Goal: Task Accomplishment & Management: Use online tool/utility

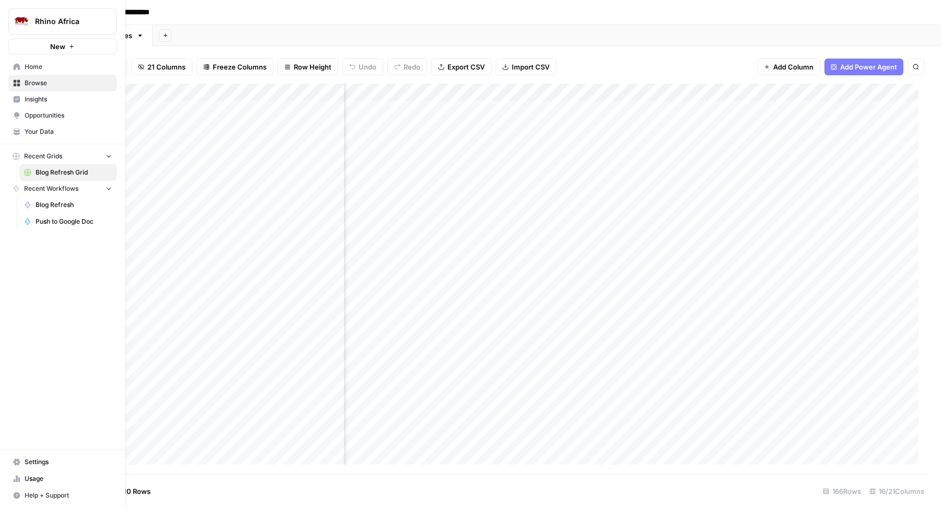
scroll to position [1, 775]
click at [63, 127] on span "Your Data" at bounding box center [68, 131] width 87 height 9
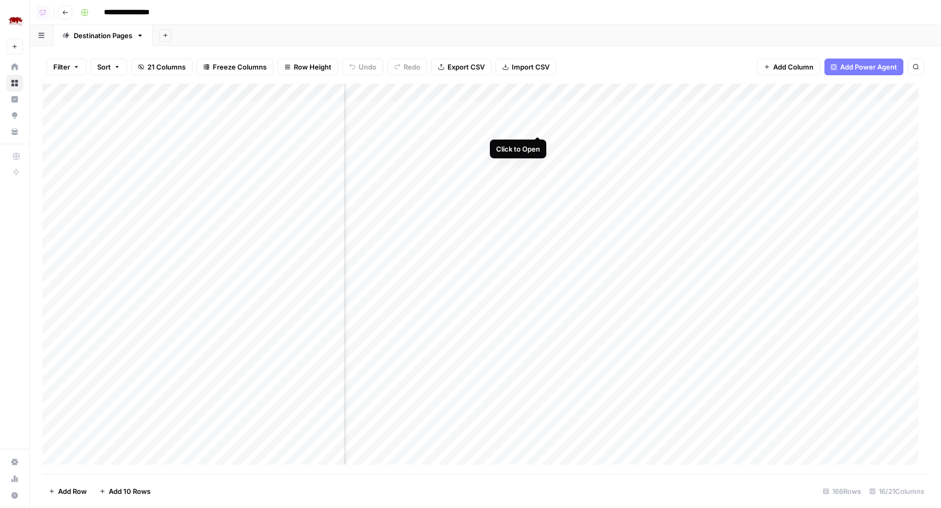
click at [535, 129] on div "Add Column" at bounding box center [485, 279] width 886 height 391
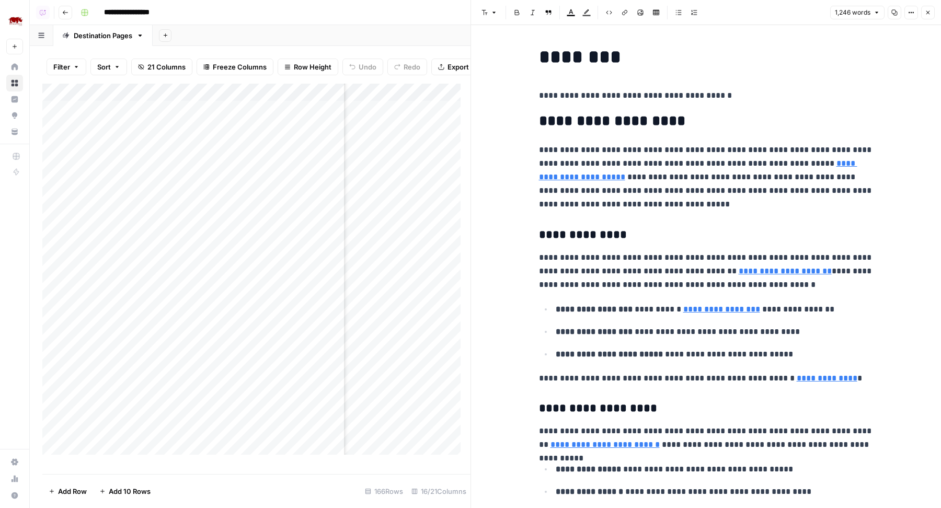
click at [736, 197] on p "**********" at bounding box center [706, 177] width 335 height 68
type input "cdc"
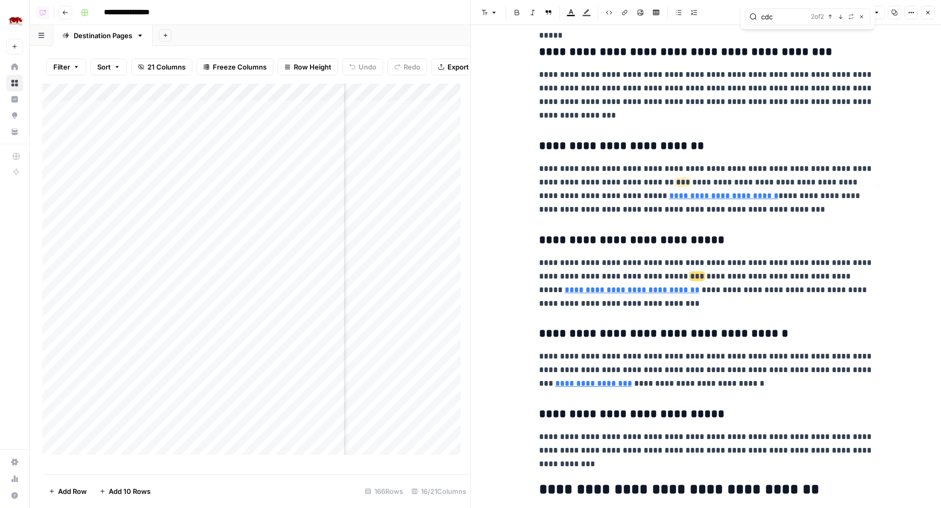
type input "https://wwwnc.cdc.gov/travel/destinations/traveler/none/botswana"
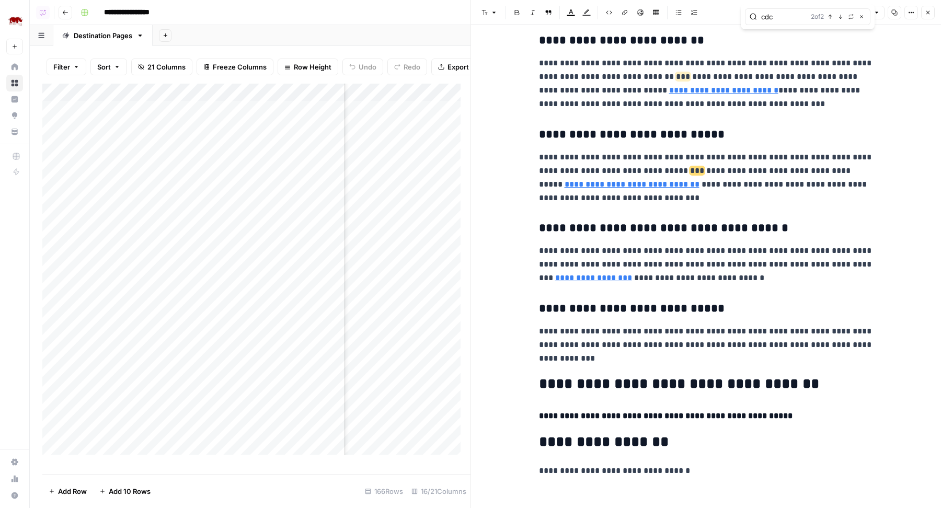
scroll to position [2461, 0]
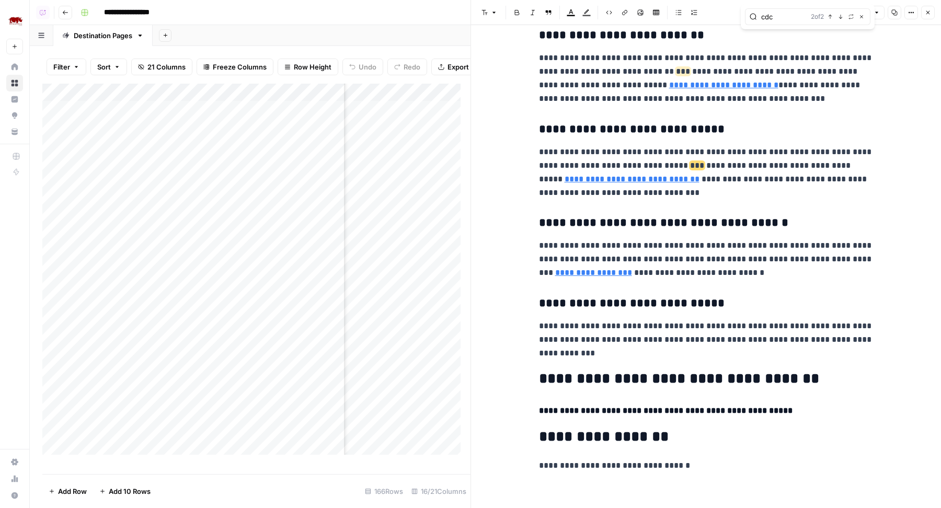
click at [930, 10] on icon "button" at bounding box center [928, 12] width 6 height 6
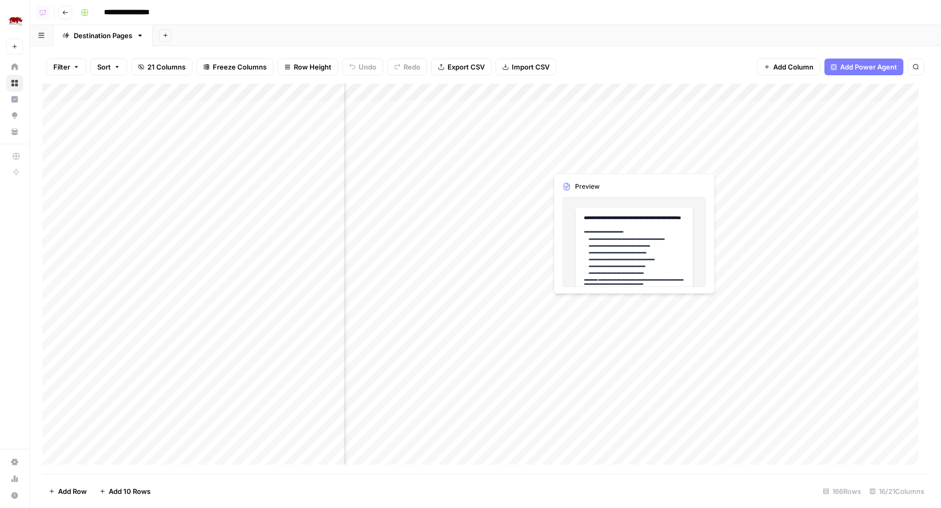
scroll to position [1, 694]
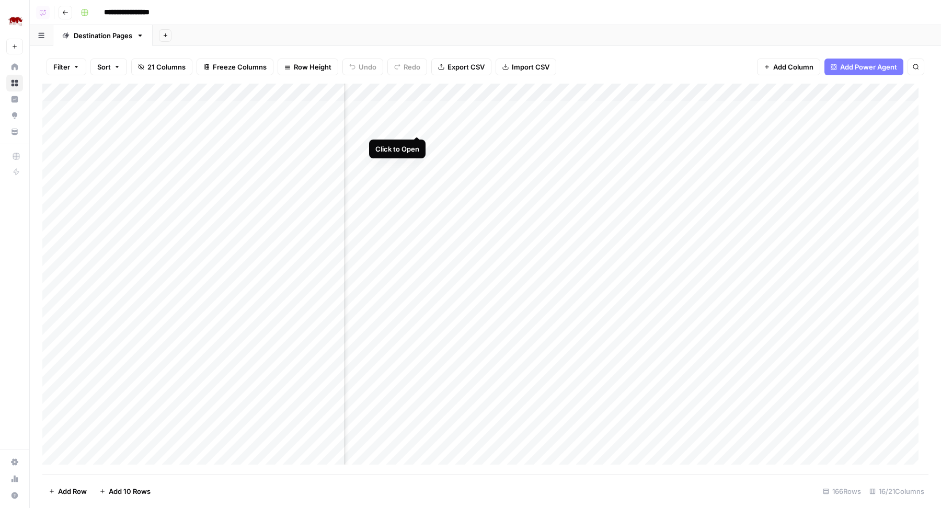
click at [420, 126] on div "Add Column" at bounding box center [485, 279] width 886 height 391
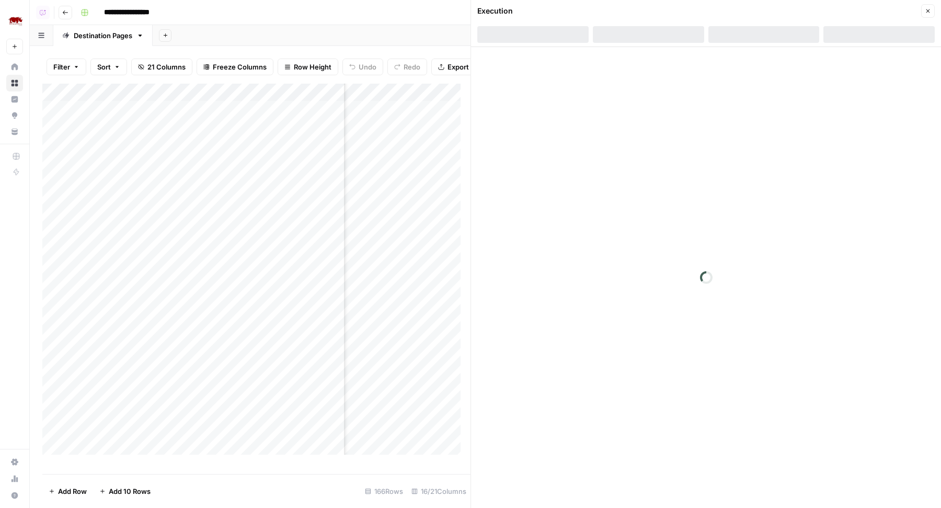
click at [646, 10] on div "Execution" at bounding box center [697, 11] width 441 height 10
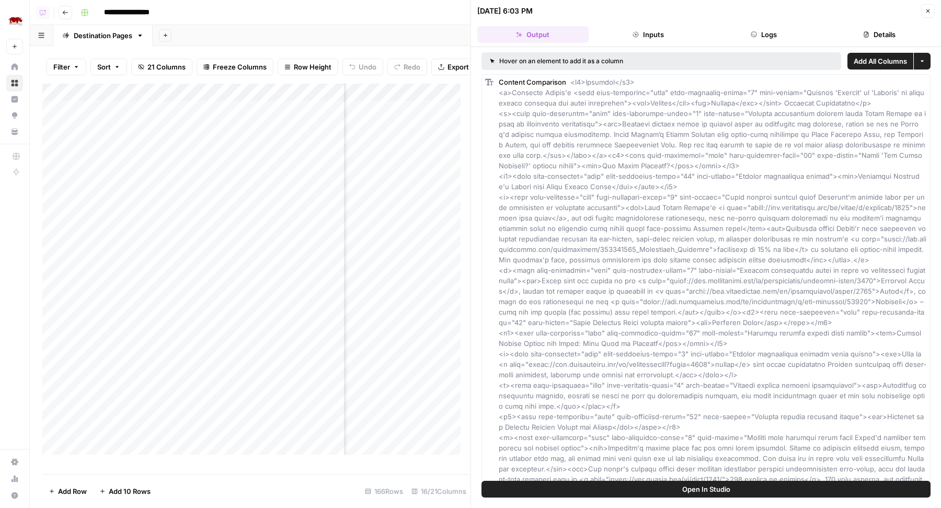
click at [733, 35] on button "Logs" at bounding box center [764, 34] width 111 height 17
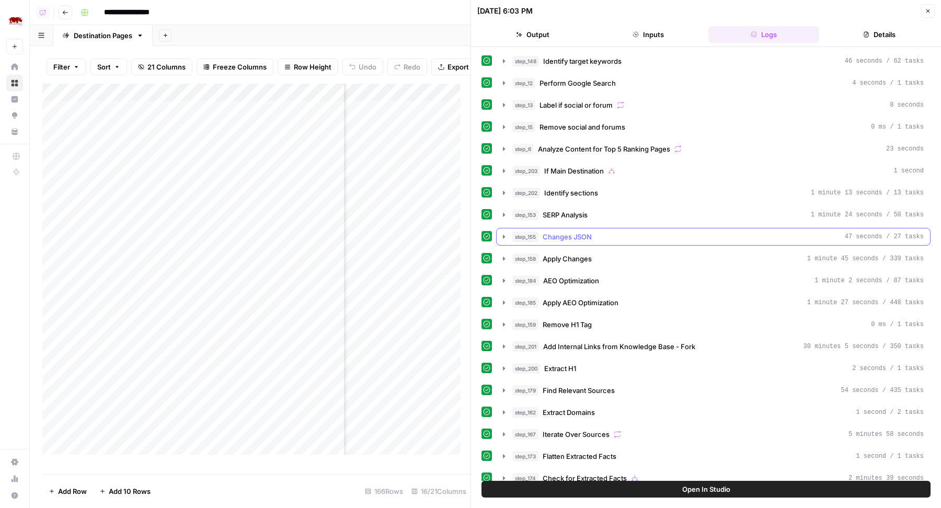
click at [617, 238] on button "step_155 Changes JSON 47 seconds / 27 tasks" at bounding box center [714, 237] width 434 height 17
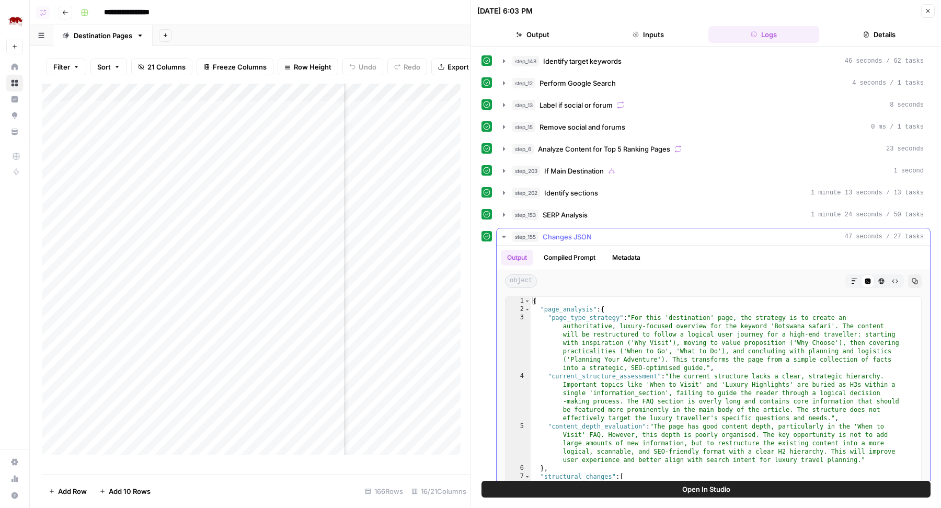
click at [617, 238] on button "step_155 Changes JSON 47 seconds / 27 tasks" at bounding box center [714, 237] width 434 height 17
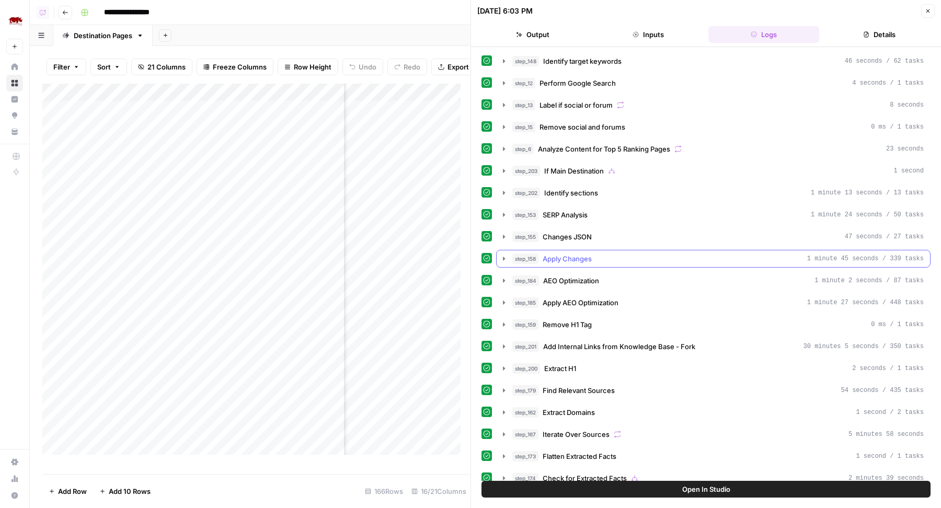
click at [617, 254] on div "step_158 Apply Changes 1 minute 45 seconds / 339 tasks" at bounding box center [719, 259] width 412 height 10
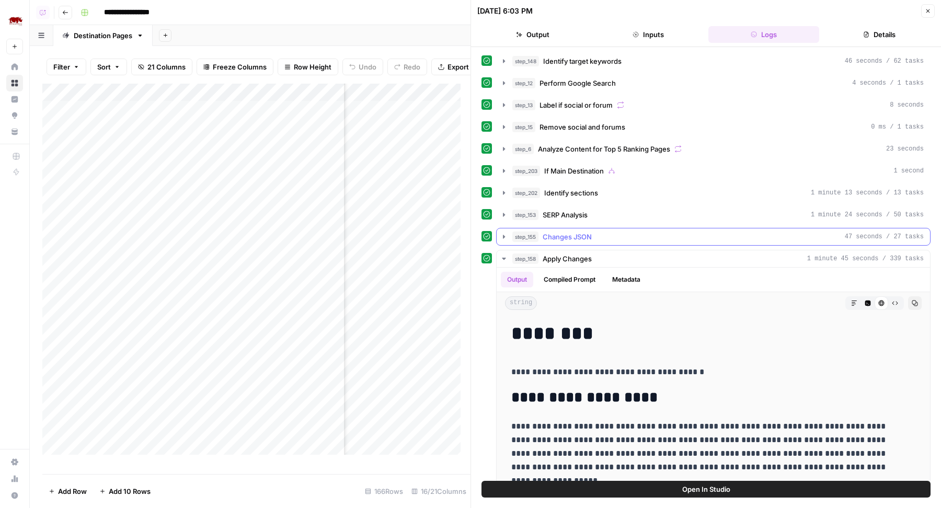
click at [626, 232] on div "step_155 Changes JSON 47 seconds / 27 tasks" at bounding box center [719, 237] width 412 height 10
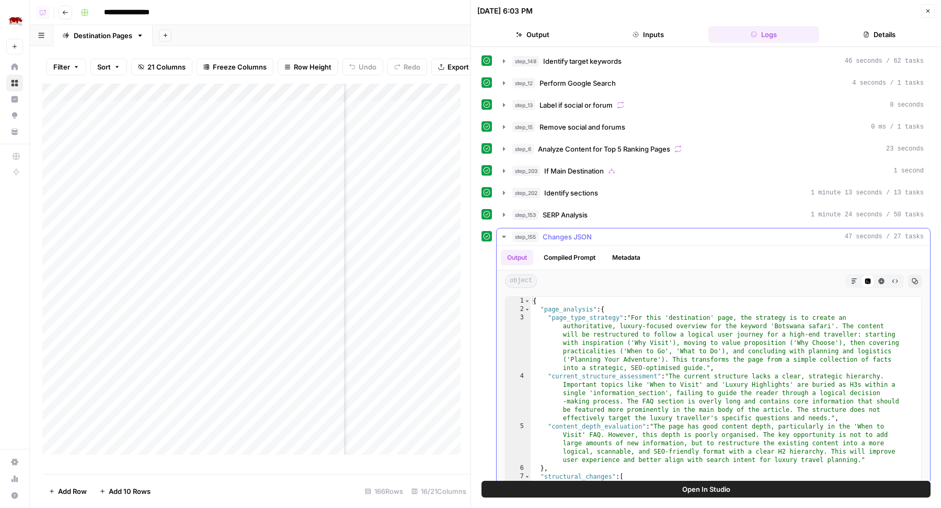
click at [645, 331] on div "{ "page_analysis" : { "page_type_strategy" : "For this 'destination' page, the …" at bounding box center [721, 408] width 381 height 223
type textarea "**********"
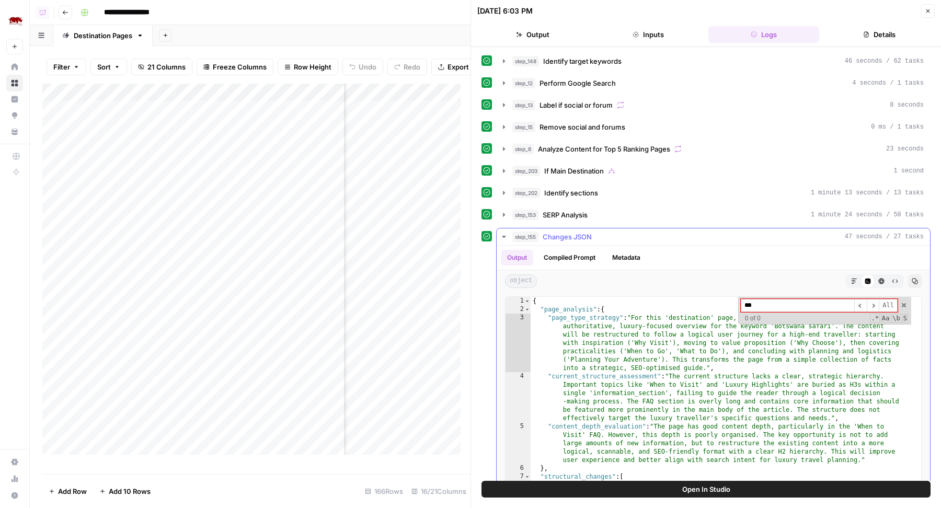
type input "***"
click at [574, 232] on span "Changes JSON" at bounding box center [567, 237] width 49 height 10
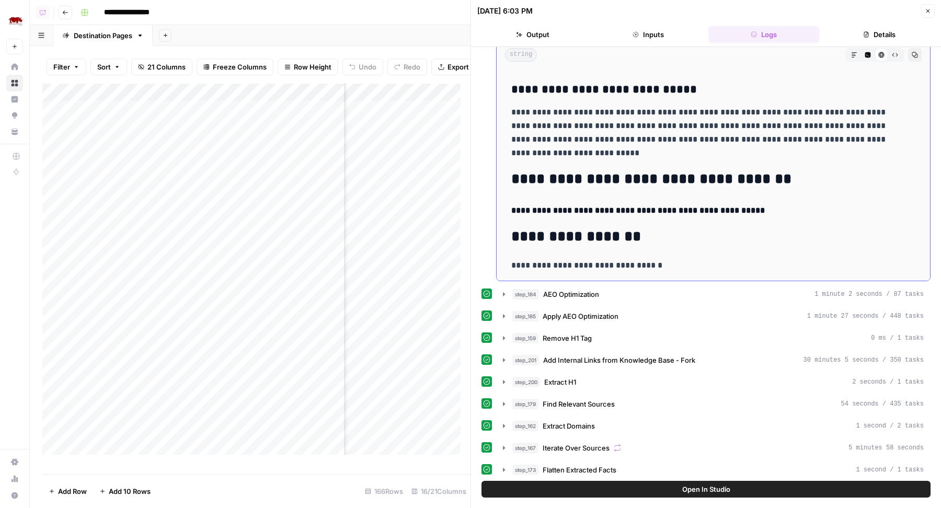
scroll to position [304, 0]
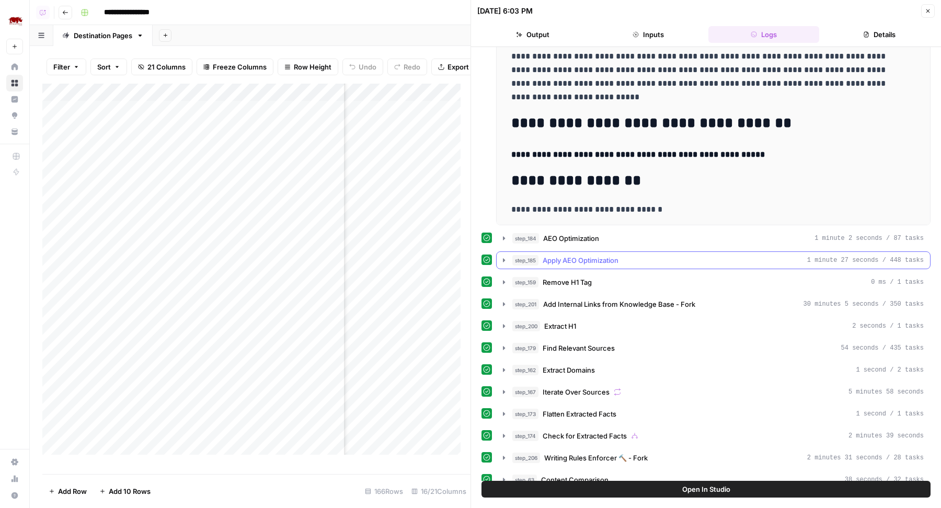
click at [624, 255] on div "step_185 Apply AEO Optimization 1 minute 27 seconds / 448 tasks" at bounding box center [719, 260] width 412 height 10
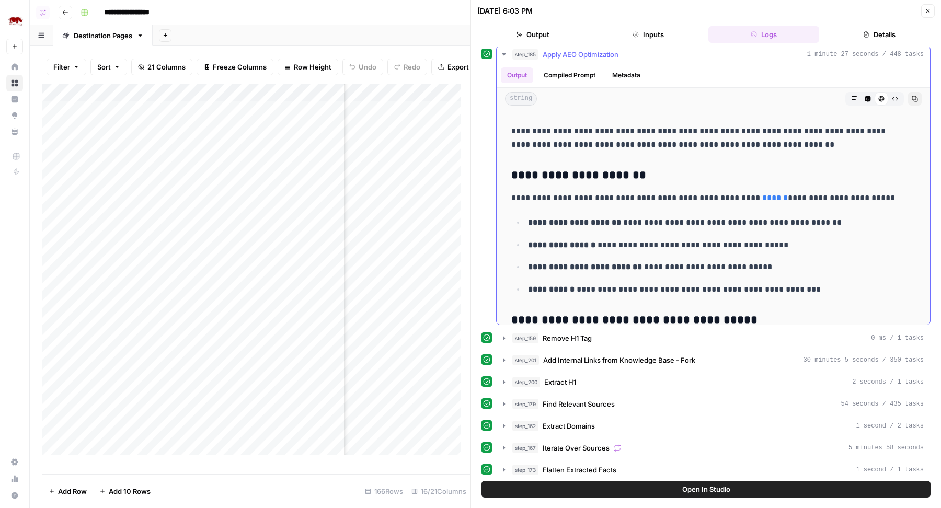
scroll to position [1584, 0]
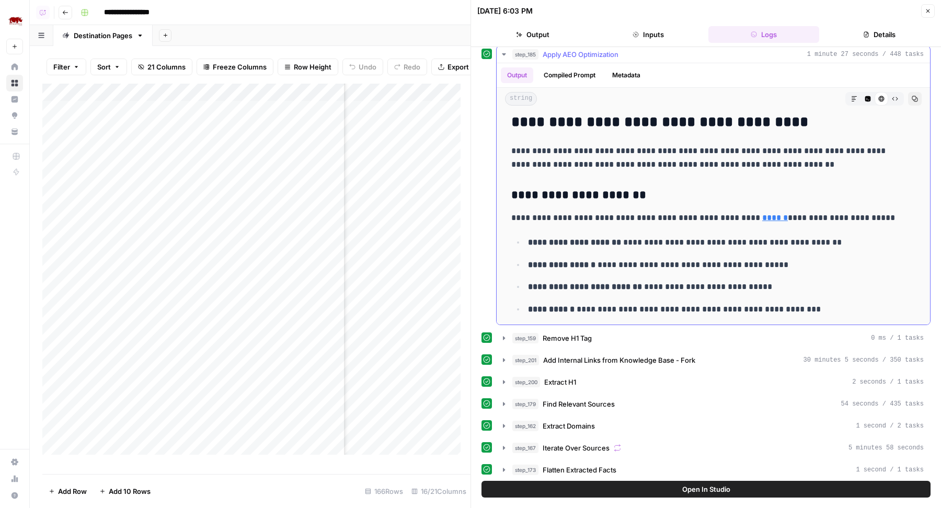
click at [848, 88] on div "string Markdown Code Editor HTML Viewer Raw Output Copy" at bounding box center [714, 99] width 434 height 22
click at [865, 96] on icon "button" at bounding box center [868, 99] width 6 height 6
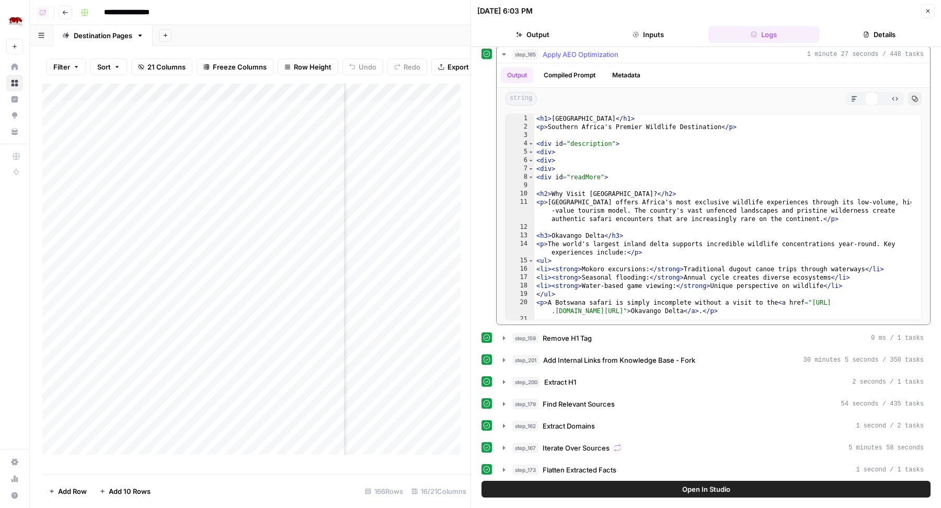
scroll to position [0, 0]
click at [700, 260] on div "< h1 > Botswana </ h1 > < p > Southern Africa's Premier Wildlife Destination </…" at bounding box center [723, 226] width 377 height 223
type textarea "**********"
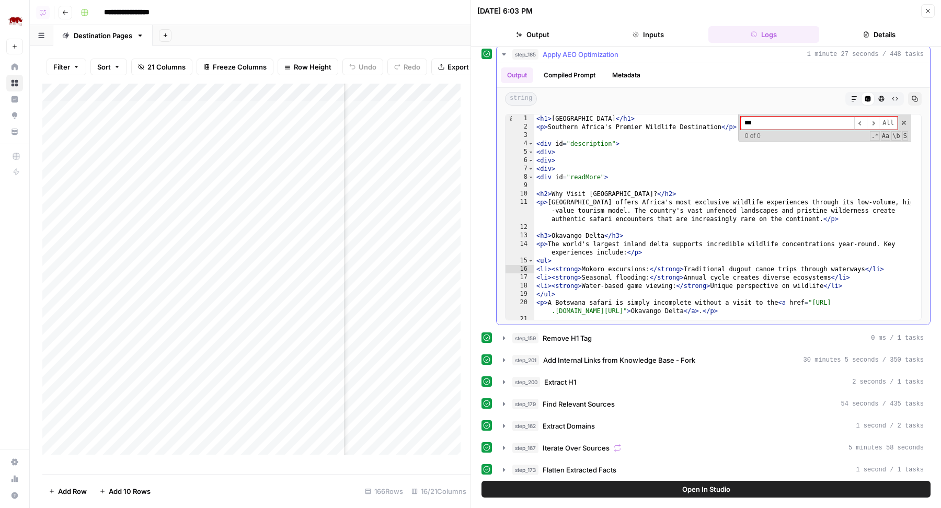
type input "***"
click at [649, 55] on button "step_185 Apply AEO Optimization 1 minute 27 seconds / 448 tasks" at bounding box center [714, 54] width 434 height 17
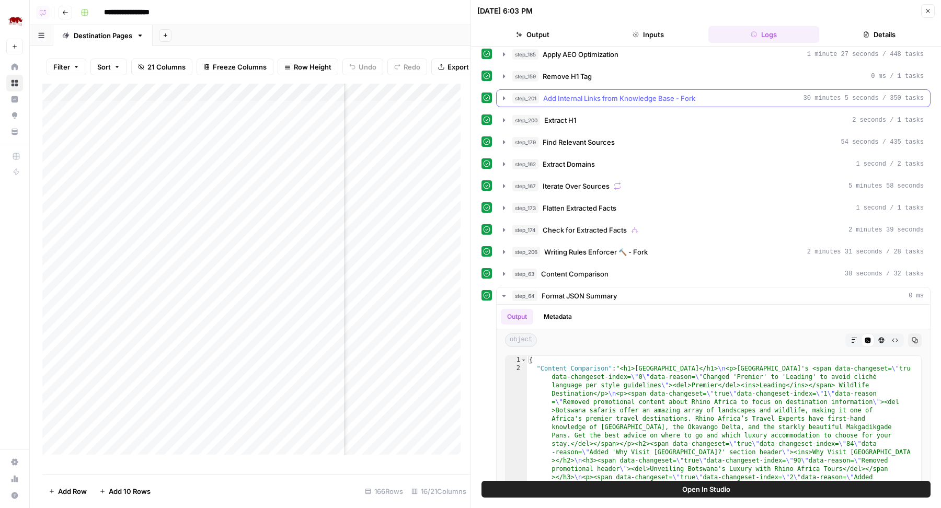
click at [658, 93] on span "Add Internal Links from Knowledge Base - Fork" at bounding box center [619, 98] width 152 height 10
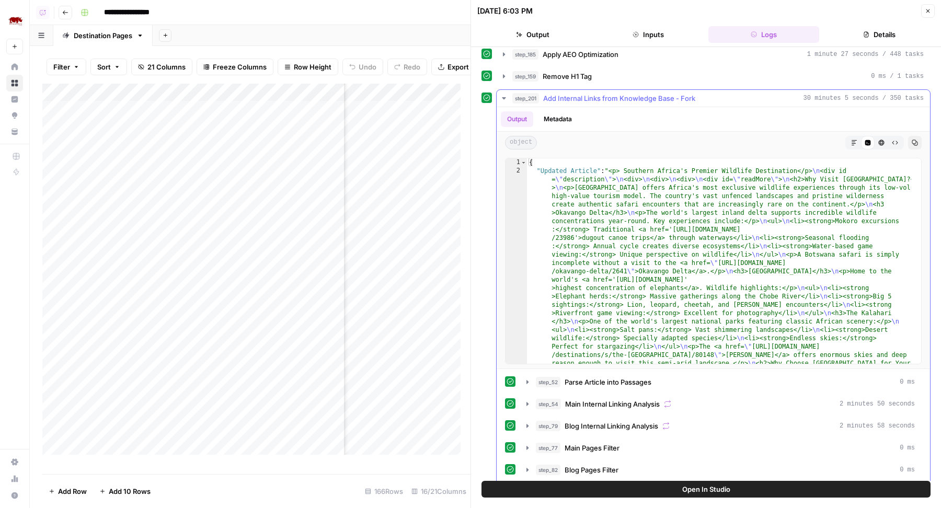
click at [658, 93] on span "Add Internal Links from Knowledge Base - Fork" at bounding box center [619, 98] width 152 height 10
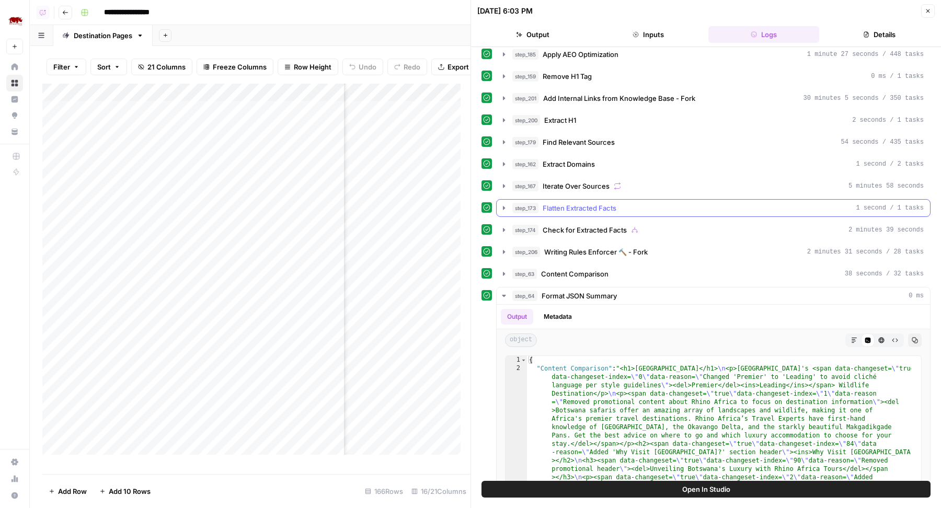
click at [651, 200] on button "step_173 Flatten Extracted Facts 1 second / 1 tasks" at bounding box center [714, 208] width 434 height 17
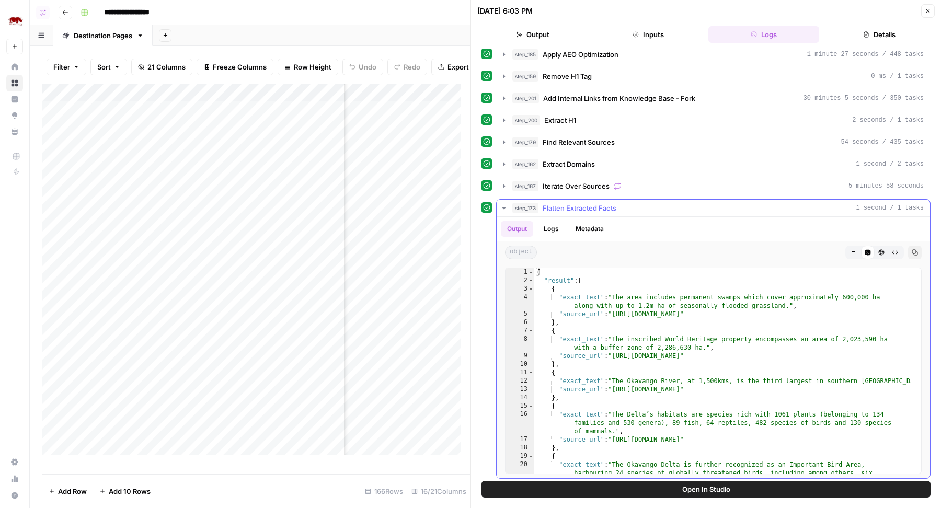
scroll to position [542, 0]
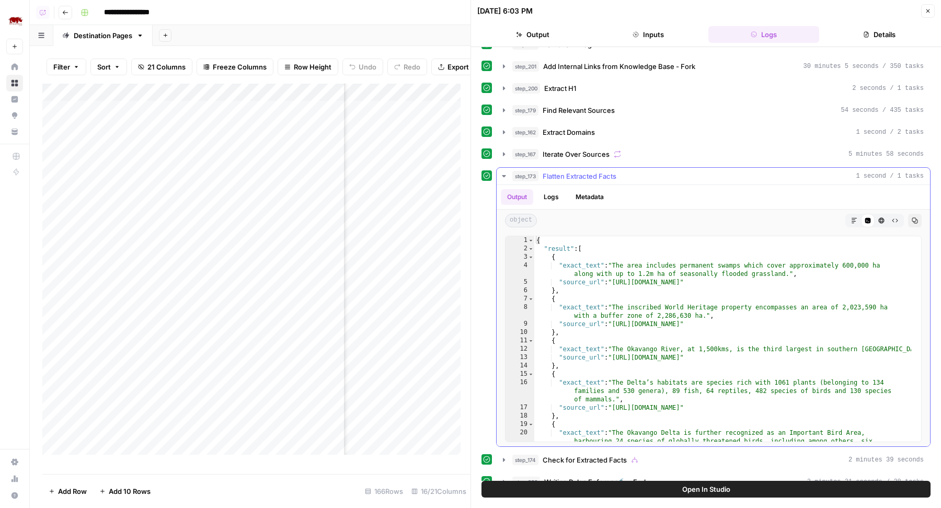
click at [744, 264] on div "{ "result" : [ { "exact_text" : "The area includes permanent swamps which cover…" at bounding box center [723, 356] width 377 height 240
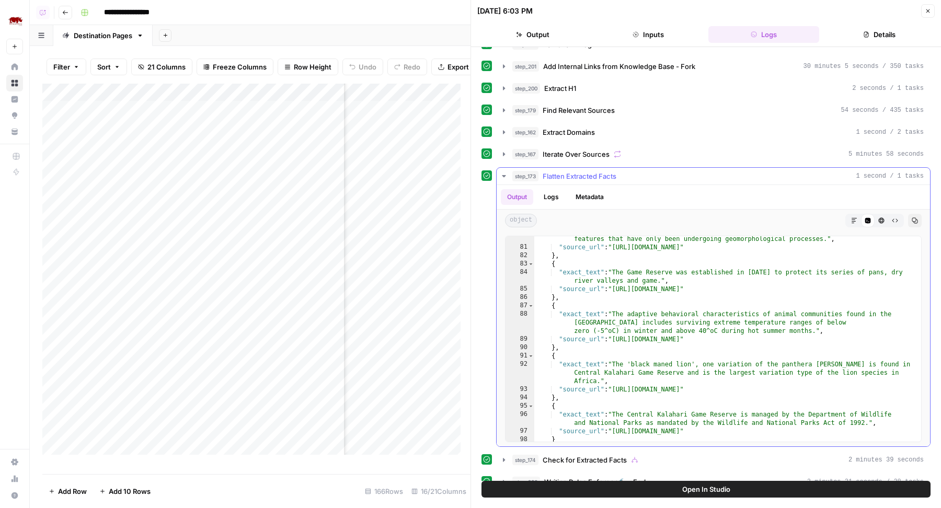
scroll to position [957, 0]
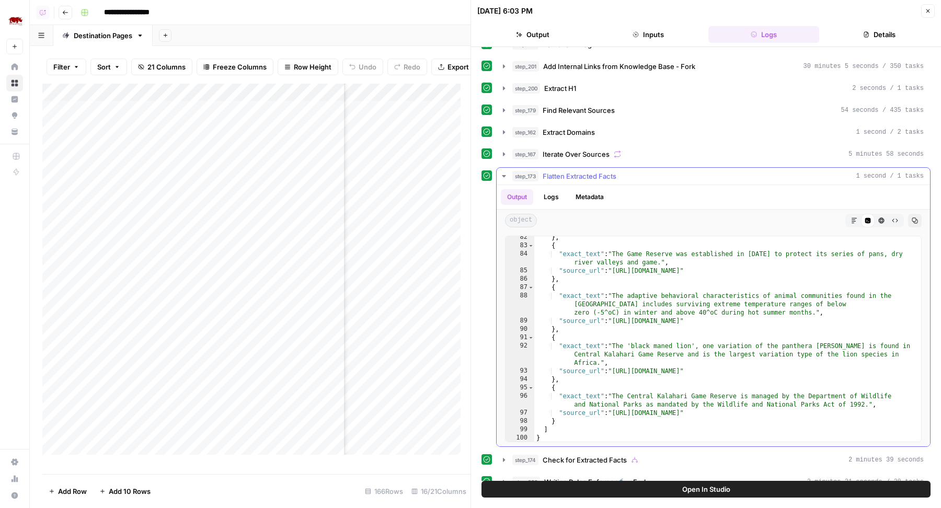
click at [745, 334] on div "} , { "exact_text" : "The Game Reserve was established in 1971 to protect its s…" at bounding box center [723, 344] width 377 height 223
type textarea "**********"
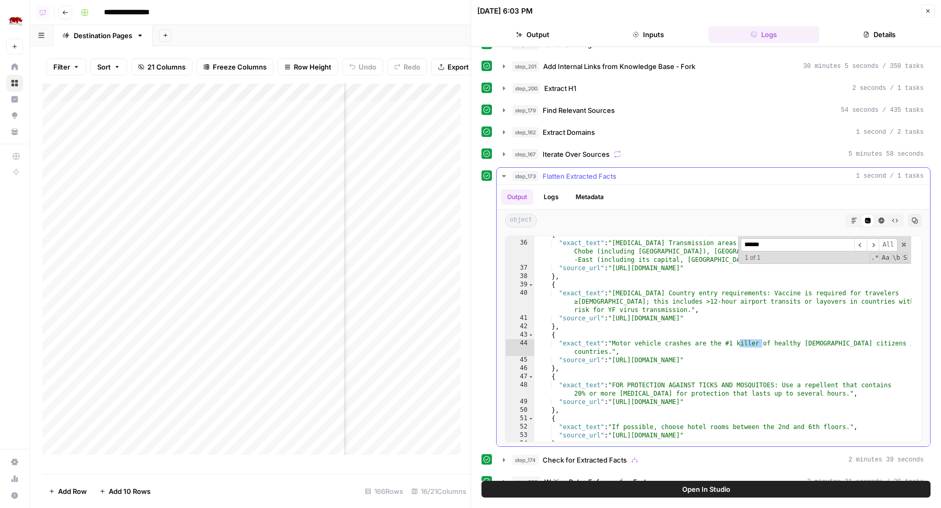
scroll to position [438, 0]
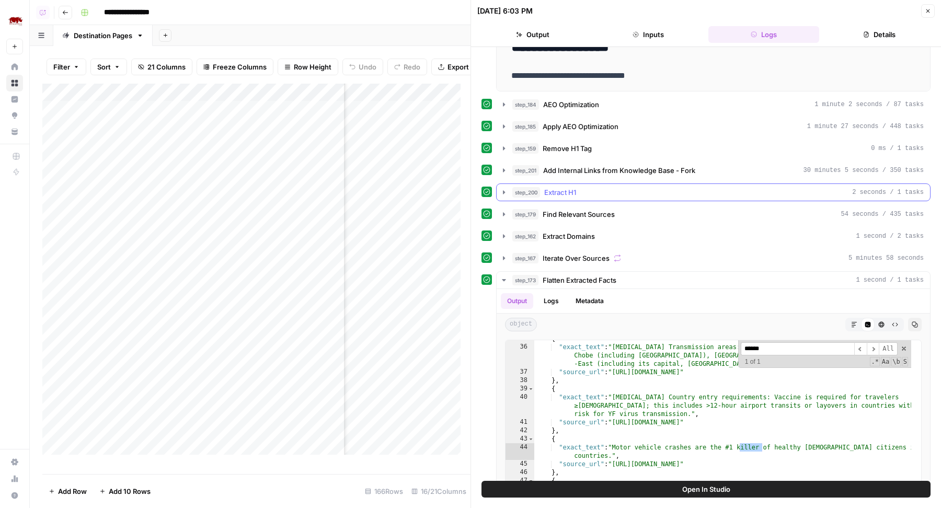
type input "******"
click at [616, 190] on div "step_200 Extract H1 2 seconds / 1 tasks" at bounding box center [719, 192] width 412 height 10
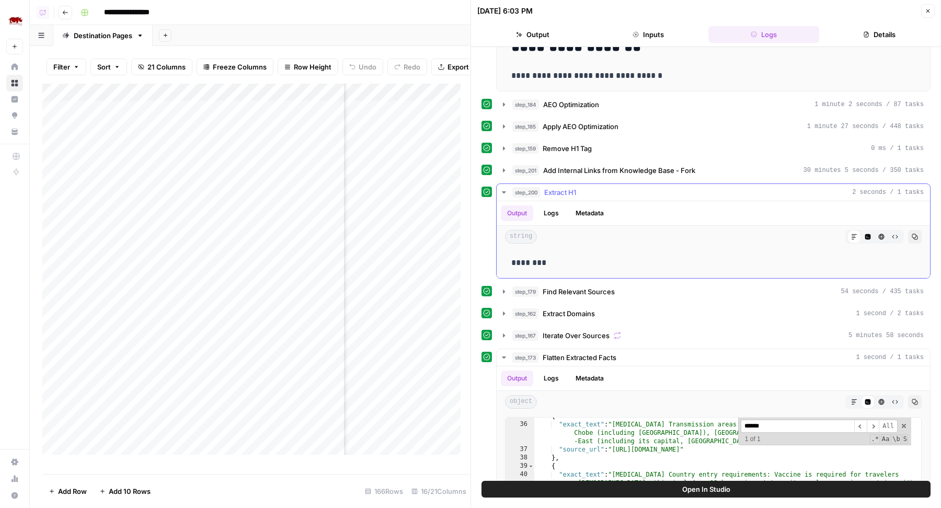
click at [616, 190] on div "step_200 Extract H1 2 seconds / 1 tasks" at bounding box center [719, 192] width 412 height 10
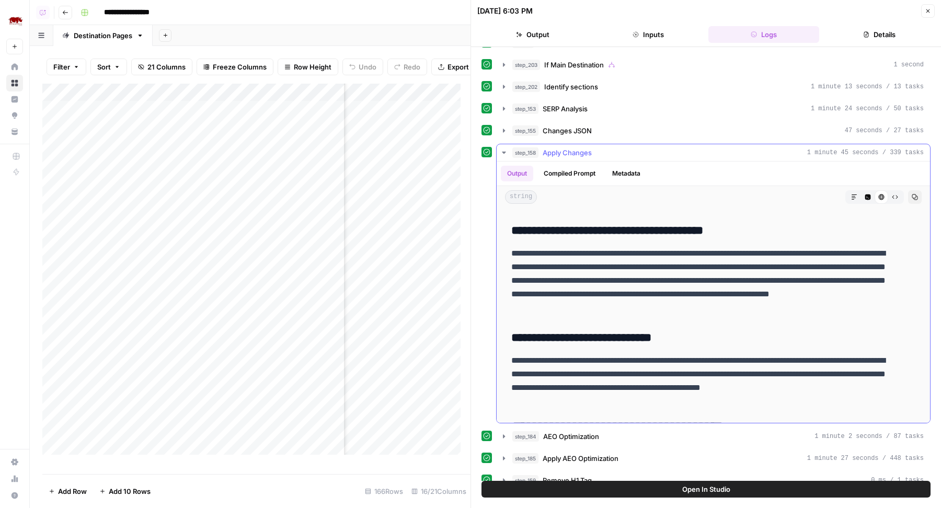
scroll to position [95, 0]
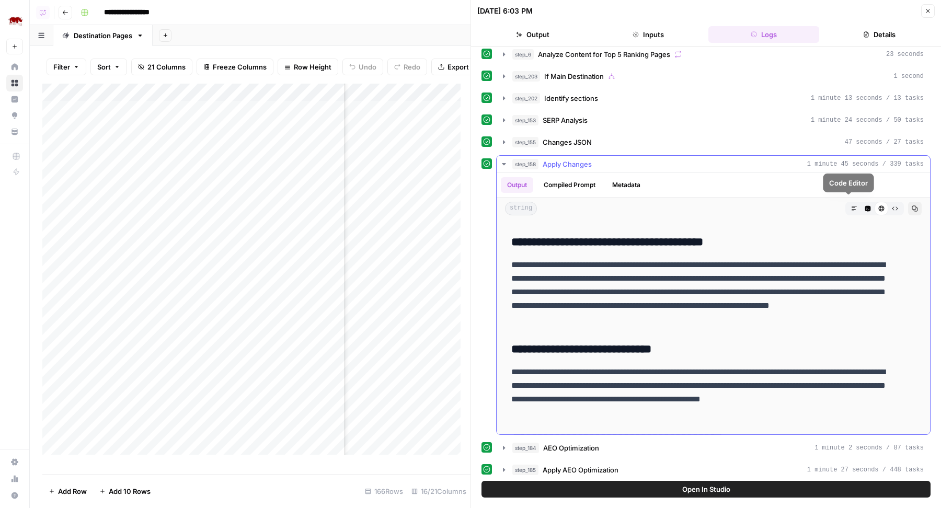
click at [789, 280] on p "**********" at bounding box center [703, 292] width 385 height 68
type input "******"
click at [783, 166] on button "step_158 Apply Changes 1 minute 45 seconds / 339 tasks" at bounding box center [714, 164] width 434 height 17
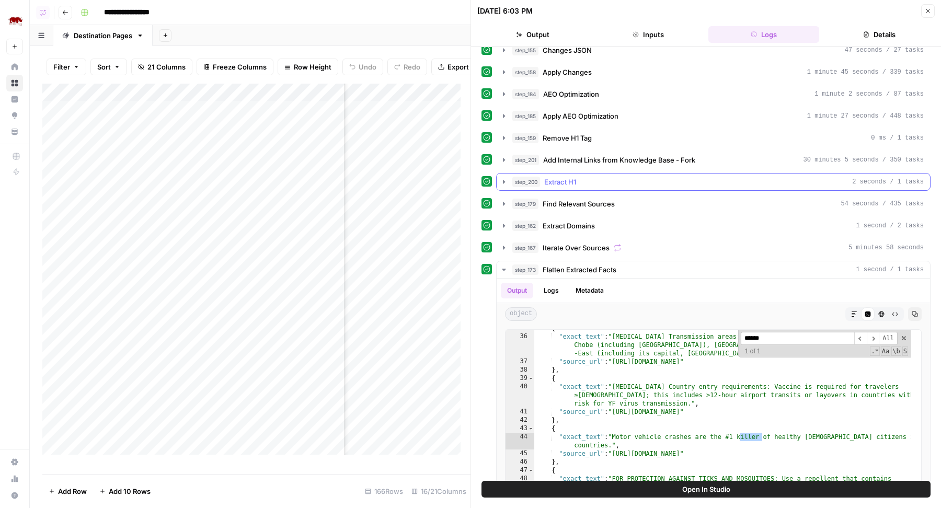
scroll to position [208, 0]
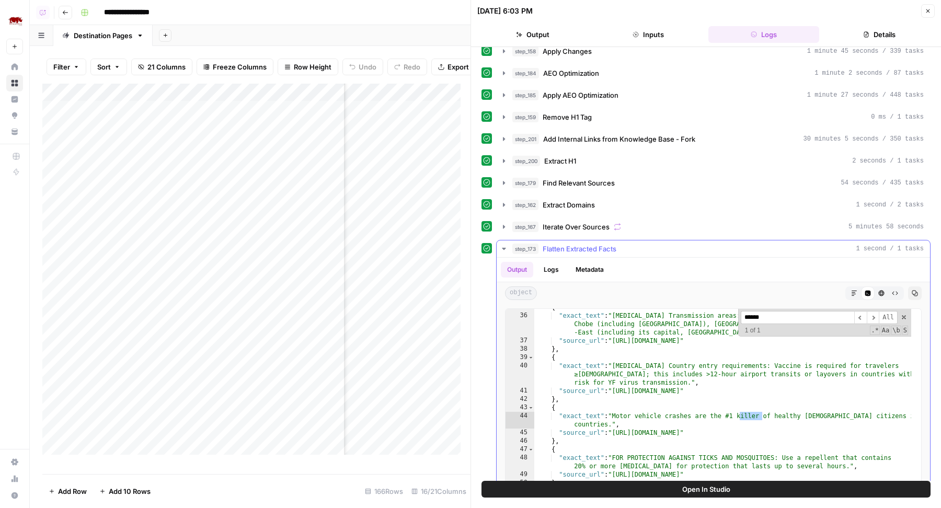
click at [717, 244] on div "step_173 Flatten Extracted Facts 1 second / 1 tasks" at bounding box center [719, 249] width 412 height 10
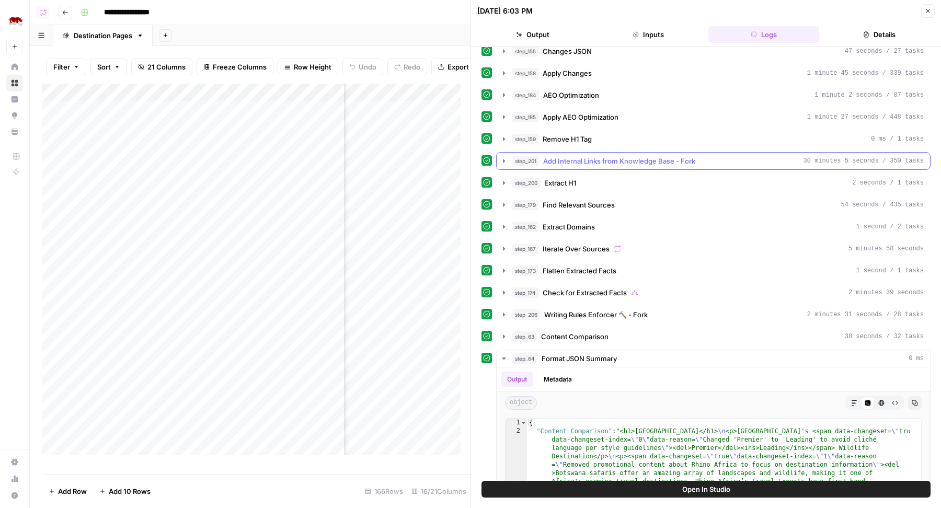
scroll to position [181, 0]
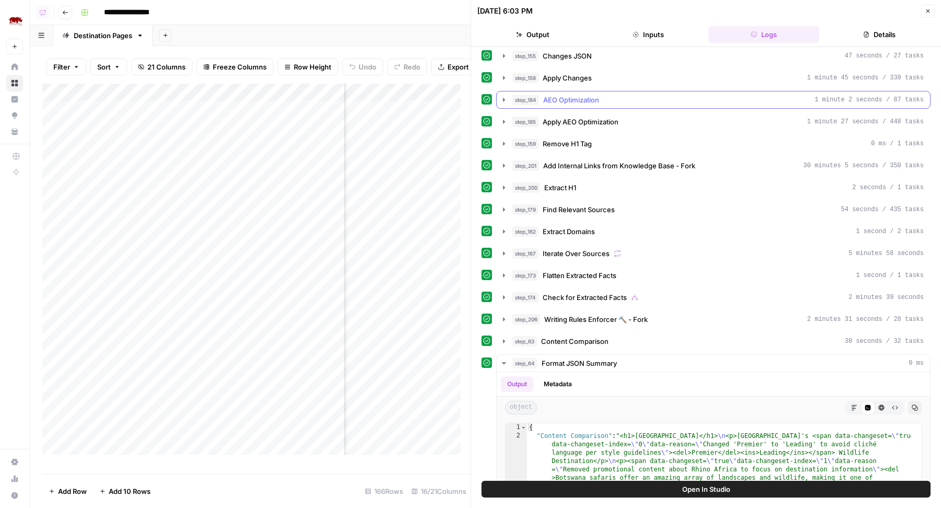
click at [671, 96] on div "step_184 AEO Optimization 1 minute 2 seconds / 87 tasks" at bounding box center [719, 100] width 412 height 10
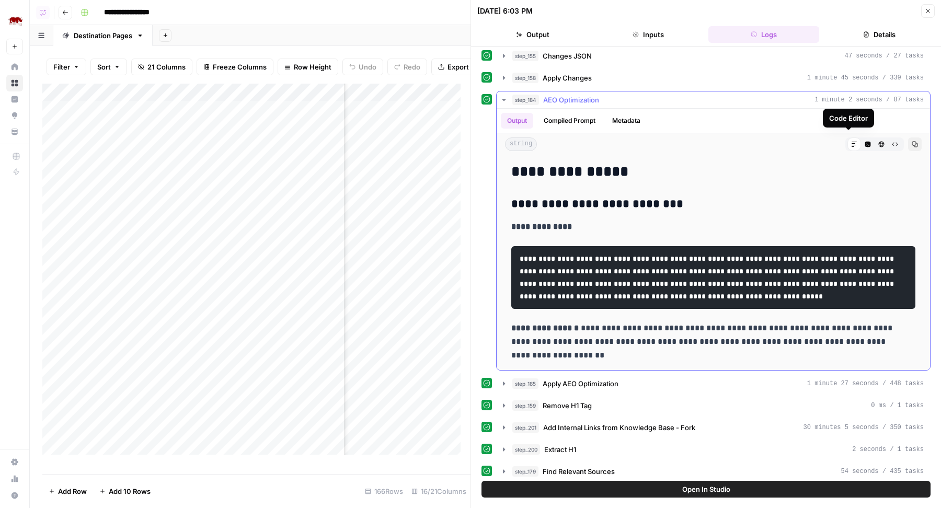
click at [861, 138] on button "Code Editor" at bounding box center [868, 145] width 14 height 14
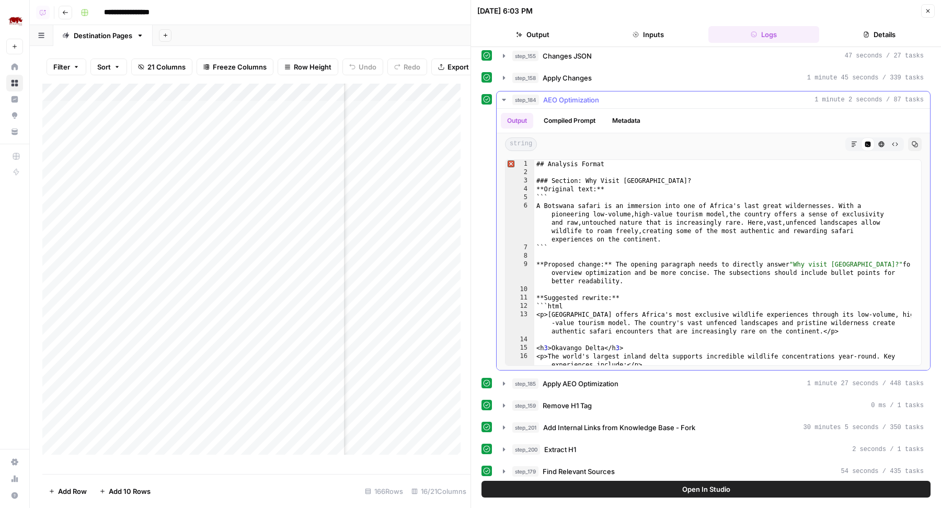
click at [731, 217] on div "## Analysis Format ### Section: Why Visit Botswana? **Original text:** ``` A Bo…" at bounding box center [723, 271] width 377 height 223
type textarea "**********"
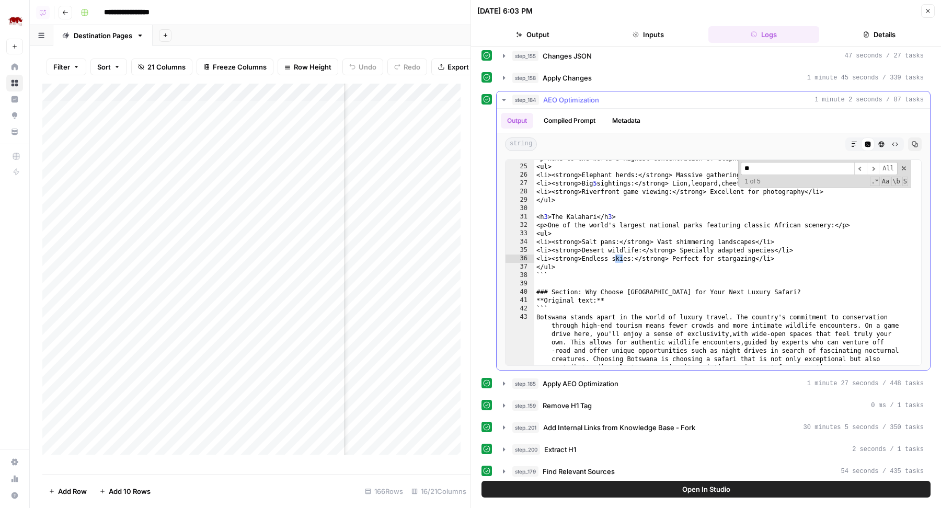
scroll to position [274, 0]
type input "******"
click at [628, 92] on button "step_184 AEO Optimization 1 minute 2 seconds / 87 tasks" at bounding box center [714, 100] width 434 height 17
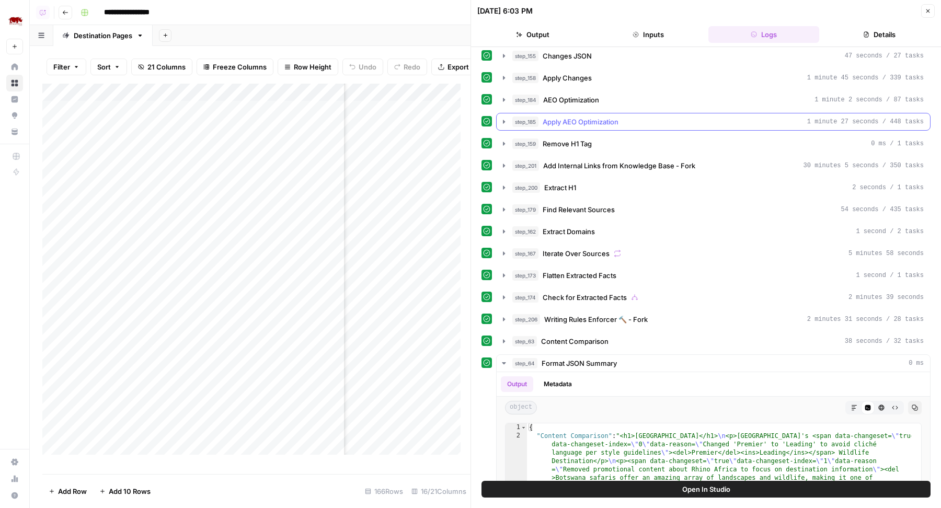
click at [618, 117] on span "Apply AEO Optimization" at bounding box center [581, 122] width 76 height 10
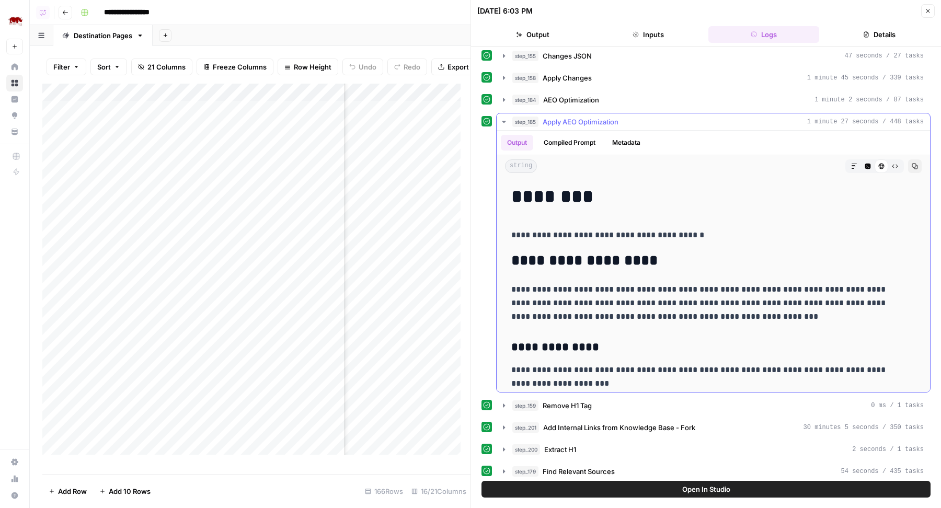
click at [861, 165] on button "Code Editor" at bounding box center [868, 167] width 14 height 14
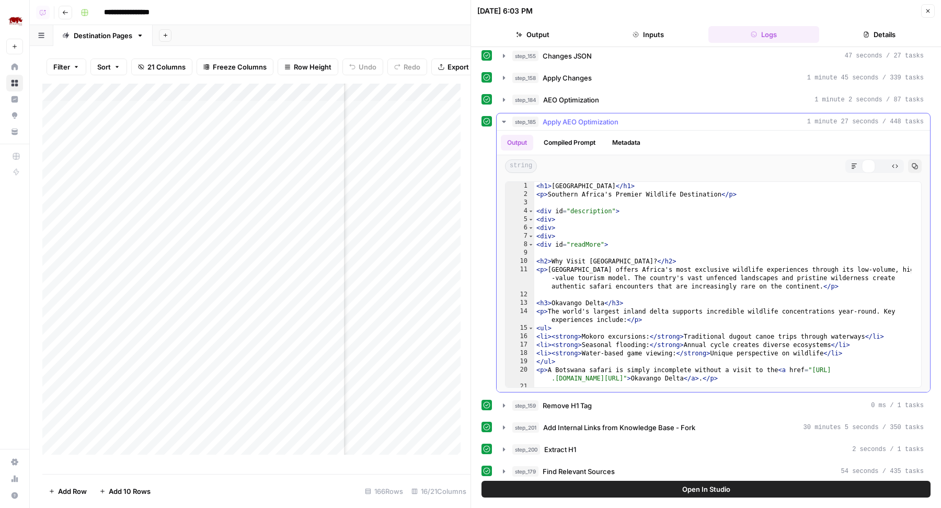
type textarea "*****"
click at [776, 234] on div "< h1 > Botswana </ h1 > < p > Southern Africa's Premier Wildlife Destination </…" at bounding box center [723, 293] width 377 height 223
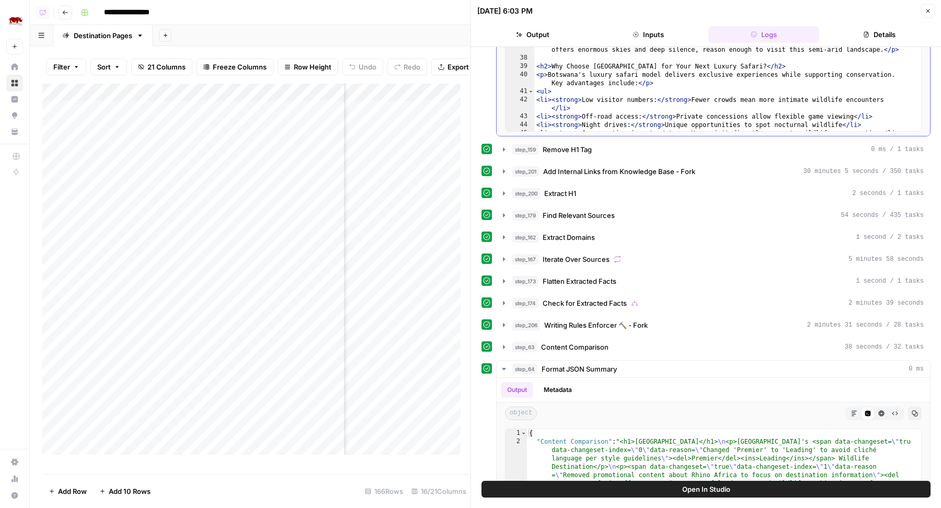
scroll to position [441, 0]
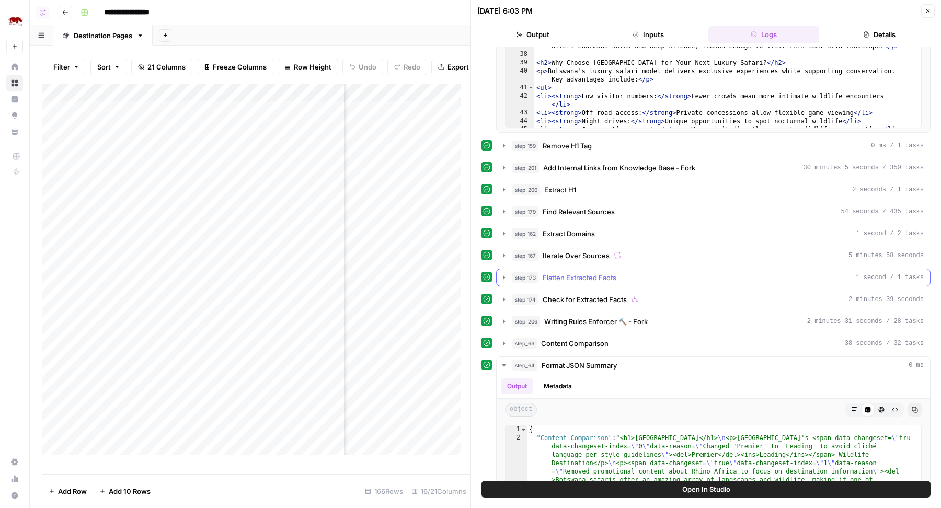
type input "****"
click at [633, 272] on div "step_173 Flatten Extracted Facts 1 second / 1 tasks" at bounding box center [719, 277] width 412 height 10
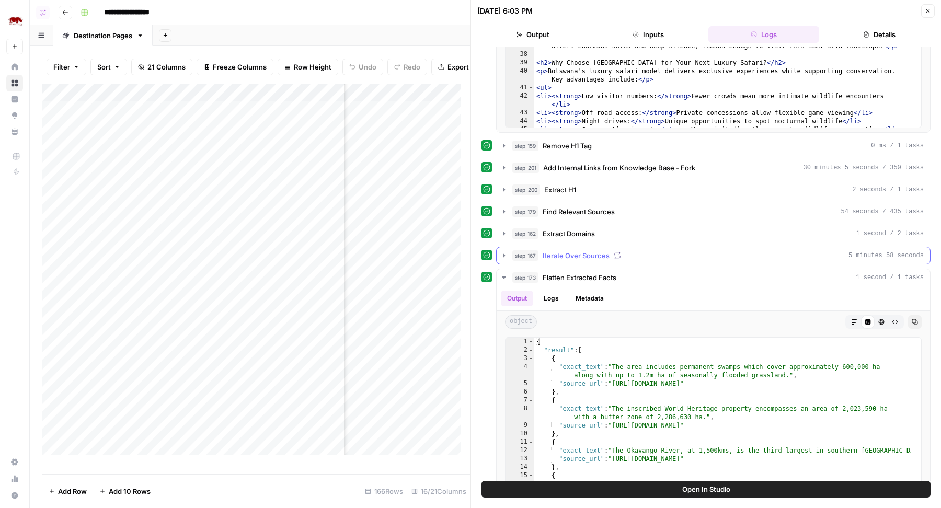
click at [636, 251] on div "step_167 Iterate Over Sources 5 minutes 58 seconds" at bounding box center [719, 256] width 412 height 10
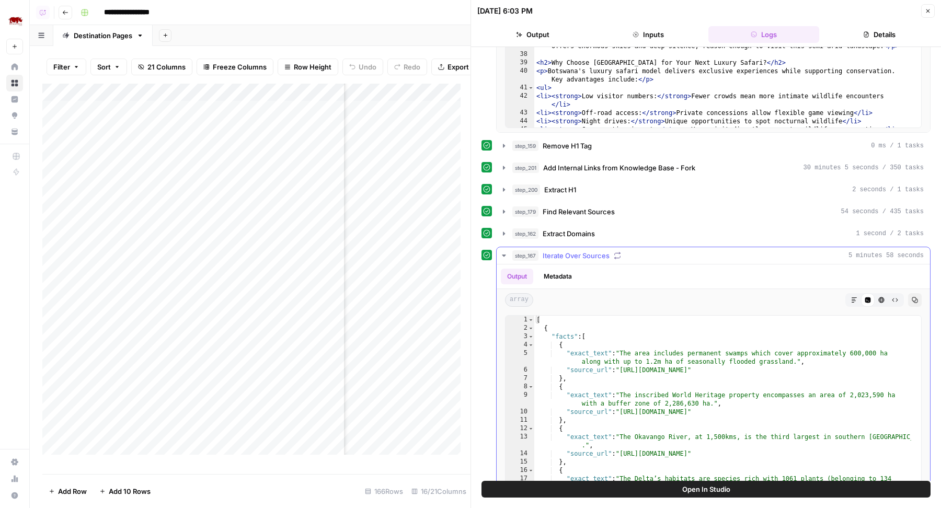
click at [636, 251] on div "step_167 Iterate Over Sources 5 minutes 58 seconds" at bounding box center [719, 256] width 412 height 10
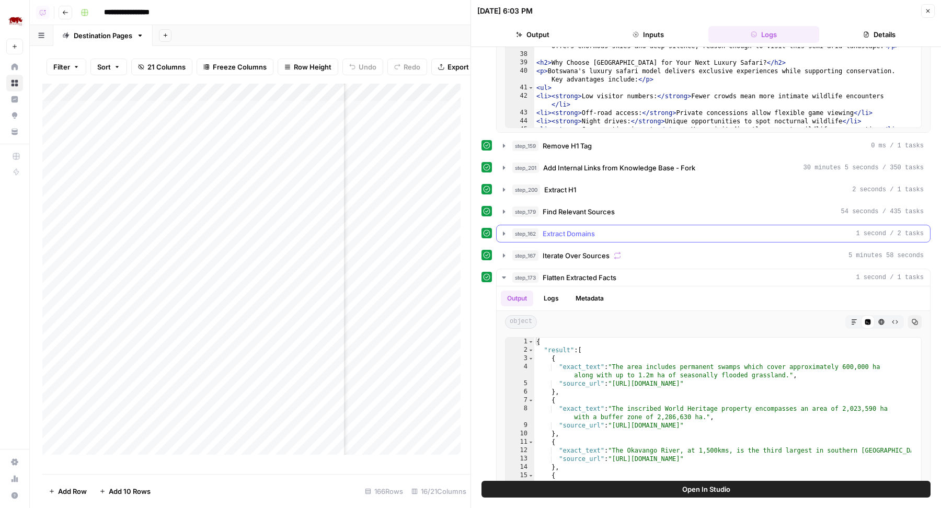
click at [630, 230] on div "step_162 Extract Domains 1 second / 2 tasks" at bounding box center [719, 234] width 412 height 10
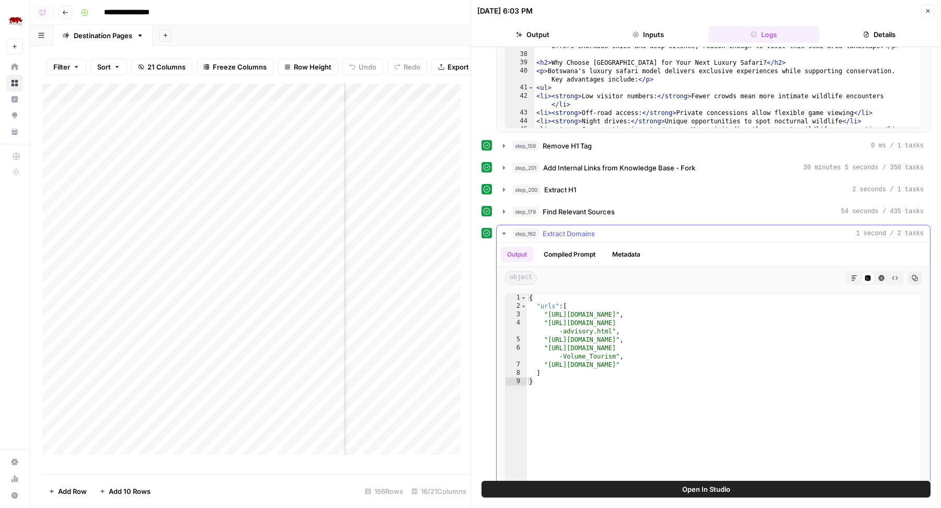
click at [630, 230] on div "step_162 Extract Domains 1 second / 2 tasks" at bounding box center [719, 234] width 412 height 10
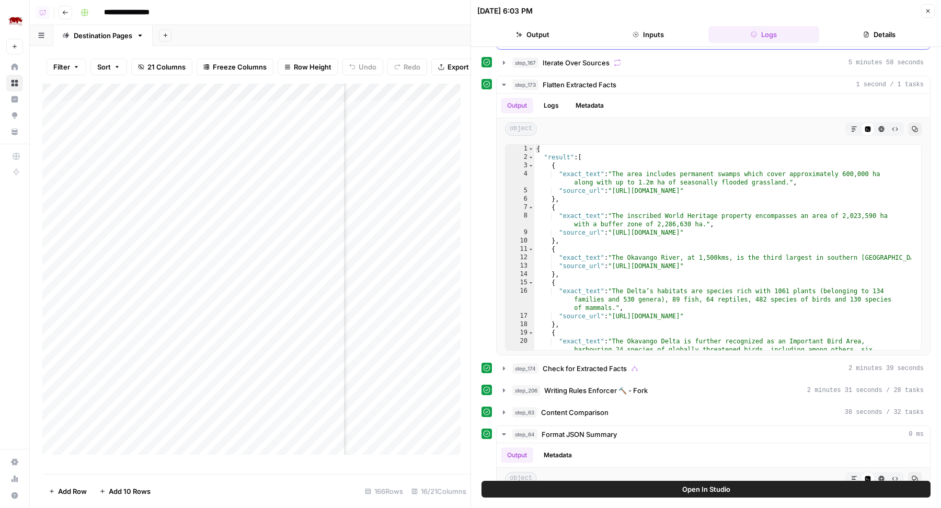
scroll to position [638, 0]
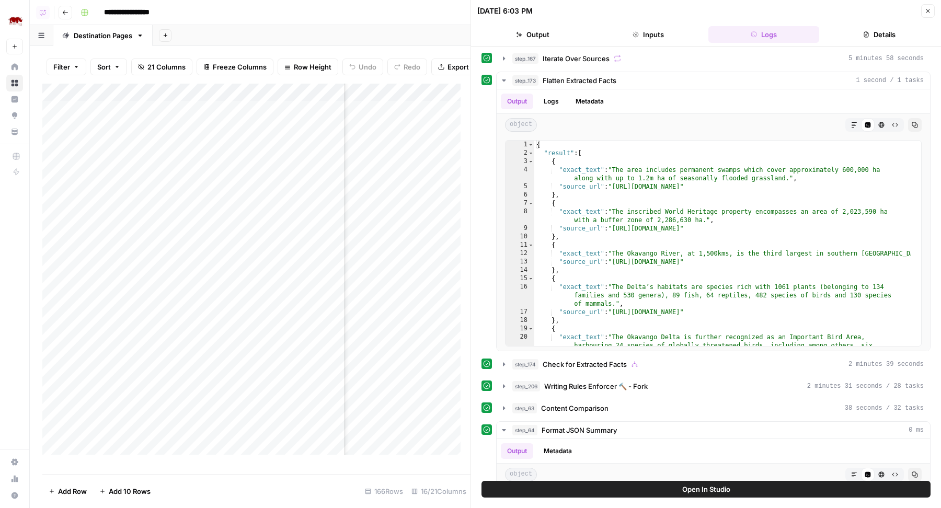
click at [628, 485] on button "Open In Studio" at bounding box center [706, 489] width 449 height 17
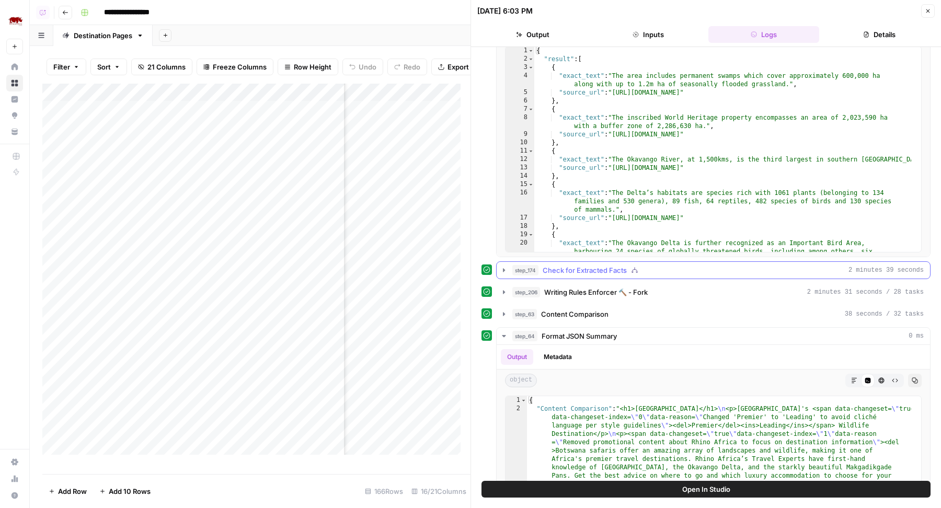
click at [640, 262] on button "step_174 Check for Extracted Facts 2 minutes 39 seconds" at bounding box center [714, 270] width 434 height 17
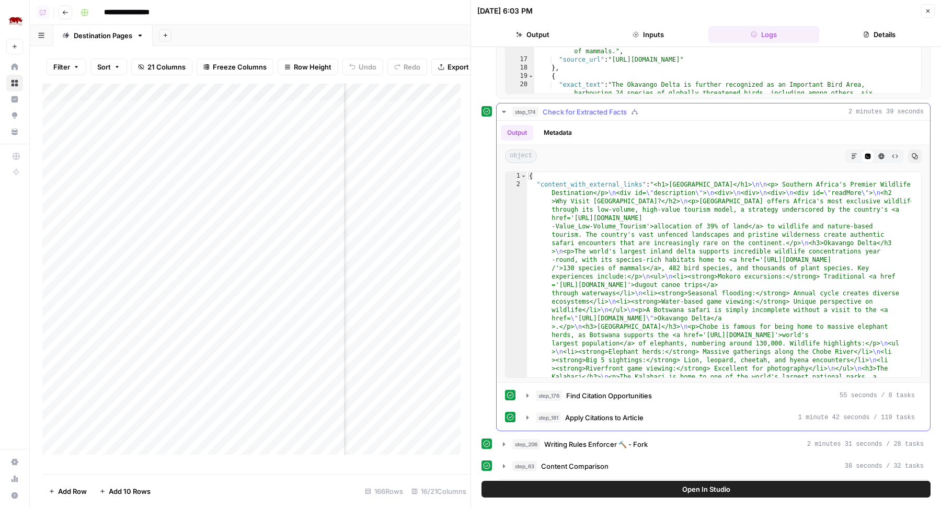
scroll to position [1163, 0]
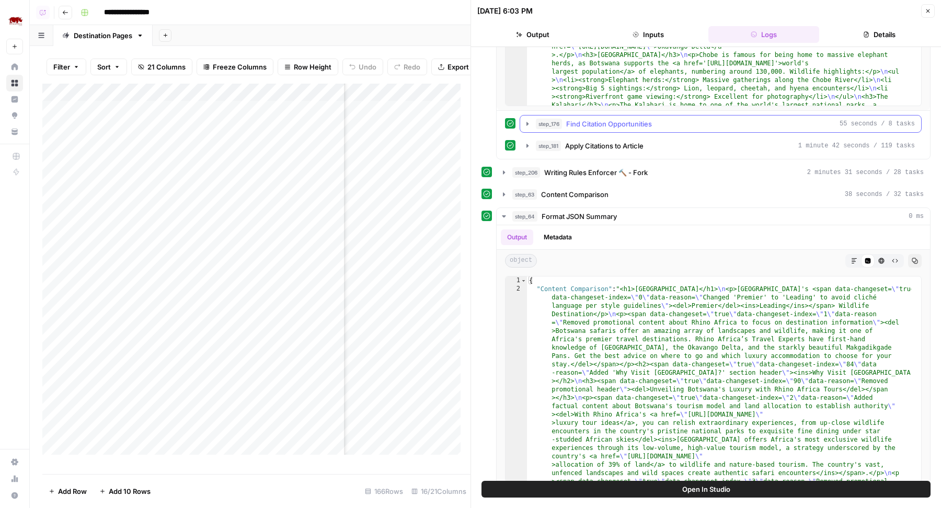
click at [641, 119] on span "Find Citation Opportunities" at bounding box center [609, 124] width 86 height 10
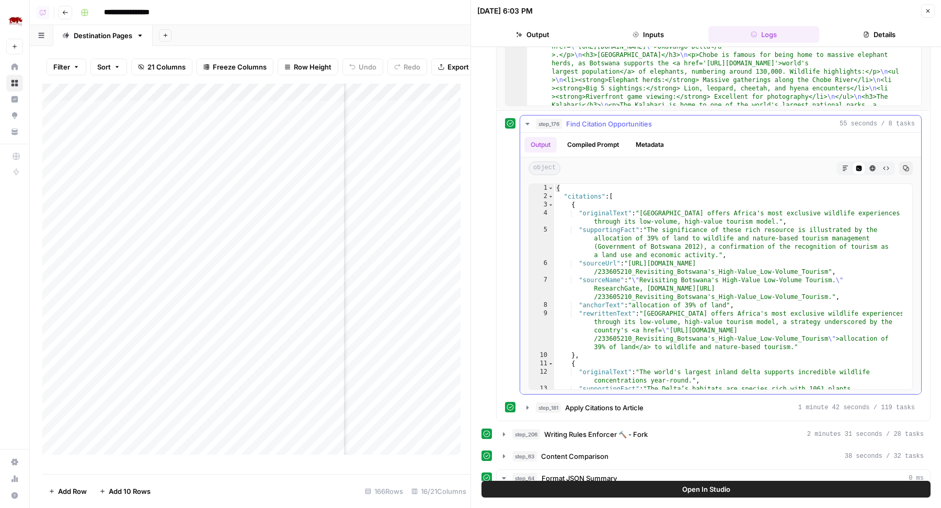
click at [687, 265] on div "{ "citations" : [ { "originalText" : "Botswana offers Africa's most exclusive w…" at bounding box center [728, 304] width 348 height 240
type textarea "**********"
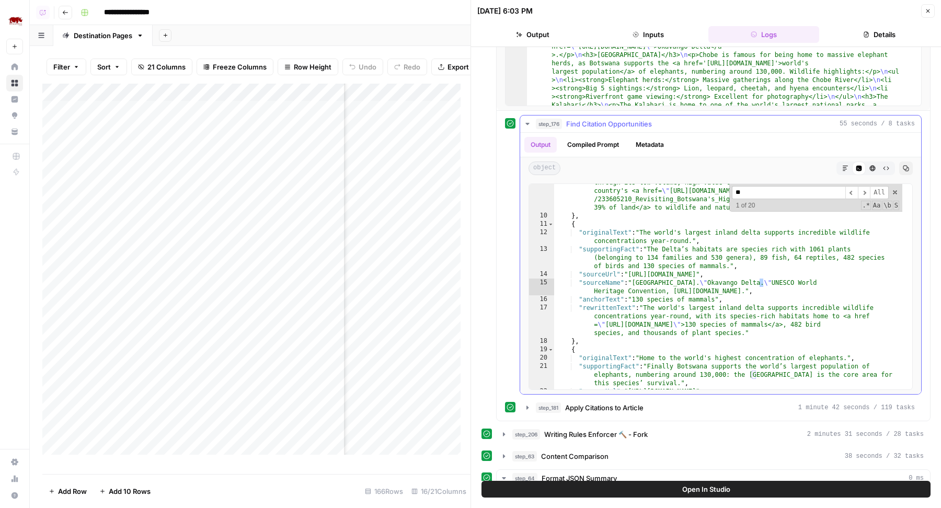
scroll to position [739, 0]
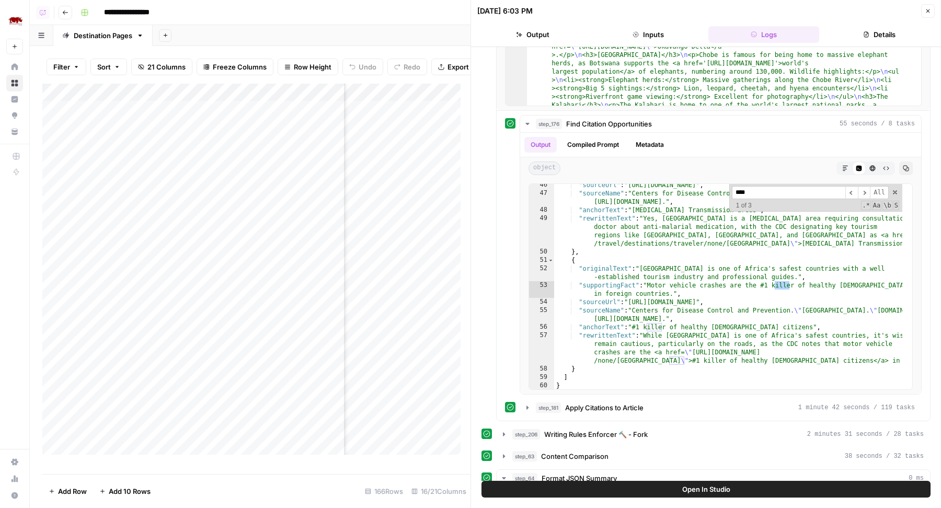
type input "****"
click at [927, 8] on icon "button" at bounding box center [928, 11] width 6 height 6
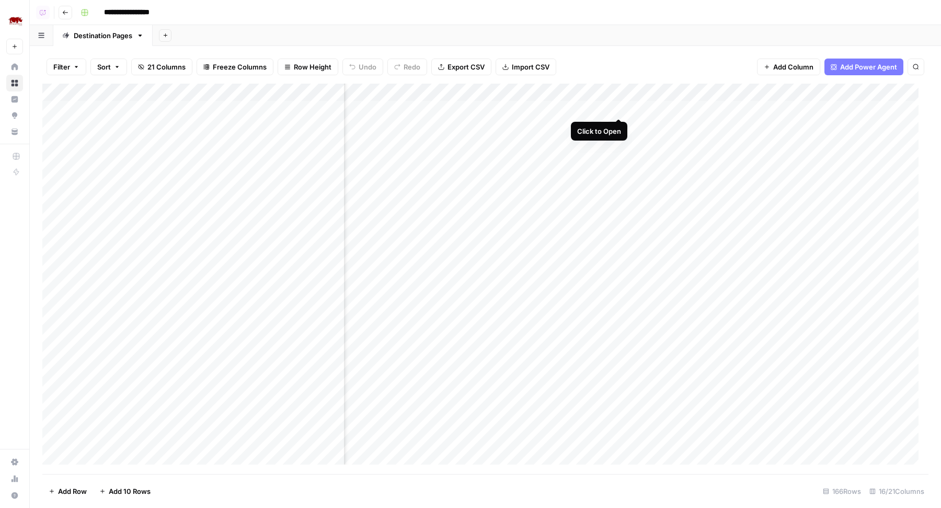
click at [620, 106] on div "Add Column" at bounding box center [485, 279] width 886 height 391
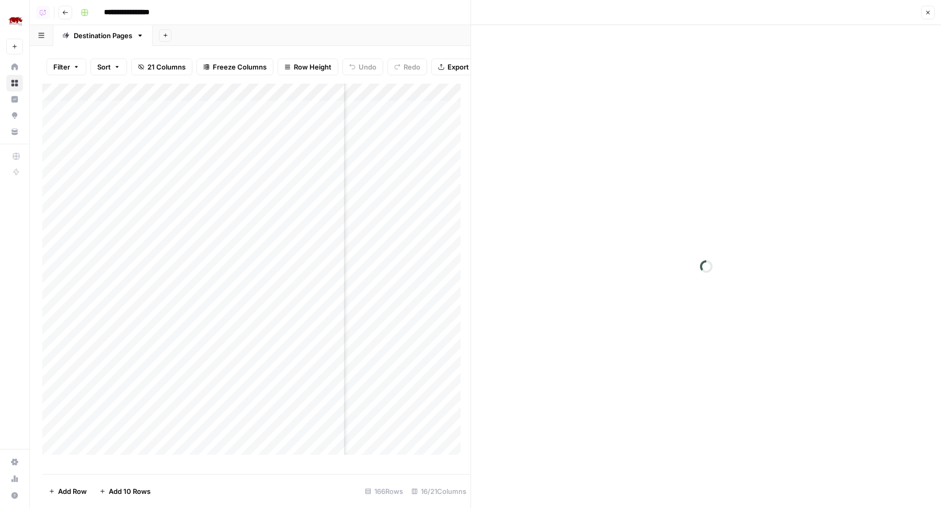
click at [928, 17] on button "Close" at bounding box center [929, 13] width 14 height 14
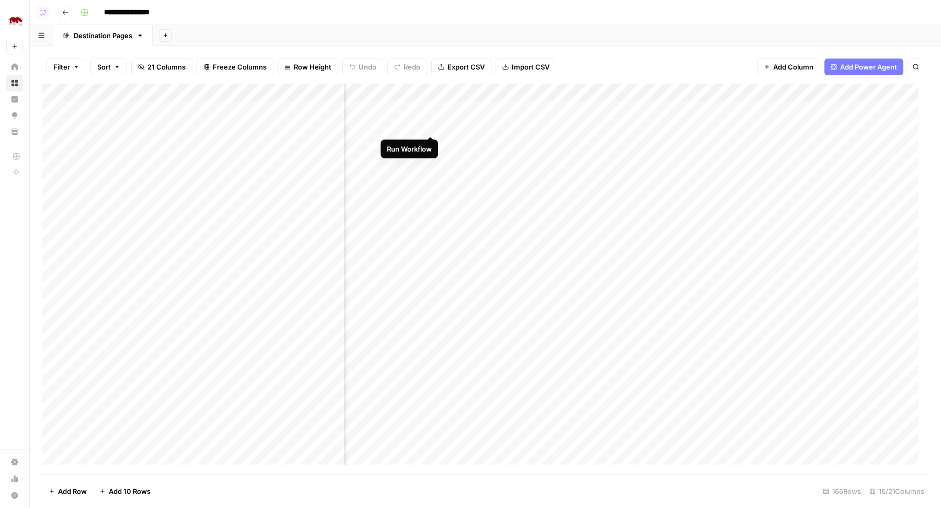
click at [434, 125] on div "Add Column" at bounding box center [485, 279] width 886 height 391
click at [629, 26] on div "Add Sheet" at bounding box center [547, 35] width 789 height 21
click at [617, 126] on div "Add Column" at bounding box center [485, 279] width 886 height 391
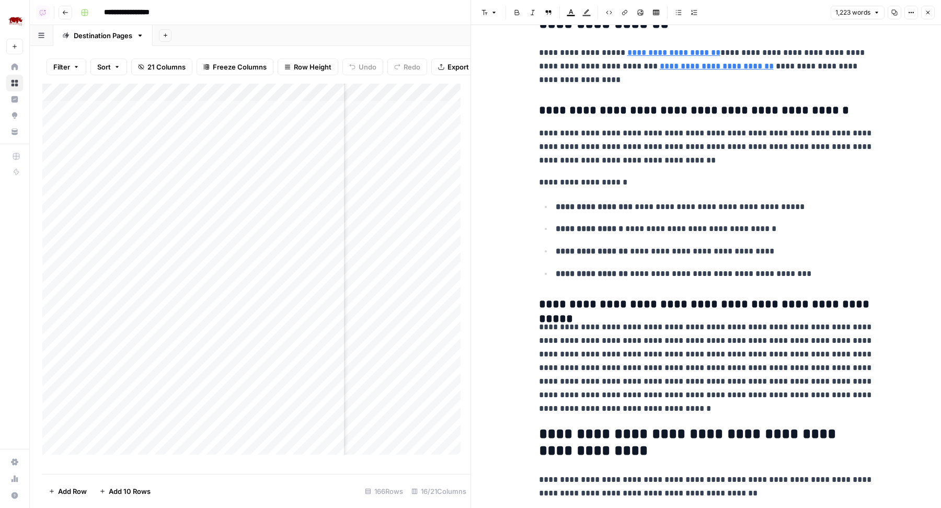
scroll to position [649, 0]
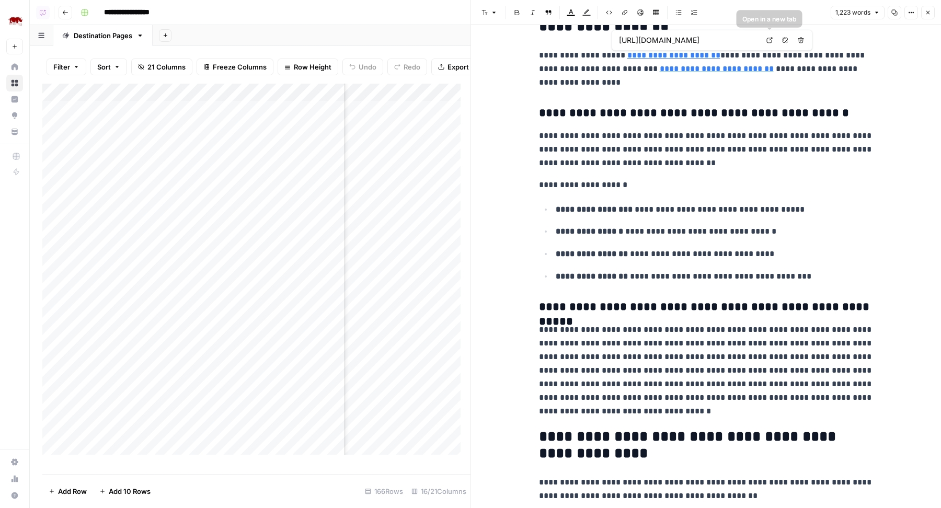
click at [766, 39] on link "Open in a new tab" at bounding box center [770, 40] width 14 height 14
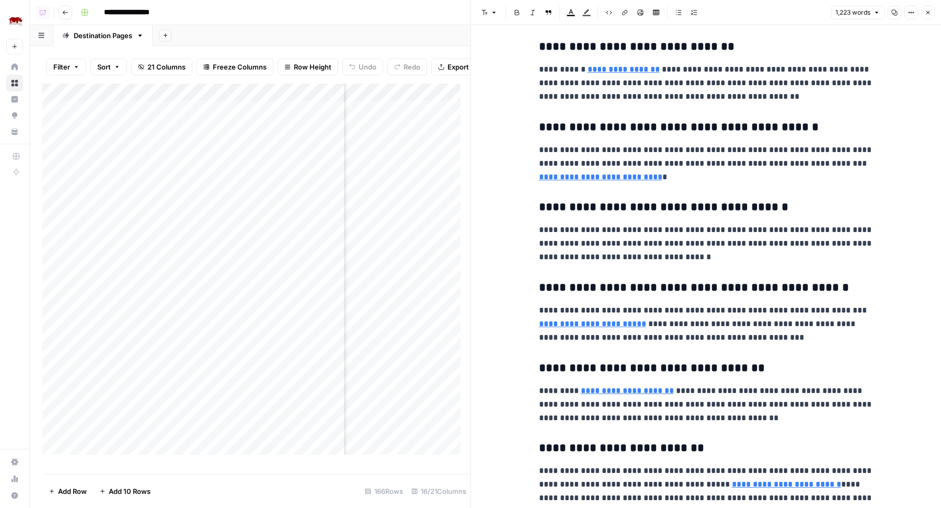
scroll to position [2246, 0]
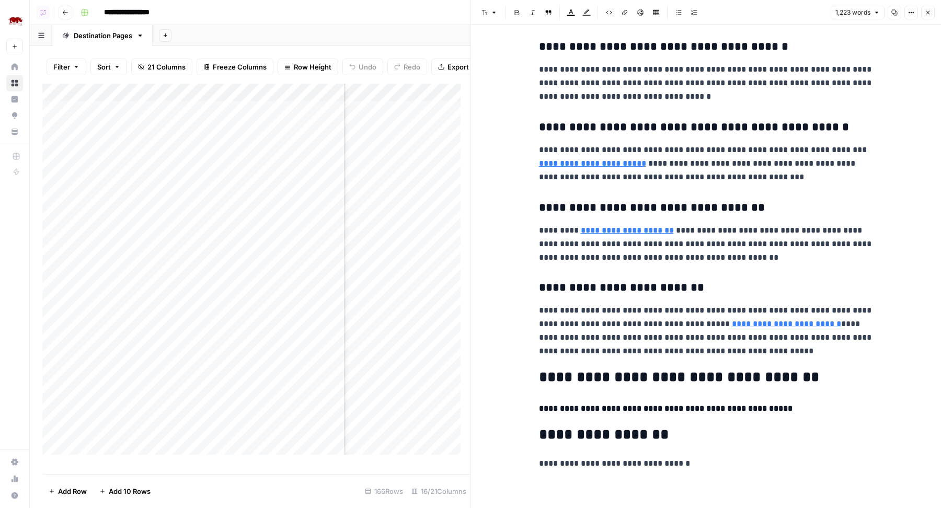
click at [929, 10] on icon "button" at bounding box center [928, 12] width 6 height 6
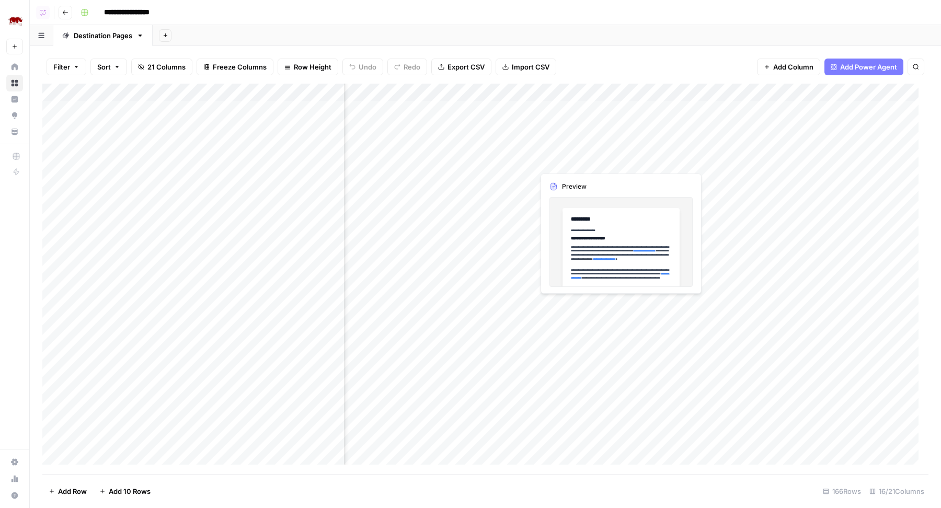
click at [620, 141] on div "Add Column" at bounding box center [485, 279] width 886 height 391
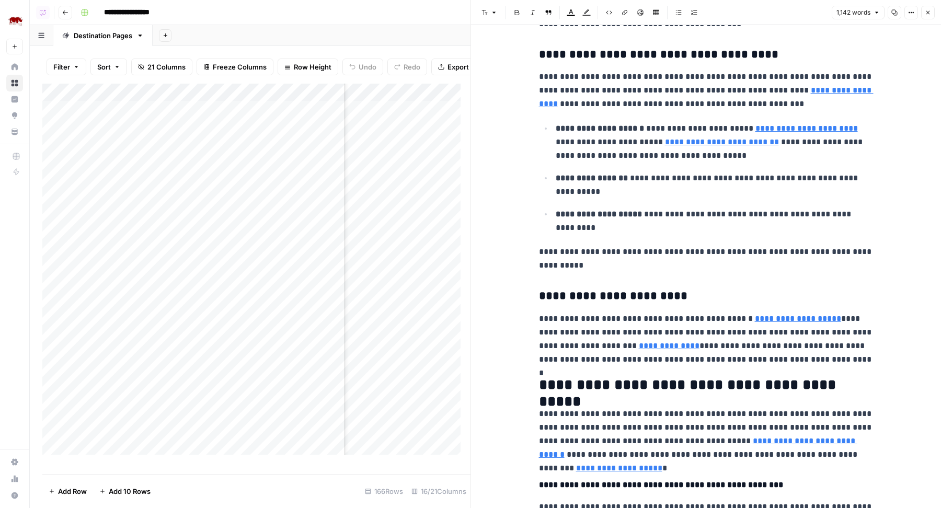
scroll to position [1594, 0]
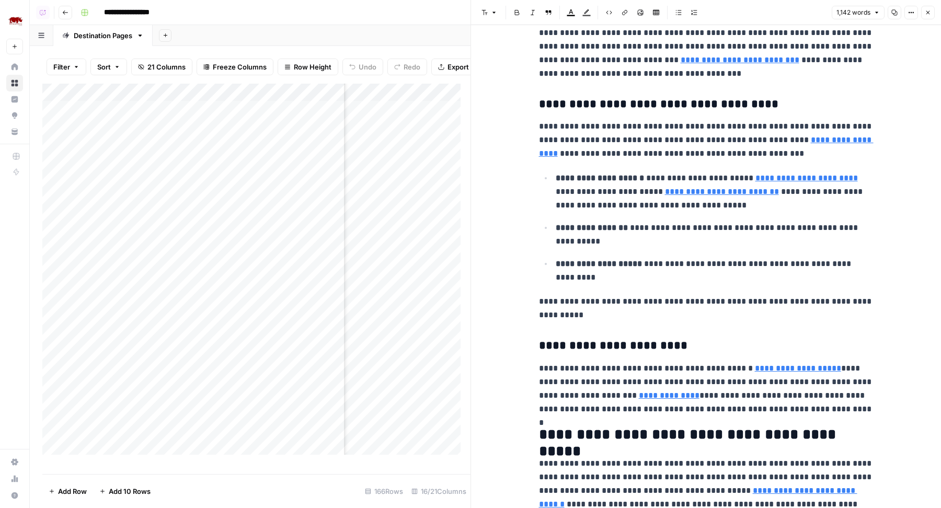
click at [932, 14] on button "Close" at bounding box center [929, 13] width 14 height 14
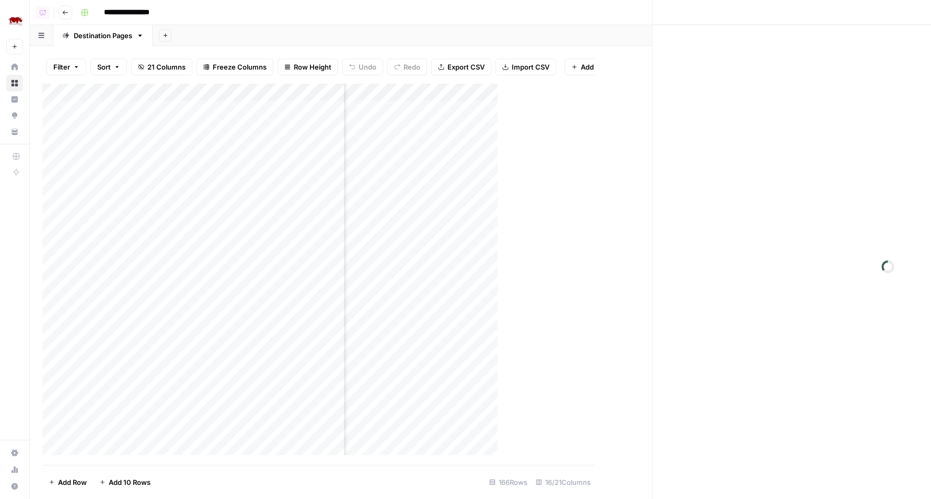
click at [931, 14] on header "**********" at bounding box center [481, 12] width 902 height 25
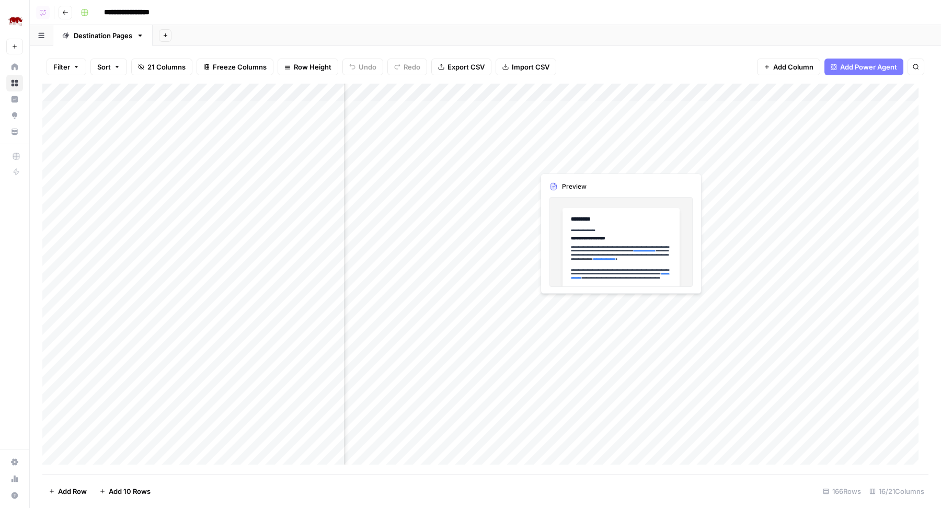
click at [620, 165] on div "Add Column" at bounding box center [485, 279] width 886 height 391
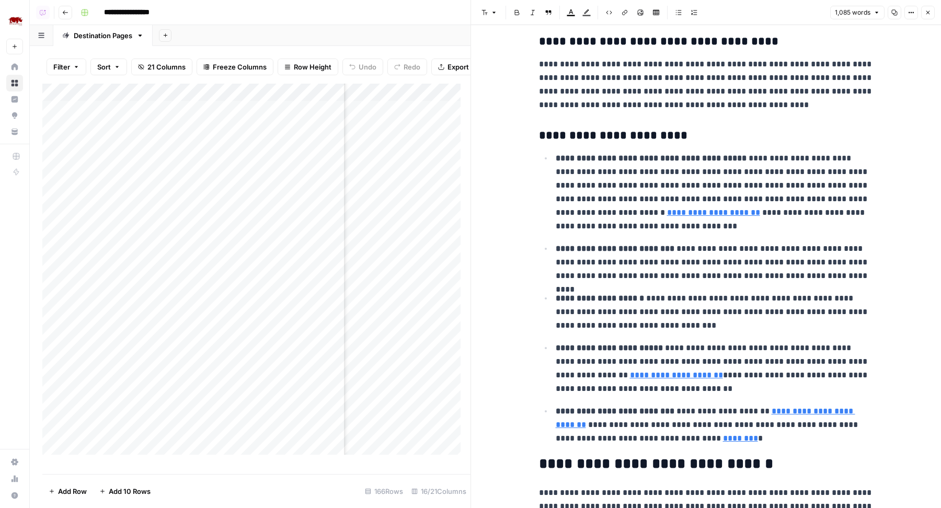
scroll to position [1292, 0]
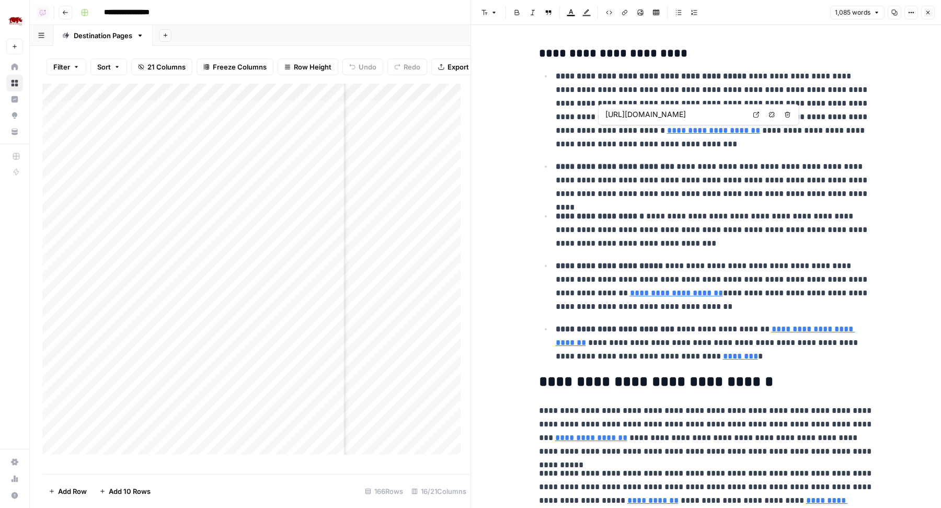
click at [674, 130] on link "**********" at bounding box center [713, 131] width 93 height 8
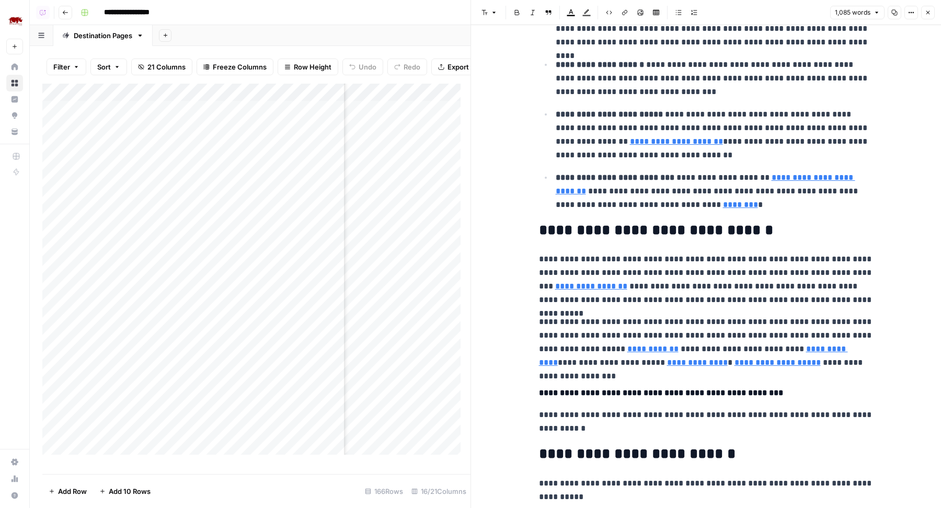
scroll to position [1748, 0]
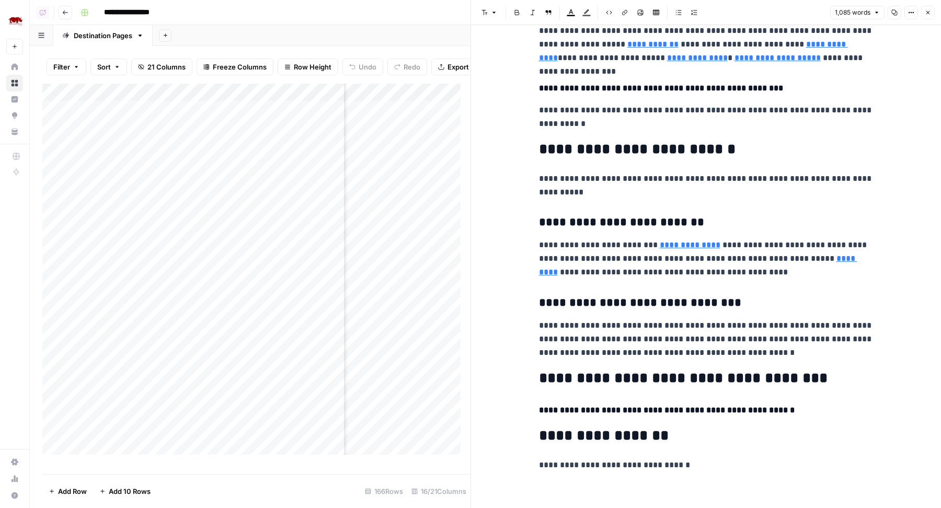
click at [929, 14] on icon "button" at bounding box center [928, 12] width 6 height 6
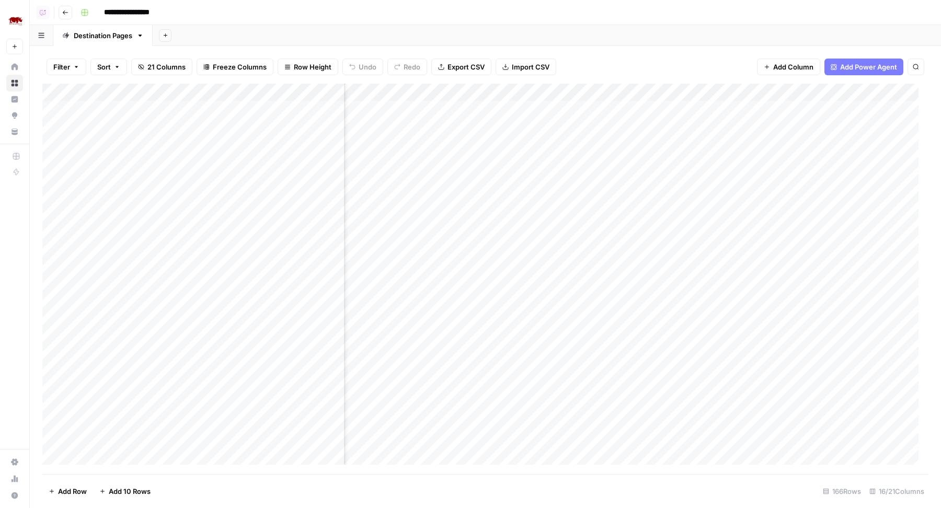
click at [431, 163] on div "Add Column" at bounding box center [485, 279] width 886 height 391
click at [618, 180] on div "Add Column" at bounding box center [485, 279] width 886 height 391
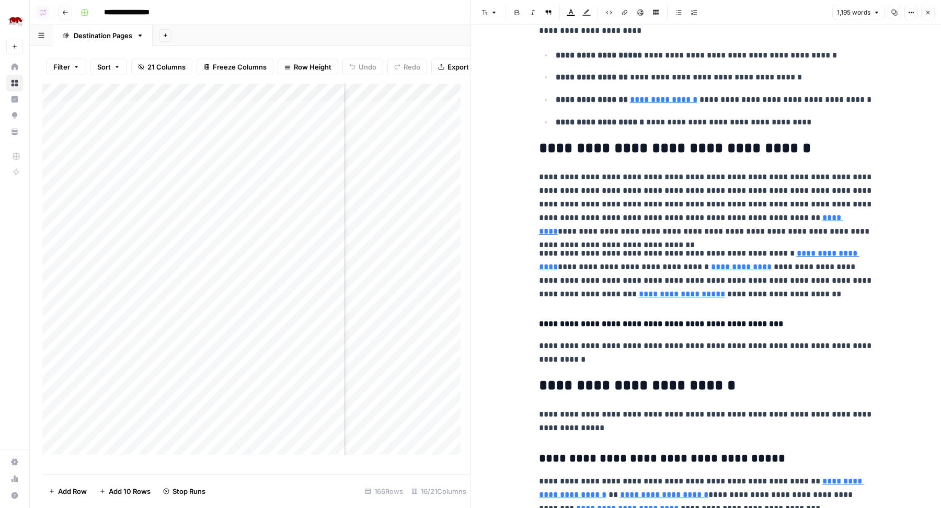
scroll to position [1549, 0]
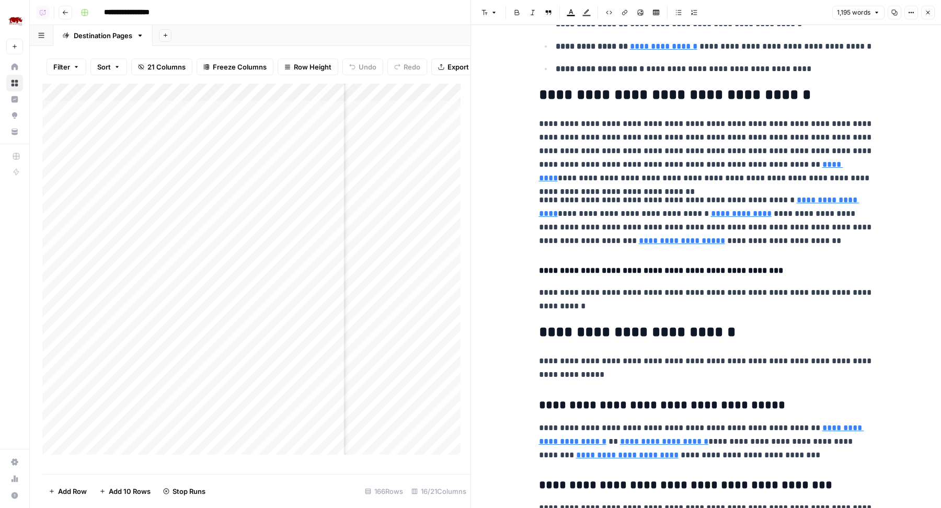
click at [925, 14] on icon "button" at bounding box center [928, 12] width 6 height 6
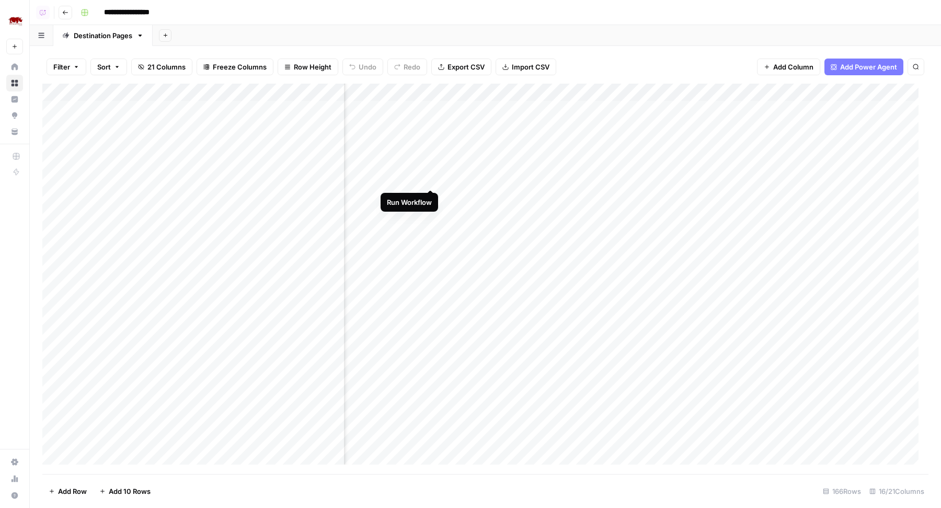
click at [433, 177] on div "Add Column" at bounding box center [485, 279] width 886 height 391
click at [433, 141] on div "Add Column" at bounding box center [485, 279] width 886 height 391
click at [431, 110] on div "Add Column" at bounding box center [485, 279] width 886 height 391
click at [513, 29] on div "Add Sheet" at bounding box center [547, 35] width 789 height 21
click at [619, 110] on div "Add Column" at bounding box center [485, 279] width 886 height 391
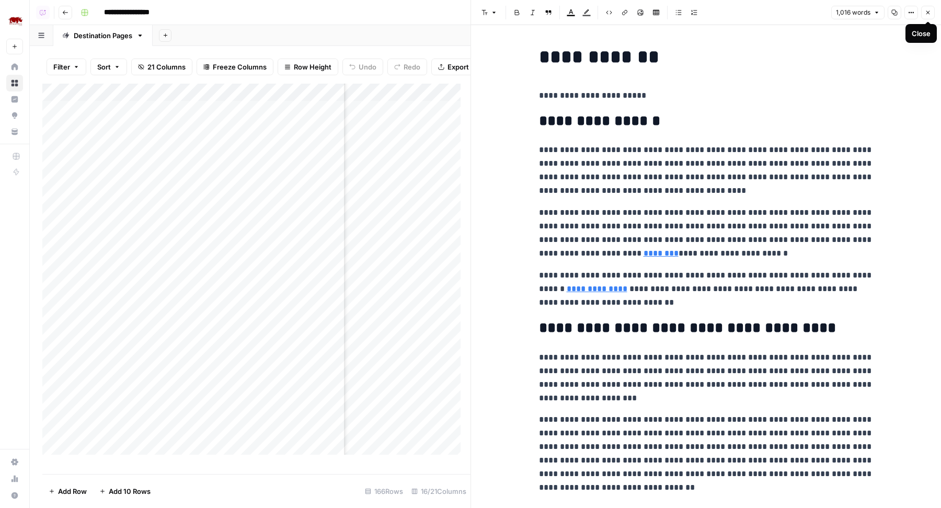
click at [932, 14] on button "Close" at bounding box center [929, 13] width 14 height 14
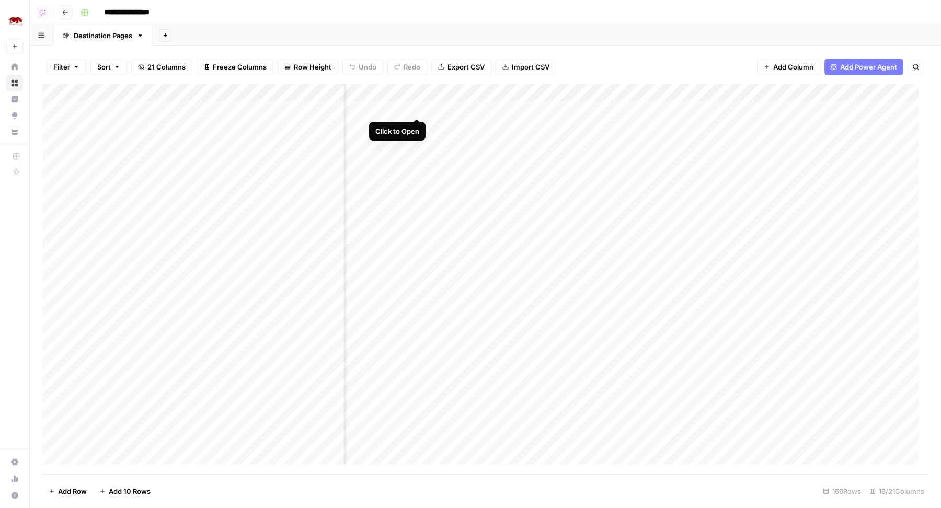
click at [417, 108] on div "Add Column" at bounding box center [485, 279] width 886 height 391
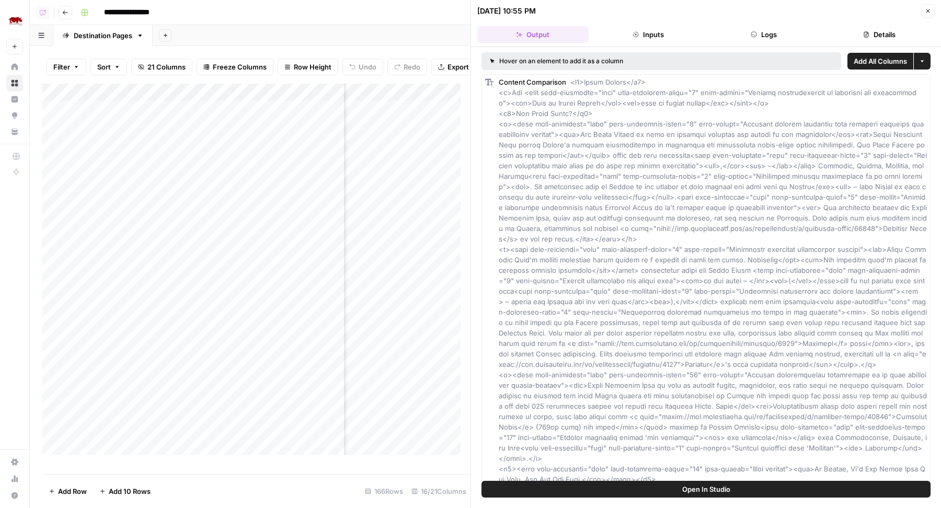
click at [761, 33] on button "Logs" at bounding box center [764, 34] width 111 height 17
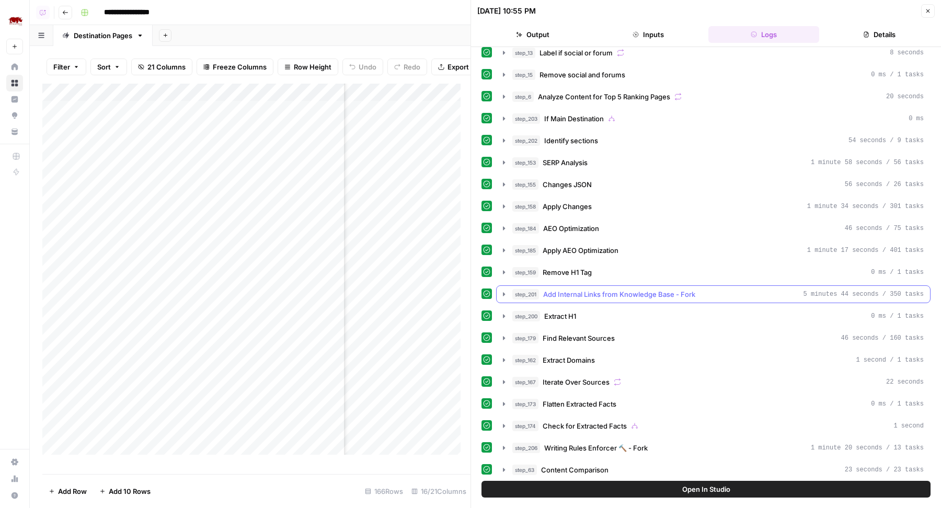
scroll to position [120, 0]
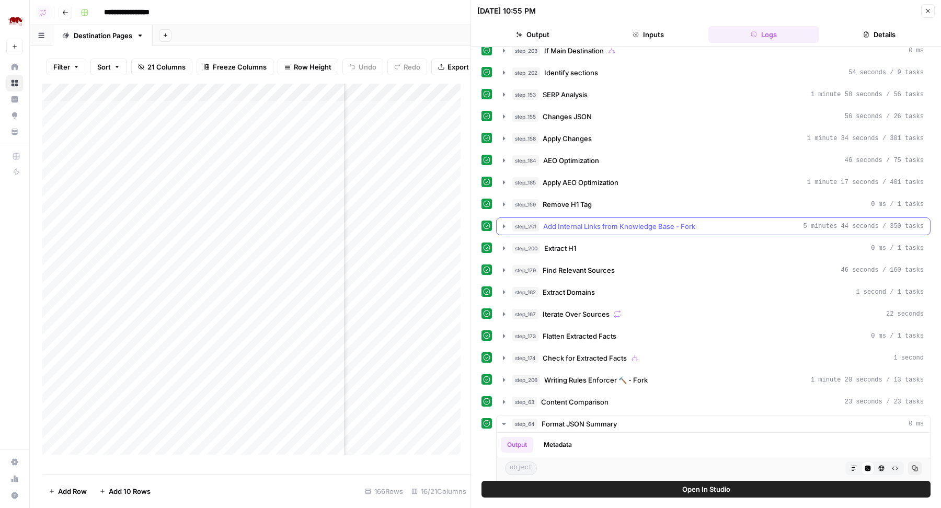
click at [656, 225] on button "step_201 Add Internal Links from Knowledge Base - Fork 5 minutes 44 seconds / 3…" at bounding box center [714, 226] width 434 height 17
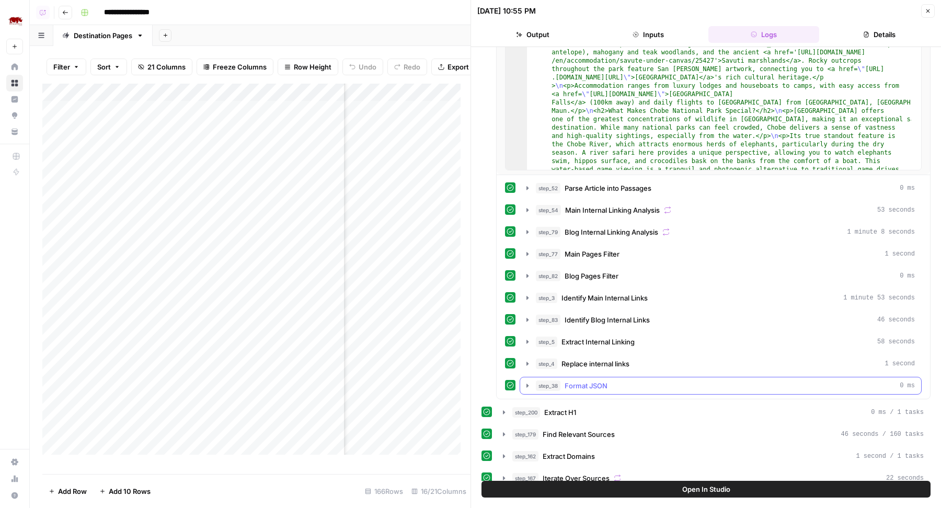
scroll to position [453, 0]
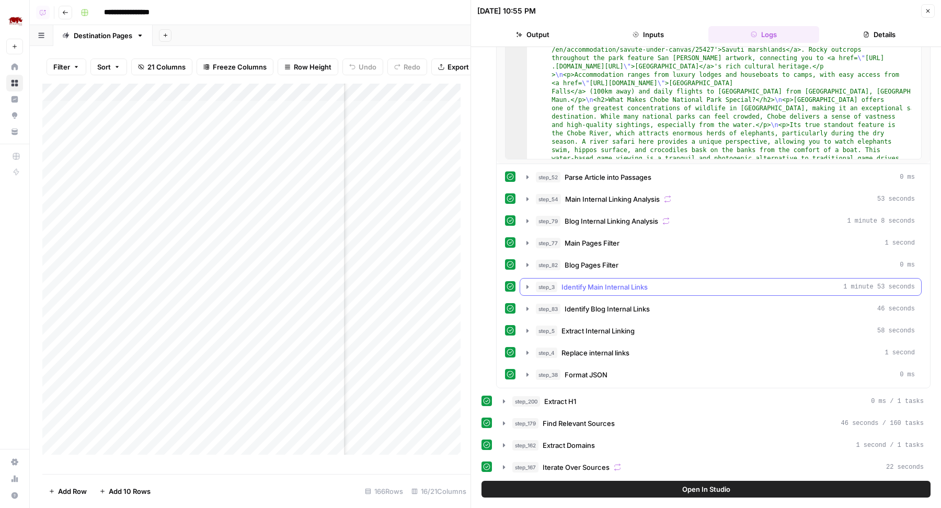
click at [639, 282] on span "Identify Main Internal Links" at bounding box center [605, 287] width 86 height 10
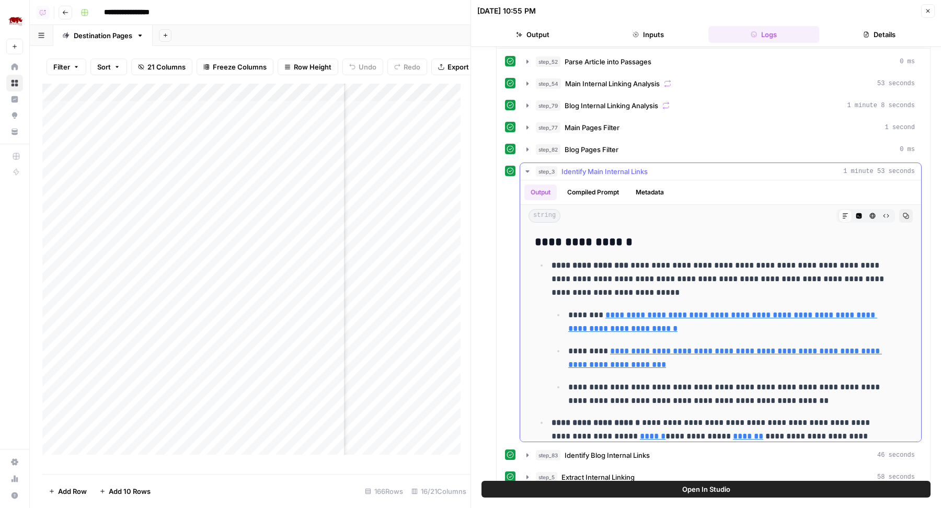
scroll to position [622, 0]
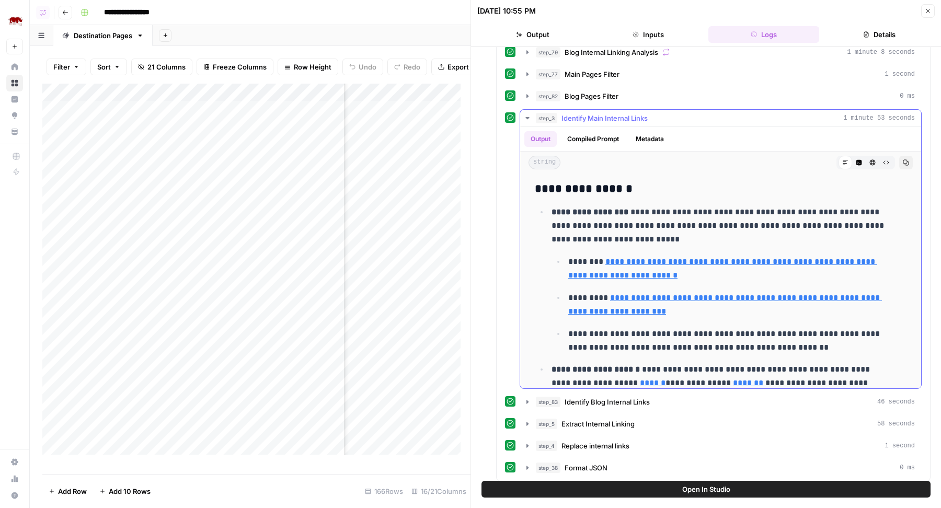
click at [647, 113] on span "Identify Main Internal Links" at bounding box center [605, 118] width 86 height 10
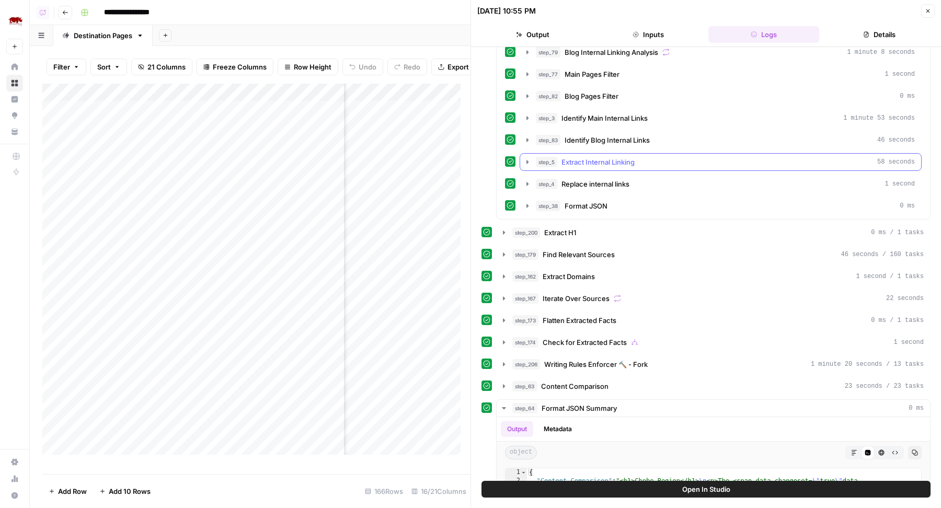
click at [634, 157] on span "Extract Internal Linking" at bounding box center [598, 162] width 73 height 10
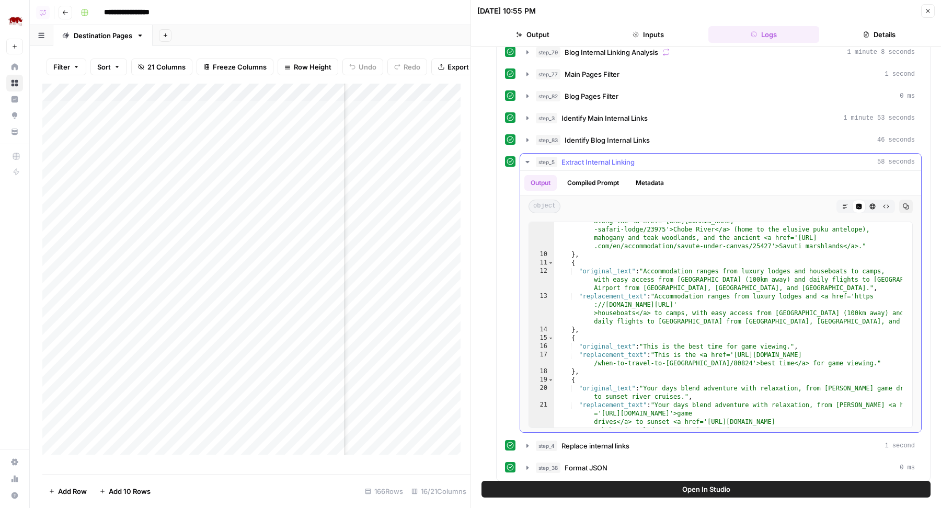
scroll to position [0, 0]
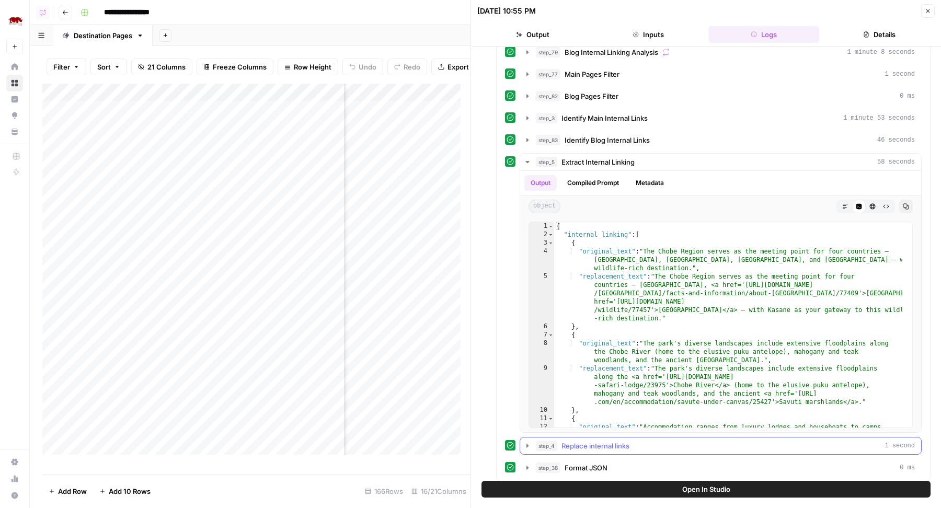
click at [750, 438] on button "step_4 Replace internal links 1 second" at bounding box center [720, 446] width 401 height 17
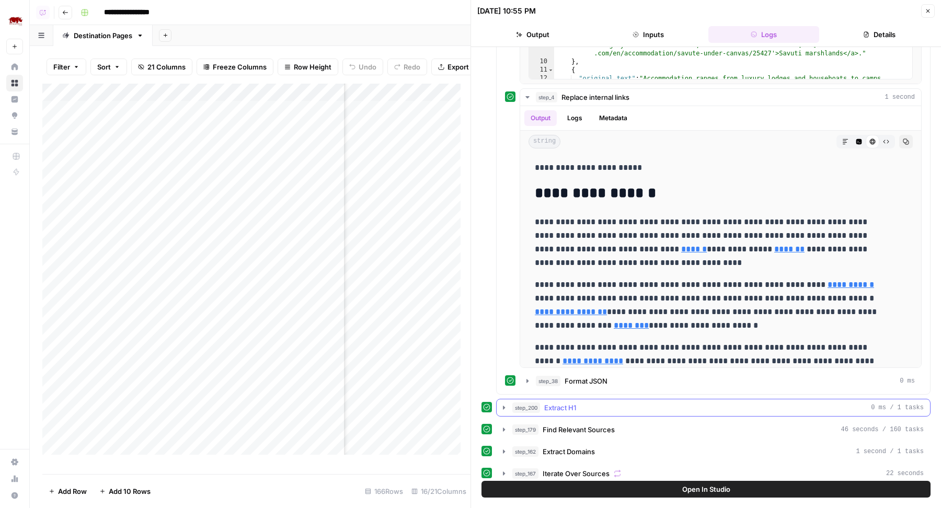
scroll to position [1063, 0]
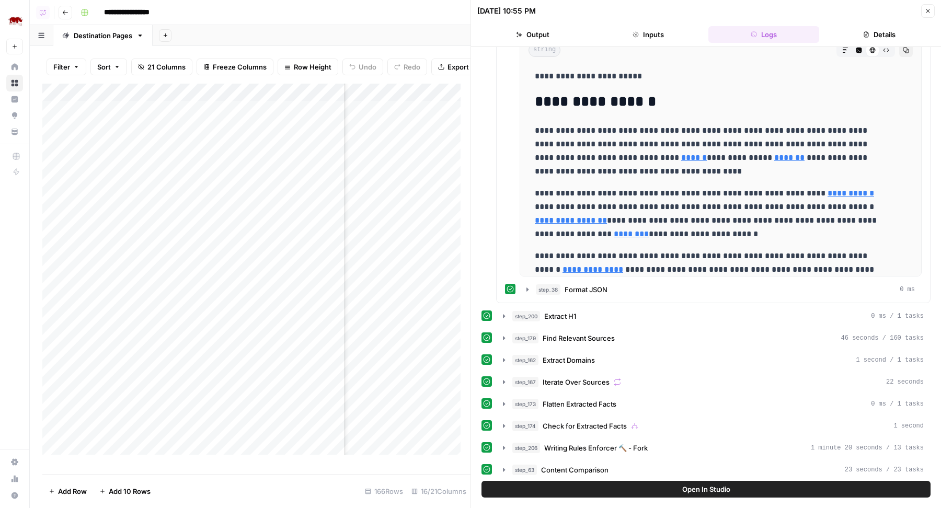
click at [686, 486] on span "Open In Studio" at bounding box center [707, 489] width 48 height 10
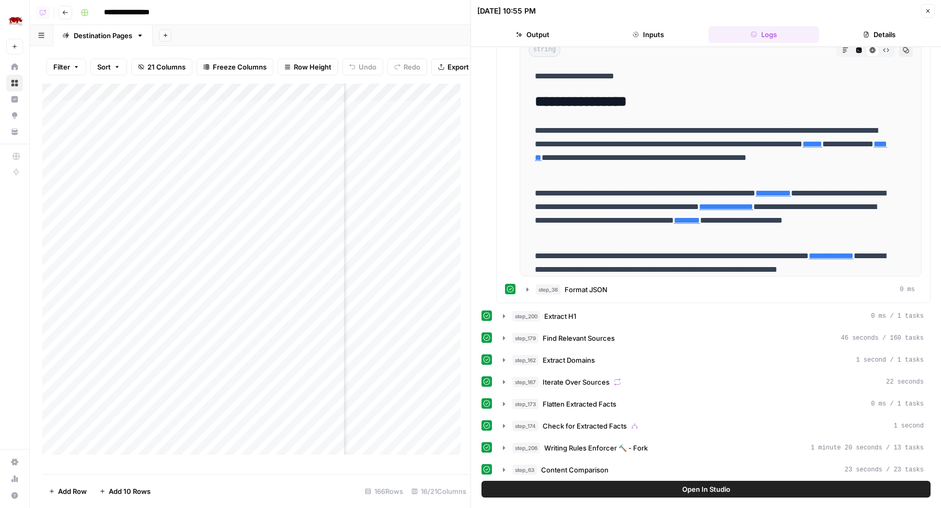
click at [925, 13] on icon "button" at bounding box center [928, 11] width 6 height 6
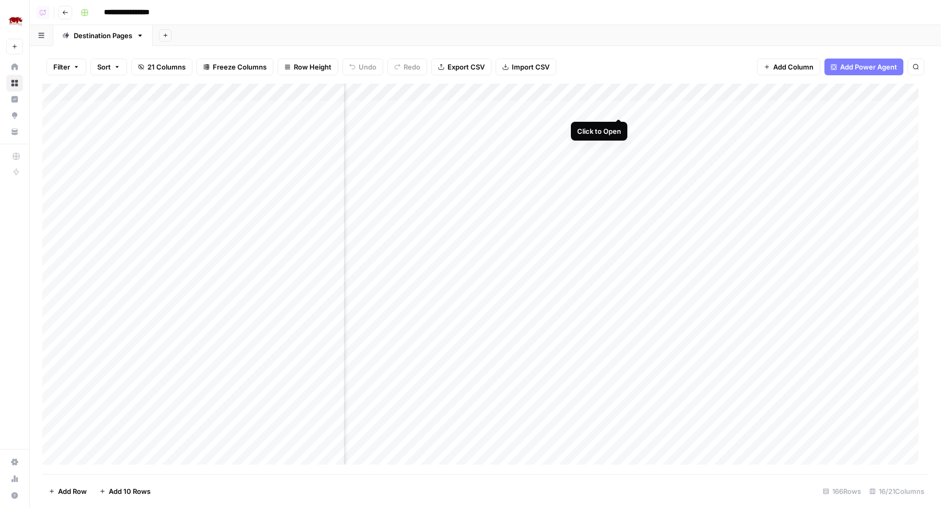
click at [618, 106] on div "Add Column" at bounding box center [485, 279] width 886 height 391
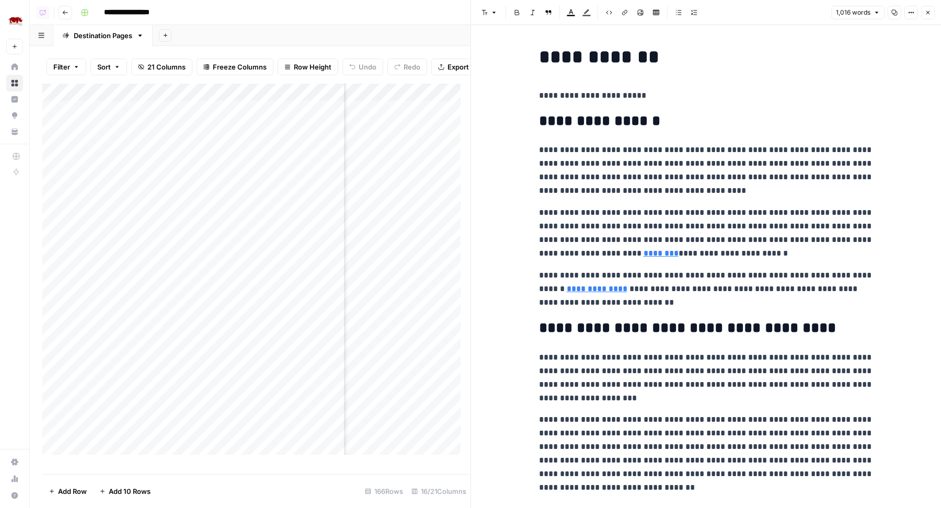
click at [929, 9] on icon "button" at bounding box center [928, 12] width 6 height 6
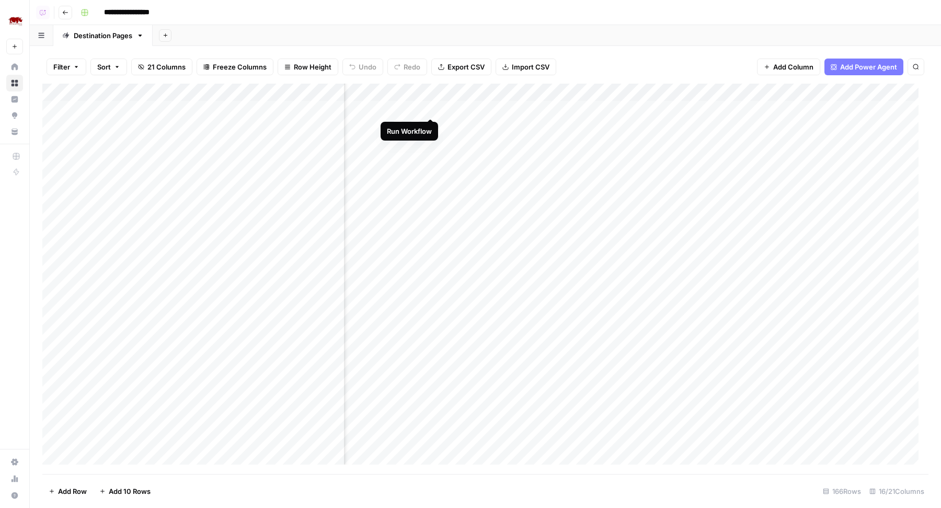
click at [433, 106] on div "Add Column" at bounding box center [485, 279] width 886 height 391
click at [618, 141] on div "Add Column" at bounding box center [485, 279] width 886 height 391
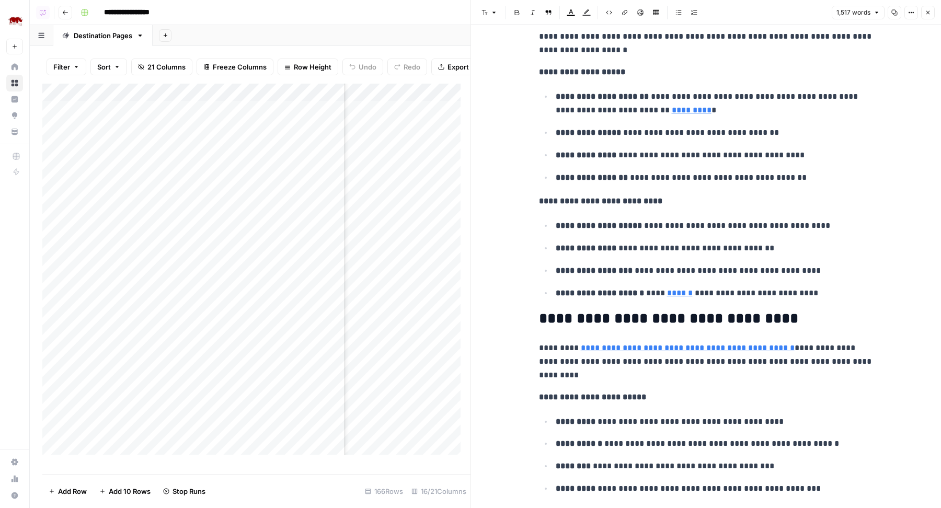
scroll to position [467, 0]
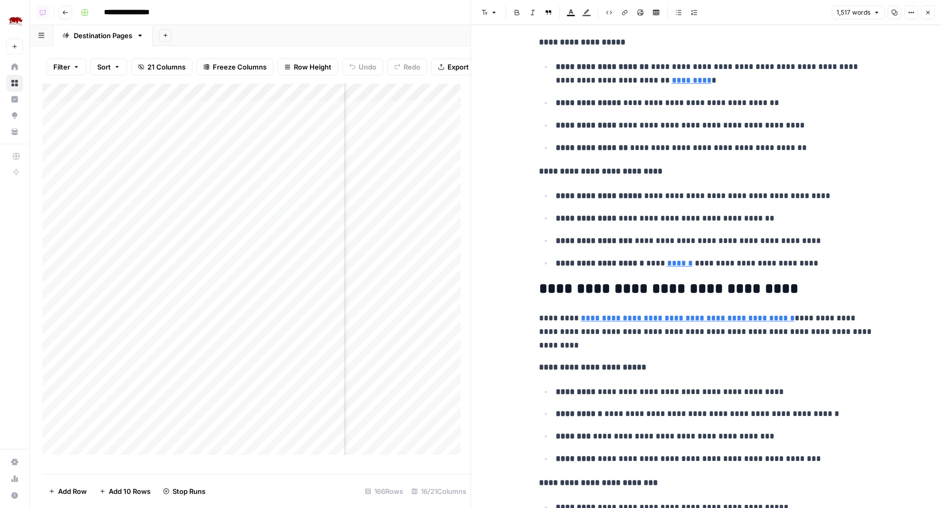
click at [672, 82] on link "*********" at bounding box center [692, 80] width 40 height 8
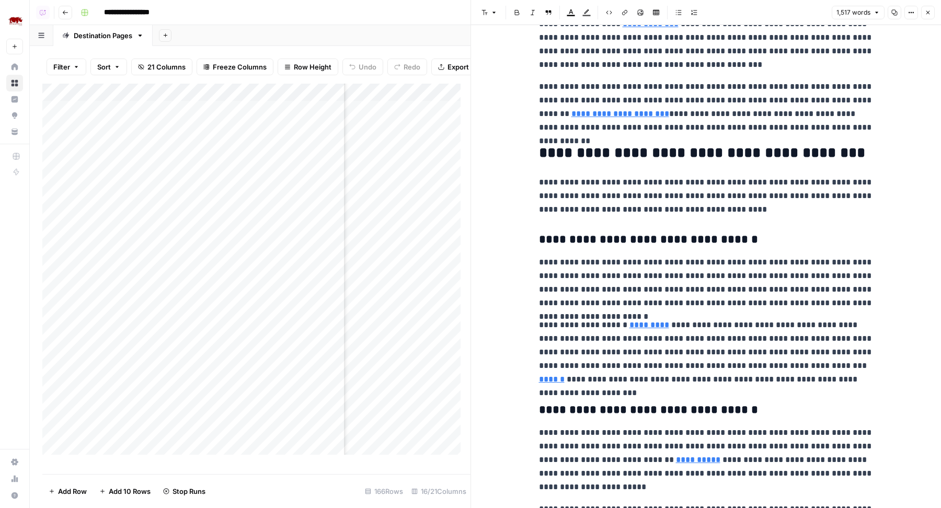
scroll to position [1875, 0]
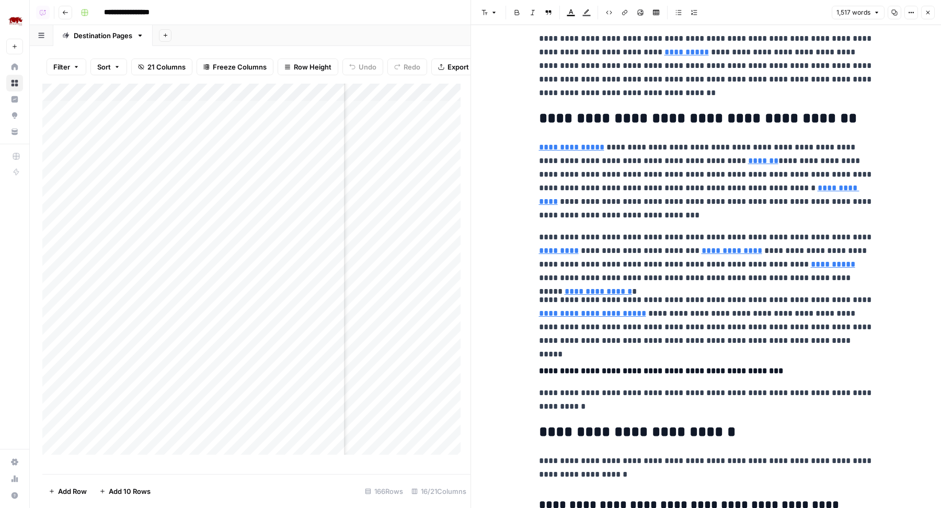
click at [611, 314] on link "**********" at bounding box center [592, 314] width 107 height 8
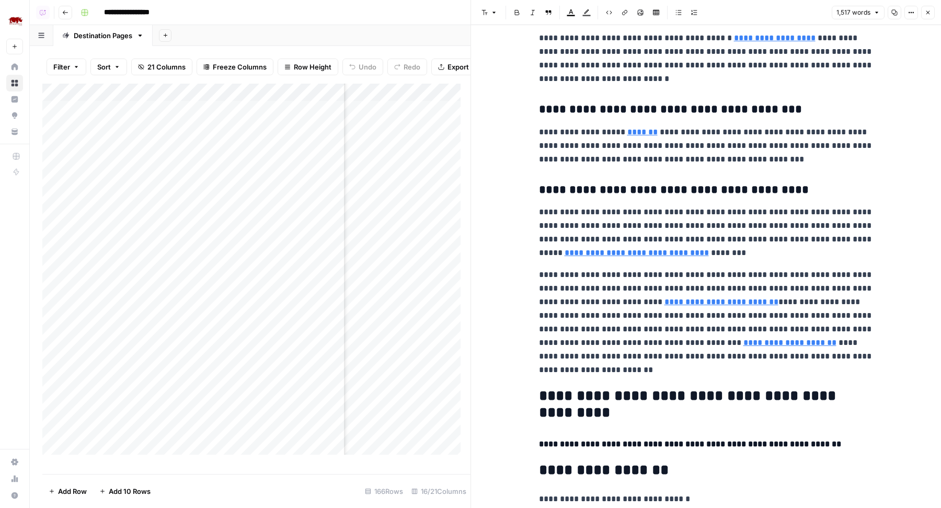
scroll to position [2600, 0]
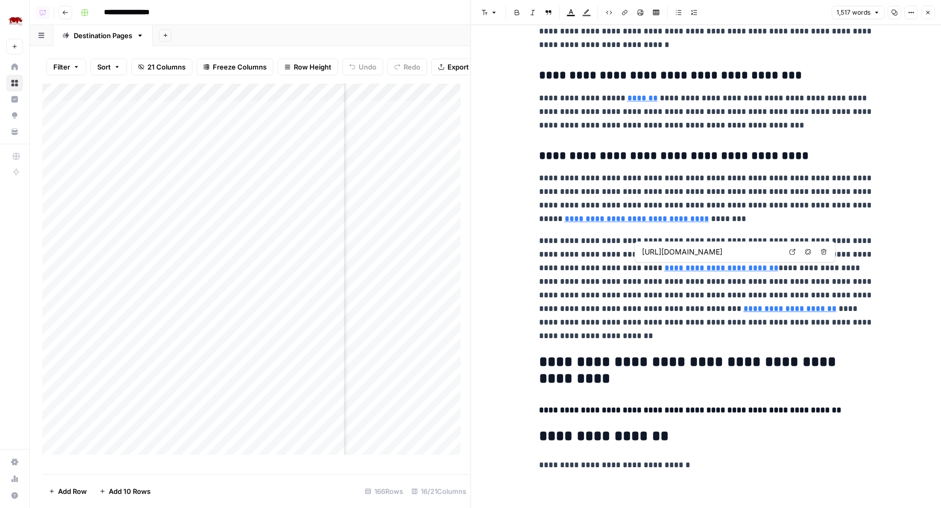
type input "https://www.rhinoafrica.com/en/destinations/kruger-national-park/facts-and-info…"
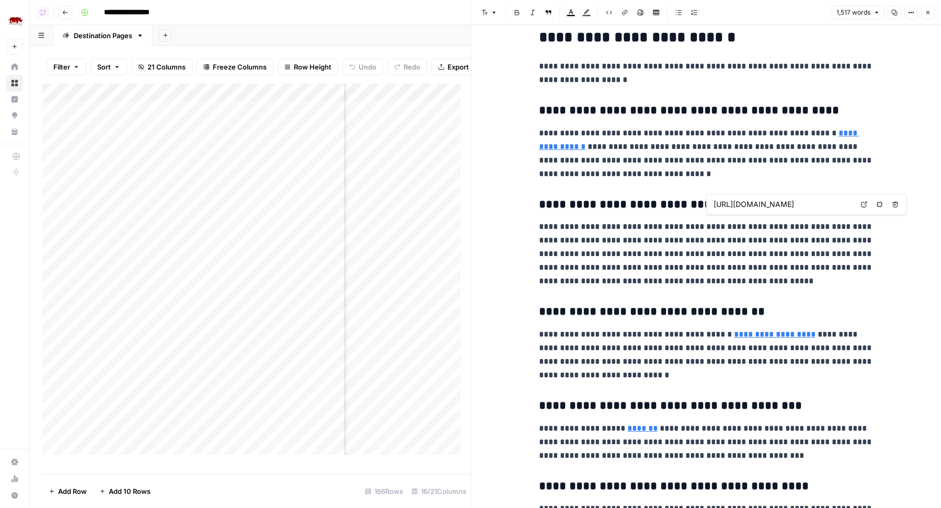
scroll to position [2237, 0]
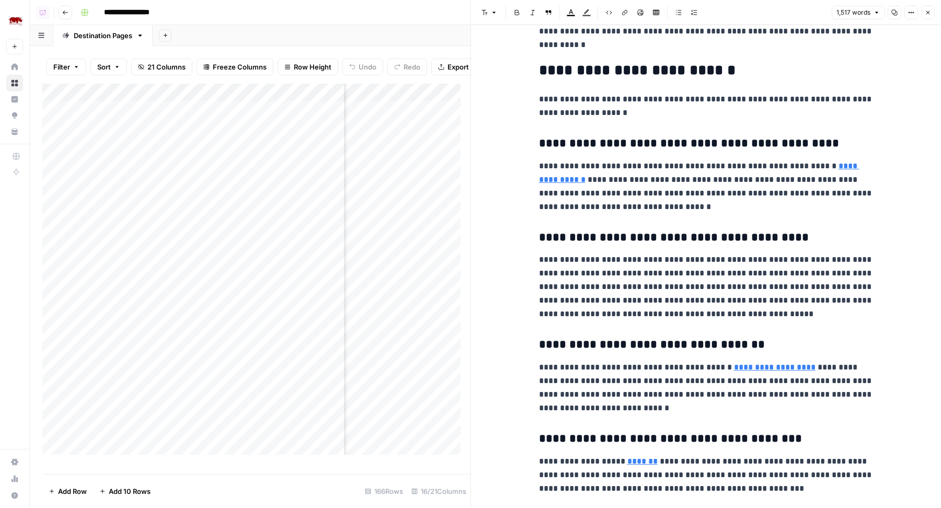
click at [779, 367] on link "**********" at bounding box center [775, 367] width 82 height 8
click at [867, 346] on link "Open in a new tab" at bounding box center [865, 351] width 14 height 14
click at [788, 258] on p "**********" at bounding box center [706, 287] width 335 height 68
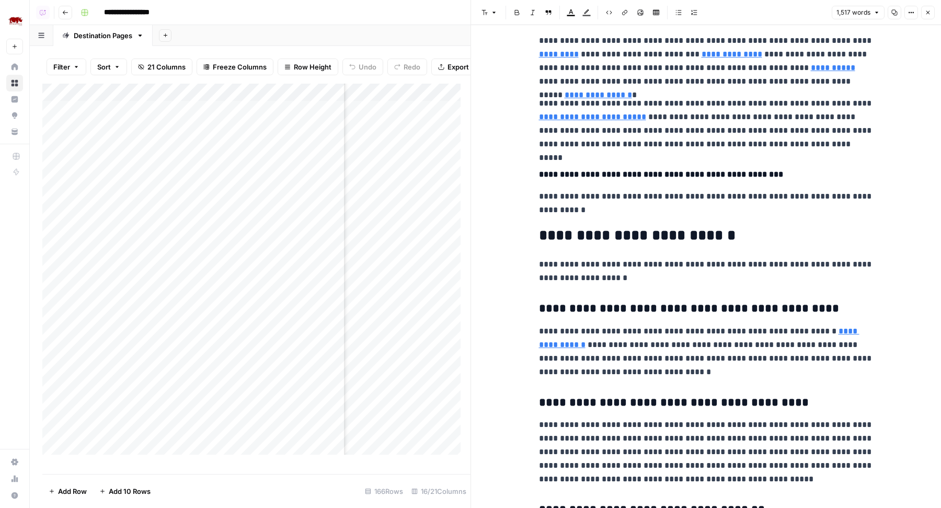
scroll to position [2072, 0]
click at [829, 333] on link "**********" at bounding box center [699, 337] width 321 height 21
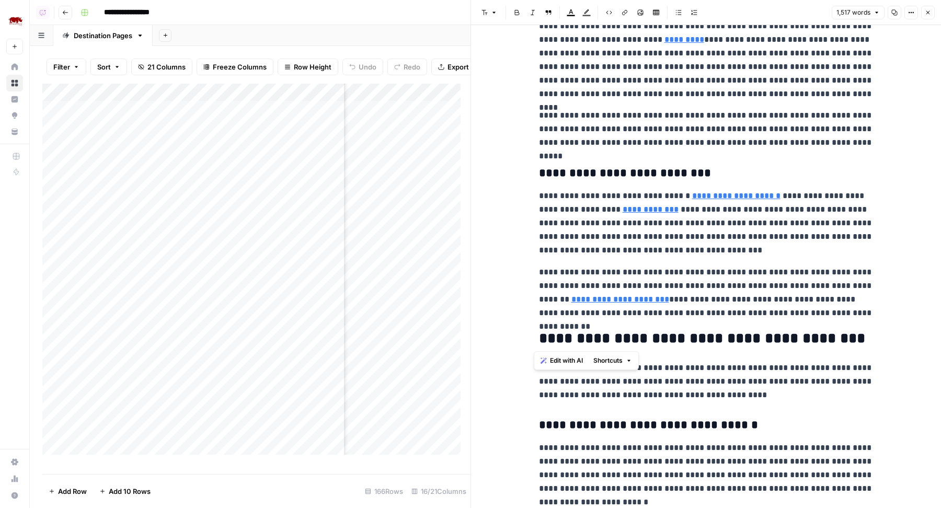
scroll to position [931, 0]
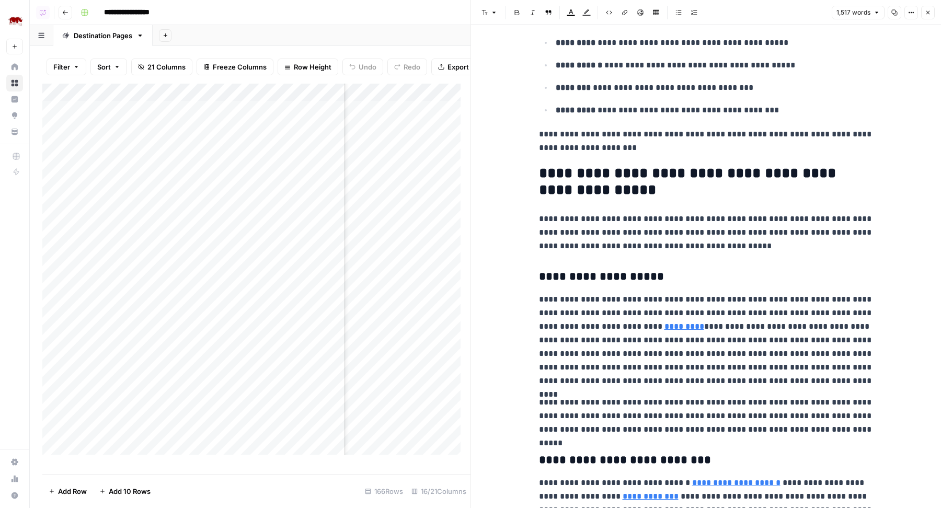
click at [928, 18] on button "Close" at bounding box center [929, 13] width 14 height 14
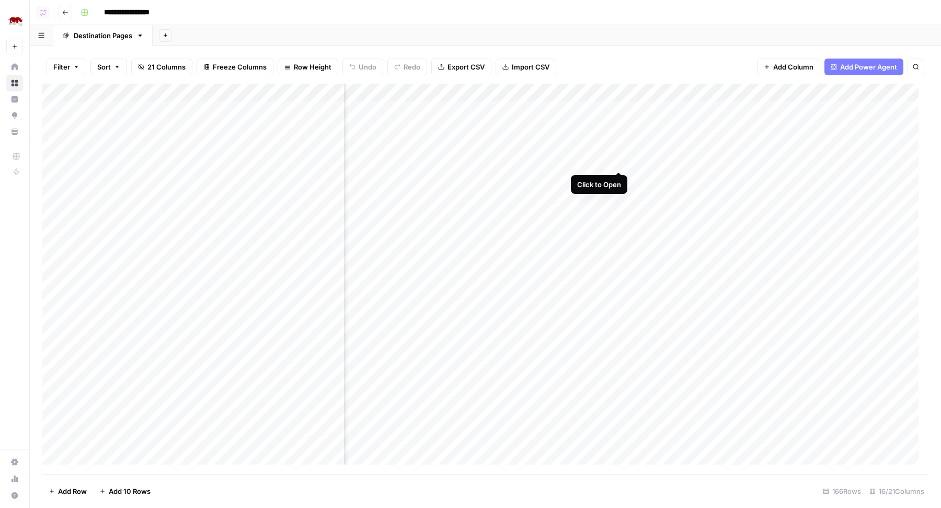
click at [621, 163] on div "Add Column" at bounding box center [485, 279] width 886 height 391
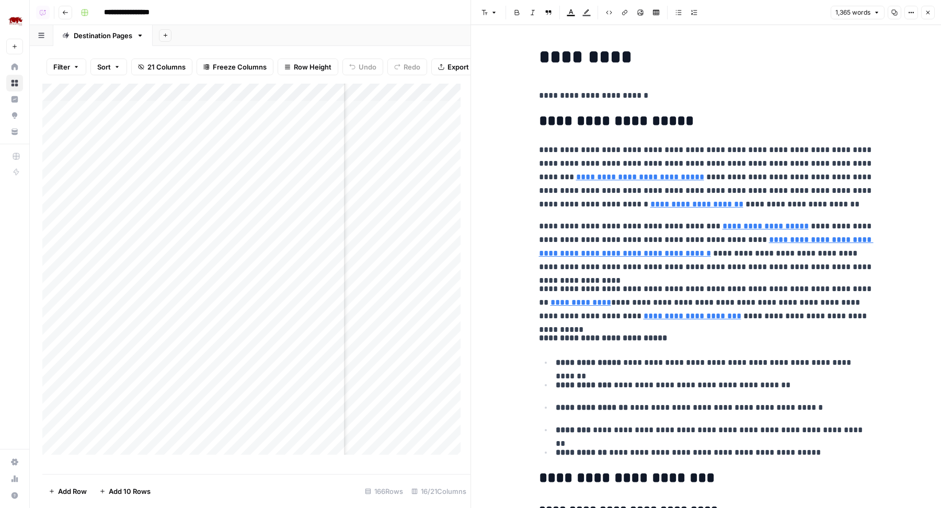
click at [930, 10] on icon "button" at bounding box center [928, 12] width 6 height 6
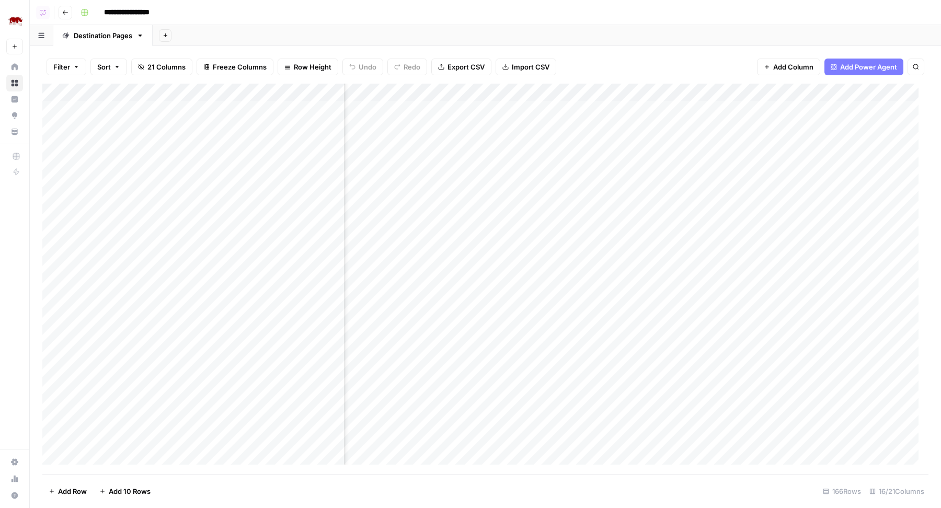
click at [618, 21] on header "**********" at bounding box center [486, 12] width 912 height 25
click at [758, 178] on div "Add Column" at bounding box center [485, 279] width 886 height 391
click at [757, 161] on div "Add Column" at bounding box center [485, 279] width 886 height 391
click at [757, 142] on div "Add Column" at bounding box center [485, 279] width 886 height 391
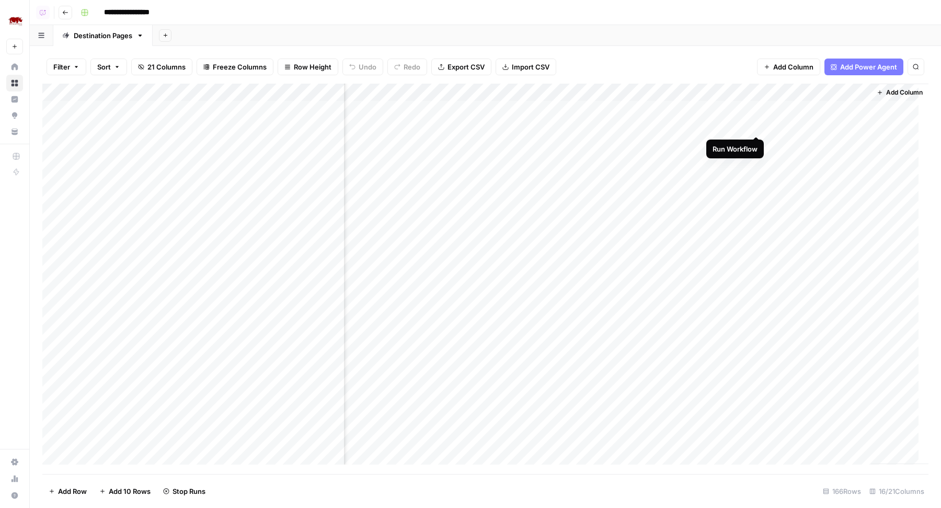
click at [758, 124] on div "Add Column" at bounding box center [485, 279] width 886 height 391
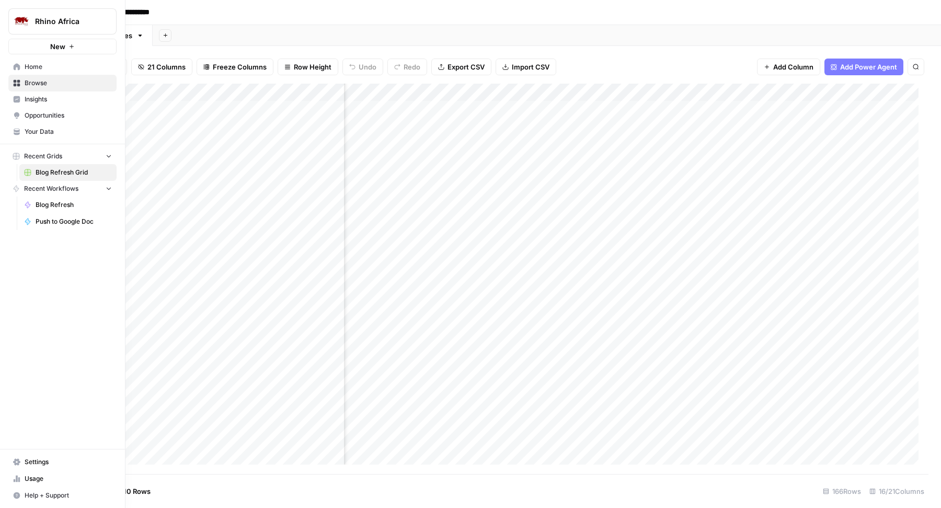
click at [37, 480] on span "Usage" at bounding box center [68, 478] width 87 height 9
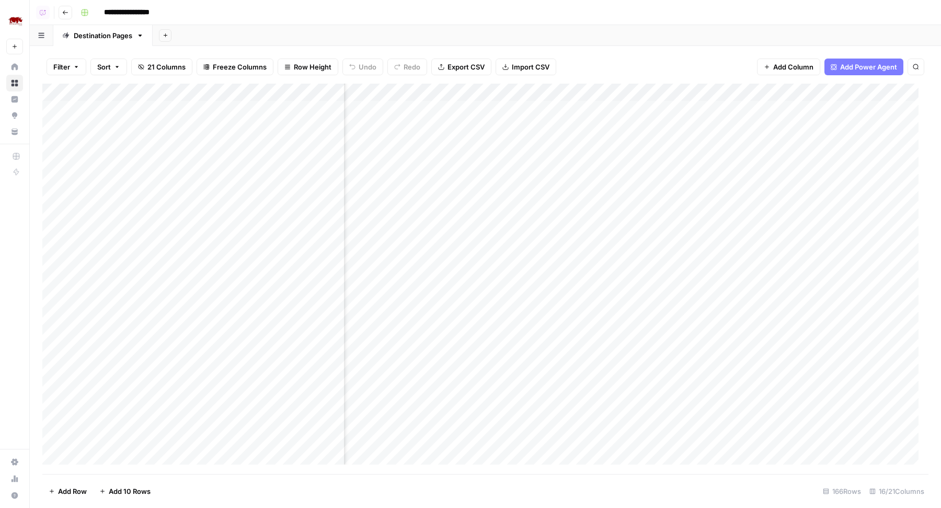
scroll to position [1, 688]
click at [624, 123] on div "Add Column" at bounding box center [485, 279] width 886 height 391
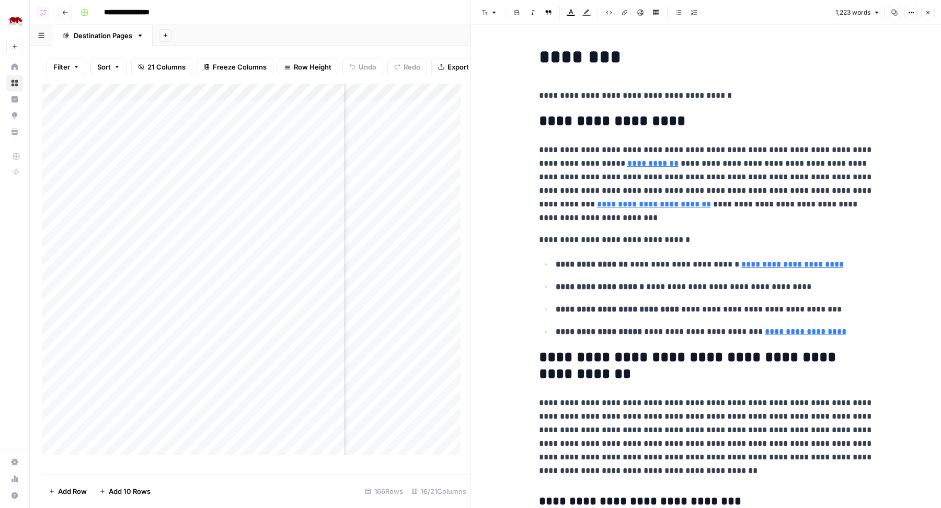
click at [930, 14] on icon "button" at bounding box center [929, 13] width 4 height 4
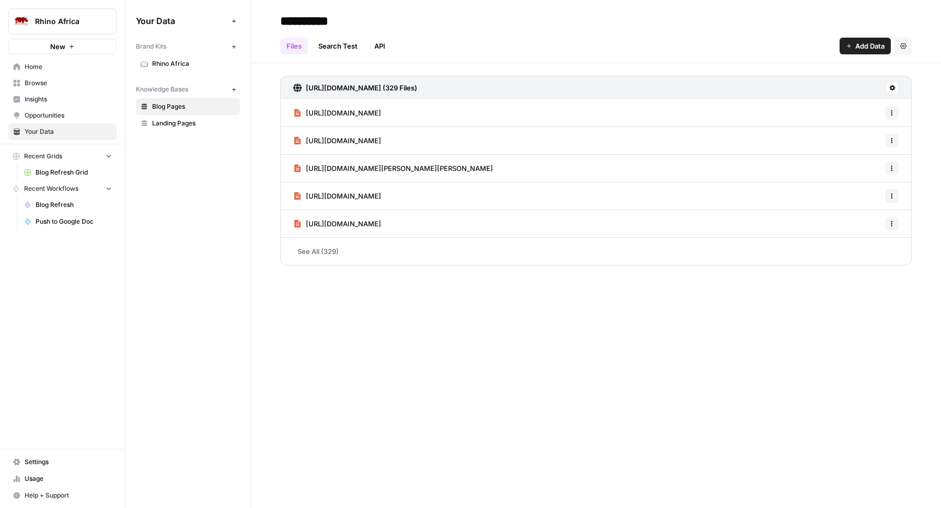
click at [175, 71] on link "Rhino Africa" at bounding box center [188, 63] width 104 height 17
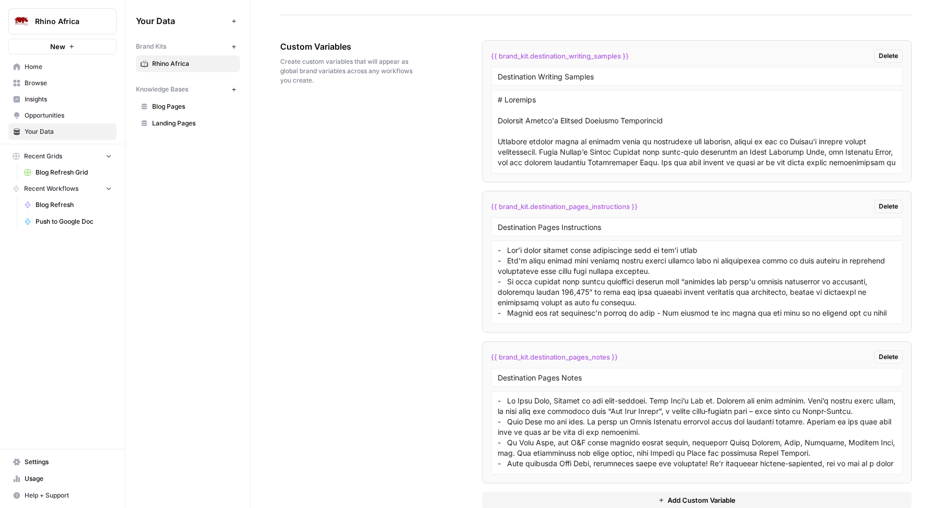
scroll to position [1940, 0]
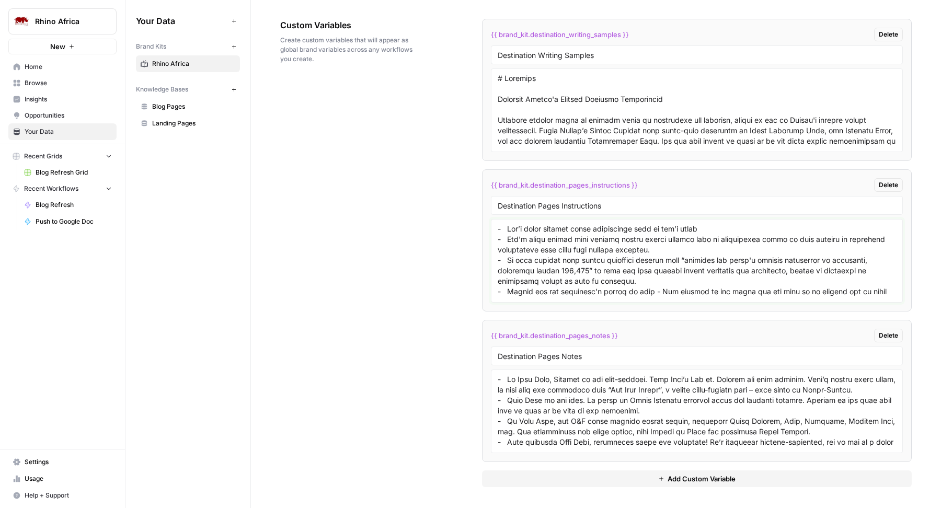
click at [676, 275] on textarea at bounding box center [697, 261] width 399 height 74
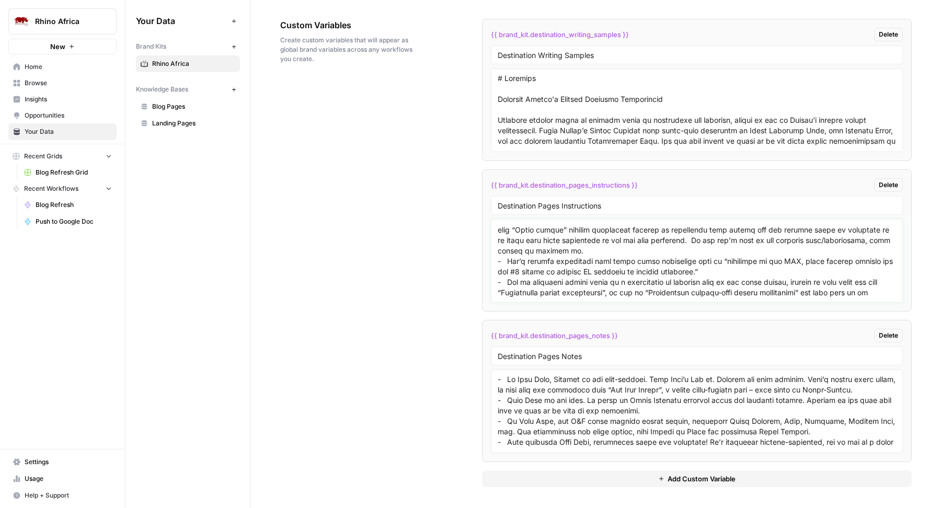
click at [701, 270] on textarea at bounding box center [697, 261] width 399 height 74
click at [663, 263] on textarea at bounding box center [697, 261] width 399 height 74
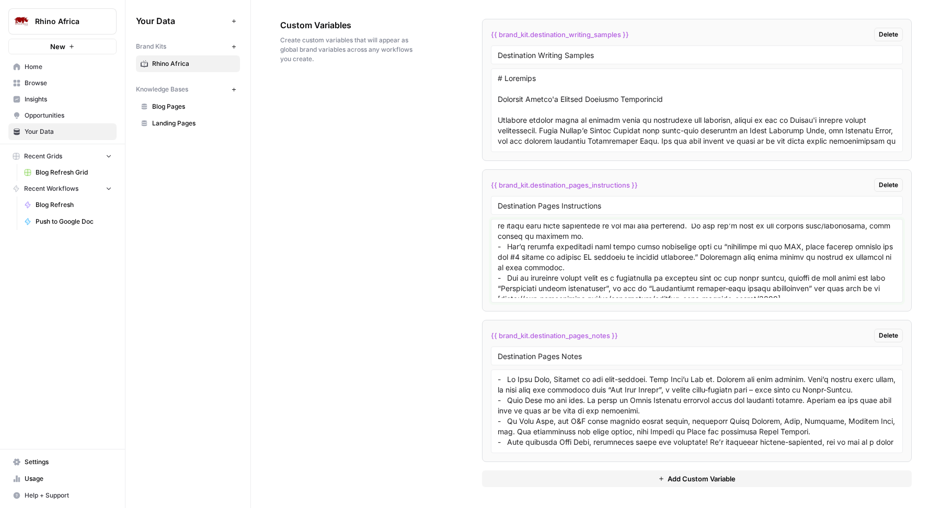
scroll to position [502, 0]
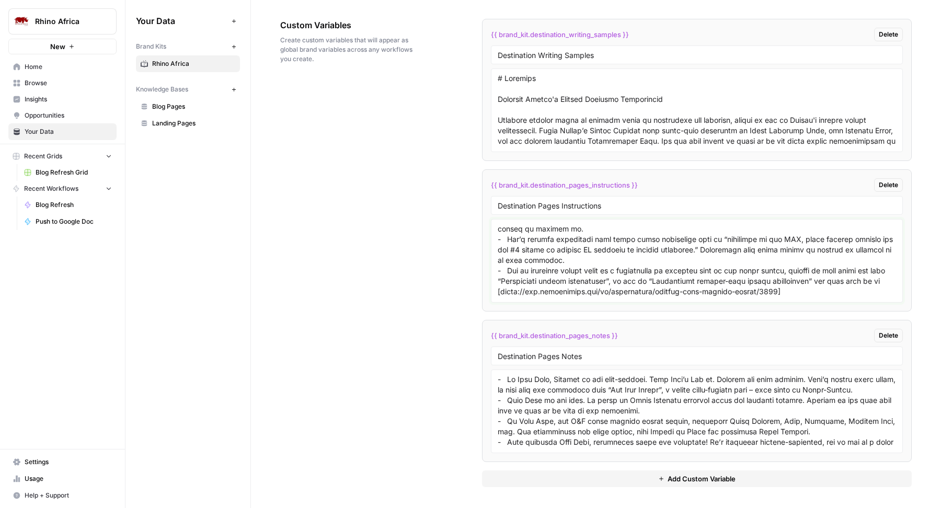
type textarea "- Let’s limit talking about experiences that we don’t offer - Let's avoid topic…"
click at [338, 260] on div "Custom Variables Create custom variables that will appear as global brand varia…" at bounding box center [596, 253] width 632 height 510
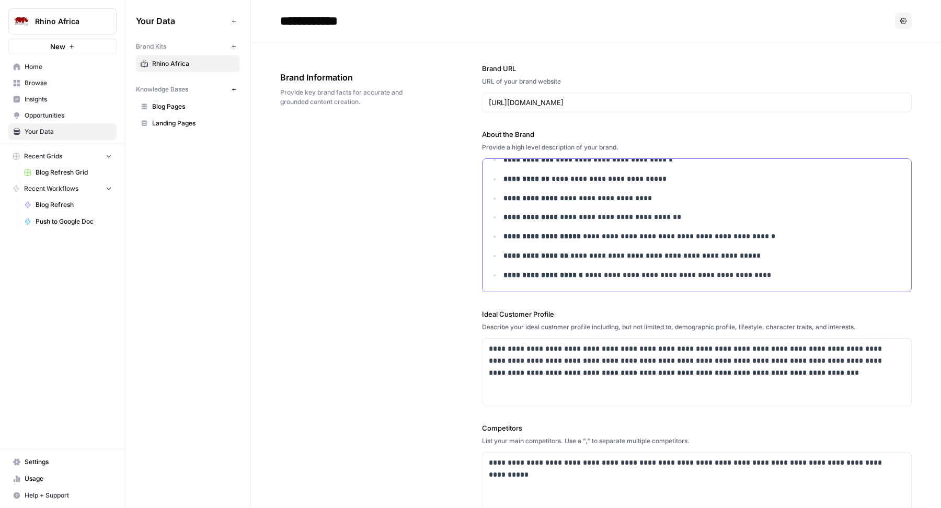
scroll to position [3296, 0]
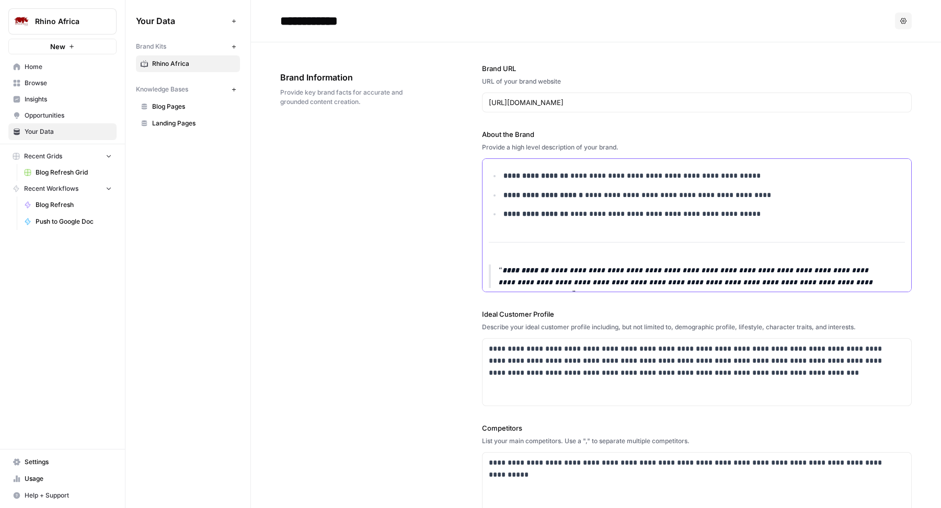
drag, startPoint x: 488, startPoint y: 167, endPoint x: 806, endPoint y: 346, distance: 365.0
click at [815, 346] on div "**********" at bounding box center [697, 381] width 430 height 679
click at [308, 248] on div "**********" at bounding box center [596, 381] width 632 height 679
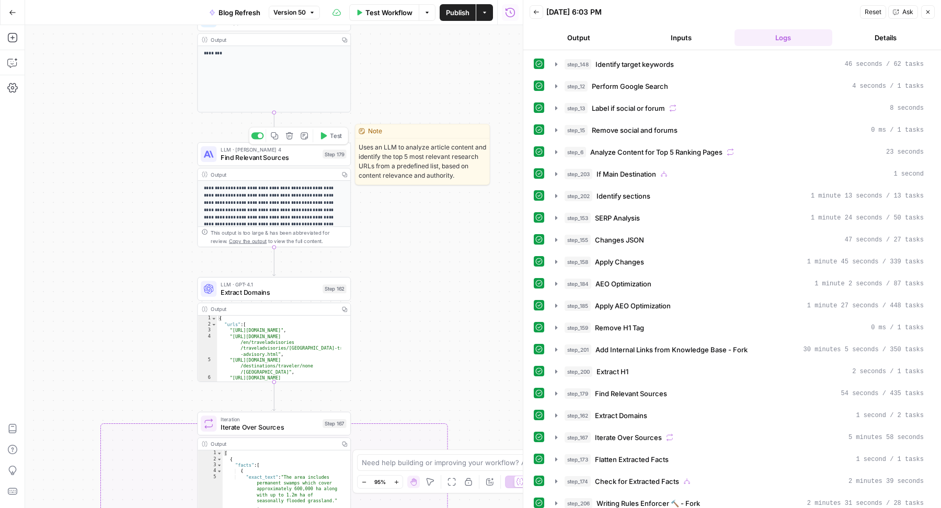
click at [264, 156] on span "Find Relevant Sources" at bounding box center [270, 158] width 98 height 10
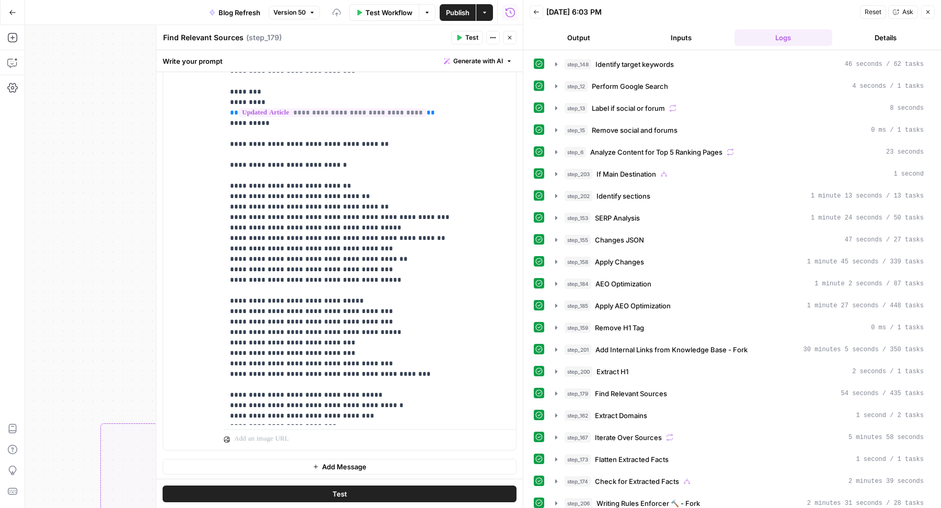
scroll to position [377, 0]
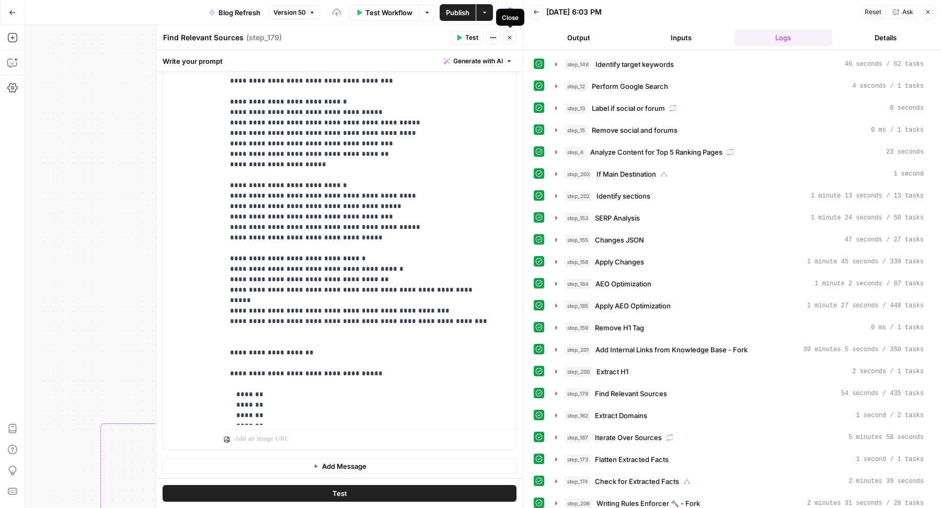
click at [513, 35] on icon "button" at bounding box center [510, 38] width 6 height 6
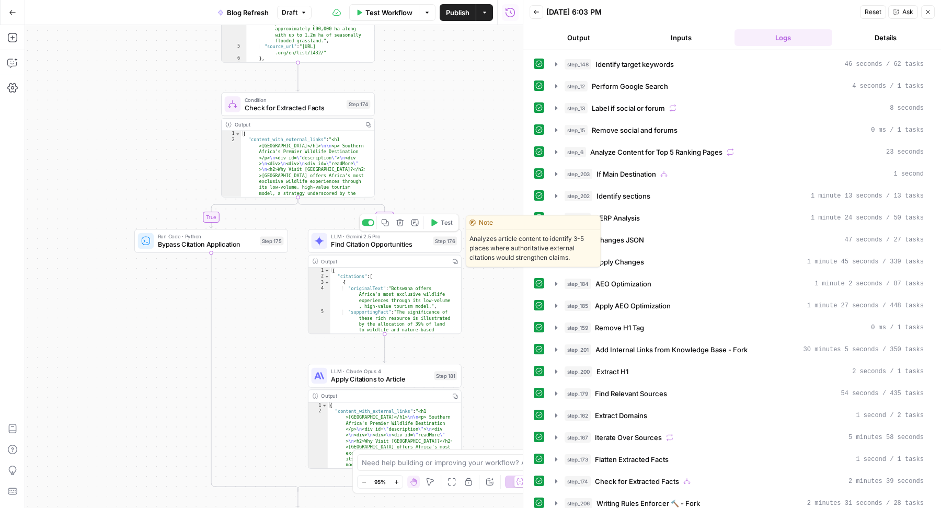
click at [402, 245] on span "Find Citation Opportunities" at bounding box center [380, 245] width 98 height 10
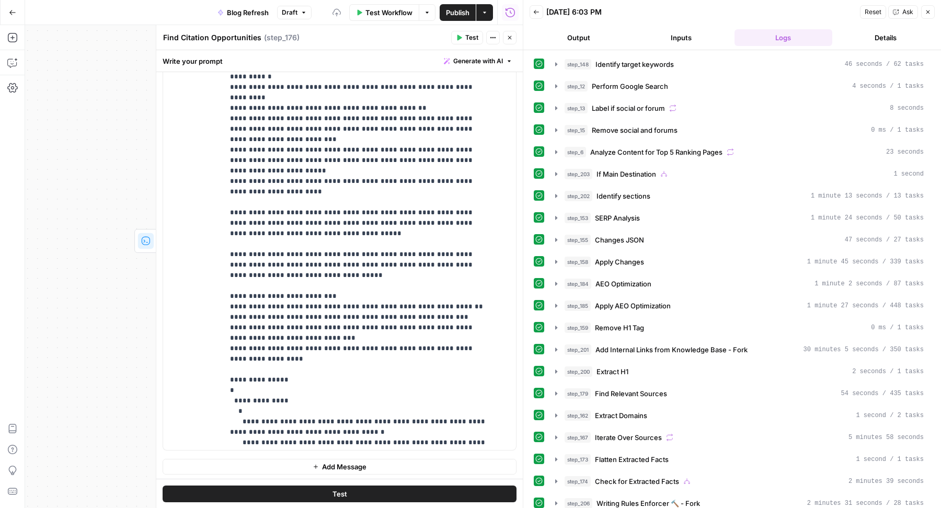
scroll to position [450, 0]
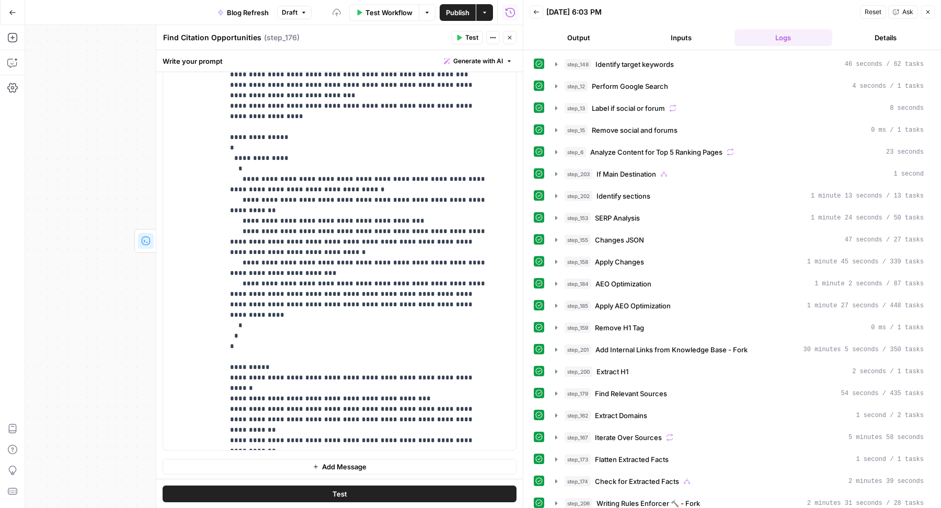
click at [509, 41] on button "Close" at bounding box center [510, 38] width 14 height 14
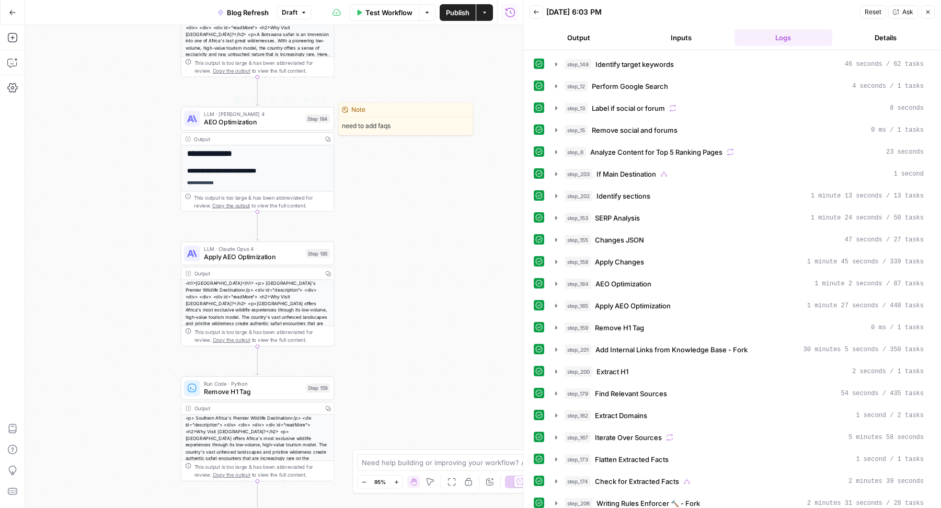
click at [259, 123] on span "AEO Optimization" at bounding box center [253, 122] width 98 height 10
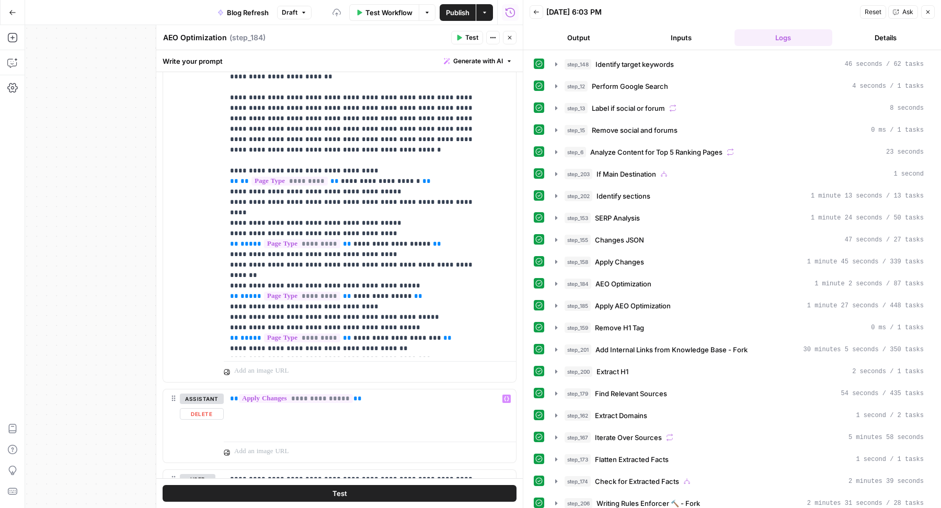
scroll to position [1834, 0]
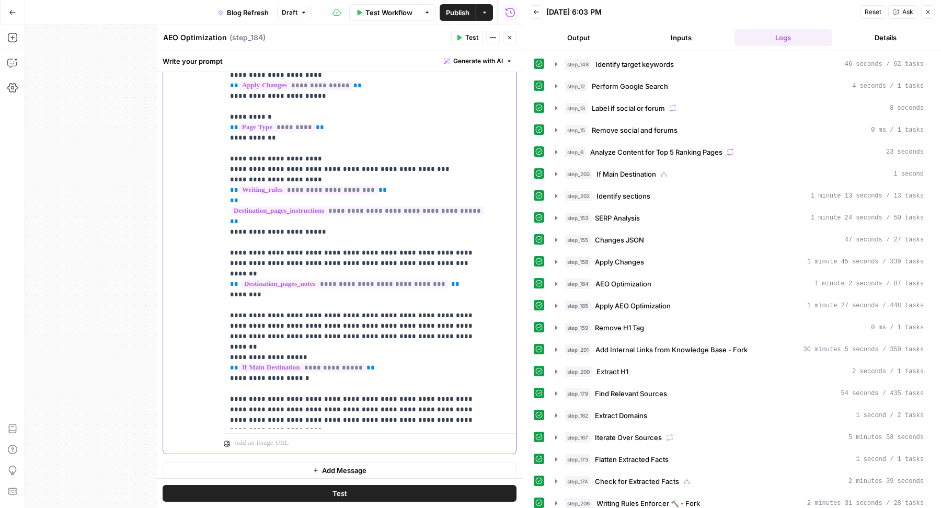
drag, startPoint x: 231, startPoint y: 141, endPoint x: 252, endPoint y: 147, distance: 21.8
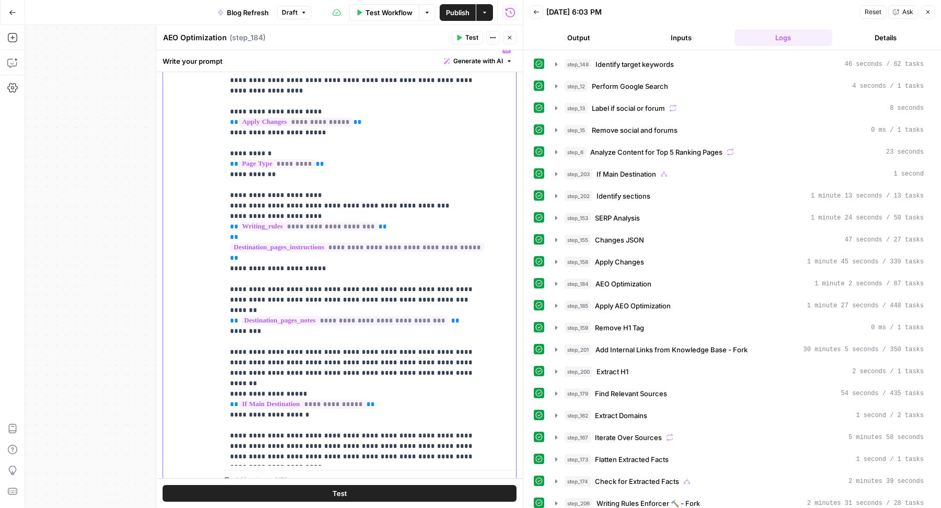
scroll to position [1796, 0]
drag, startPoint x: 231, startPoint y: 179, endPoint x: 312, endPoint y: 321, distance: 162.8
copy p "**********"
click at [510, 38] on icon "button" at bounding box center [510, 38] width 6 height 6
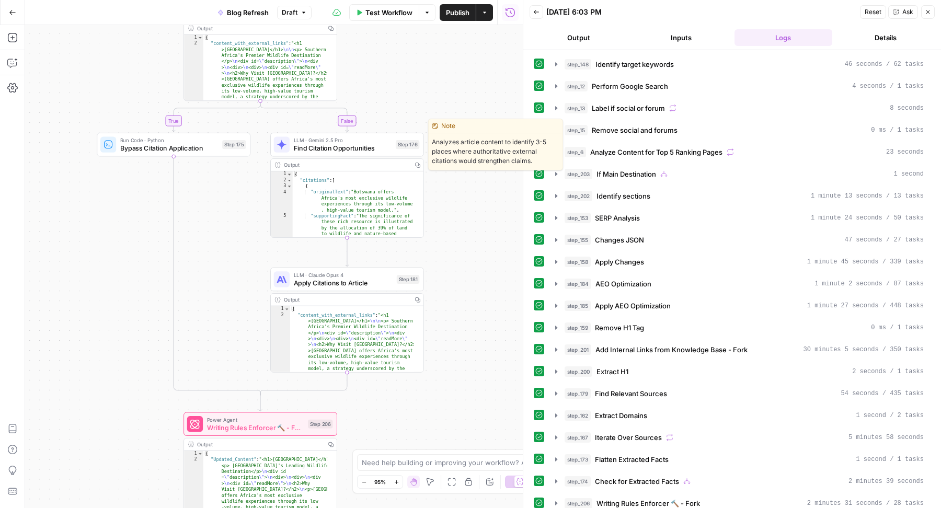
click at [319, 147] on span "Find Citation Opportunities" at bounding box center [343, 148] width 98 height 10
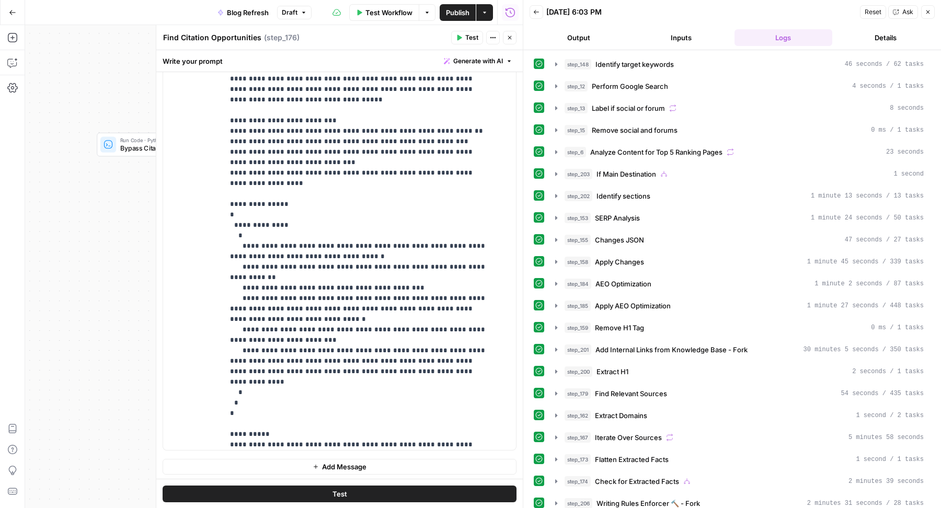
scroll to position [450, 0]
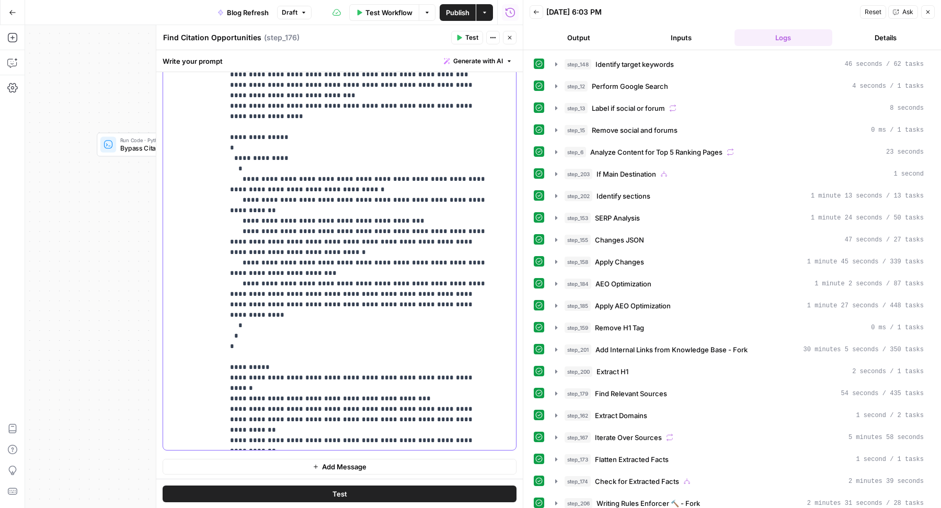
click at [436, 356] on p "**********" at bounding box center [360, 12] width 261 height 868
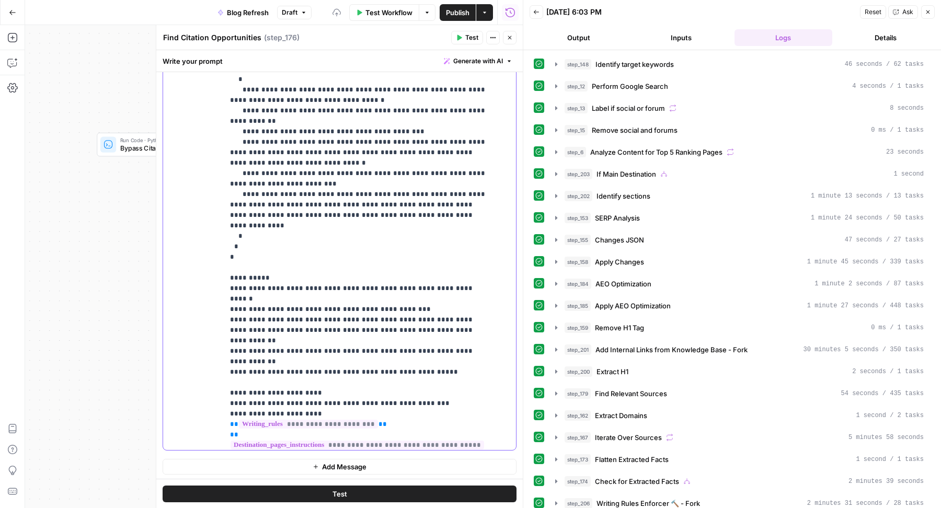
scroll to position [557, 0]
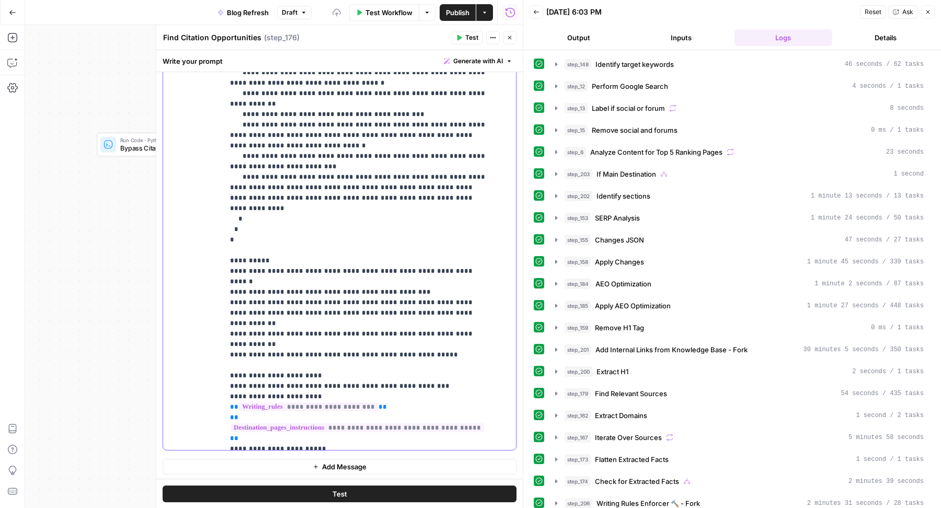
drag, startPoint x: 271, startPoint y: 397, endPoint x: 209, endPoint y: 348, distance: 79.3
click at [209, 348] on div "**********" at bounding box center [339, 237] width 353 height 426
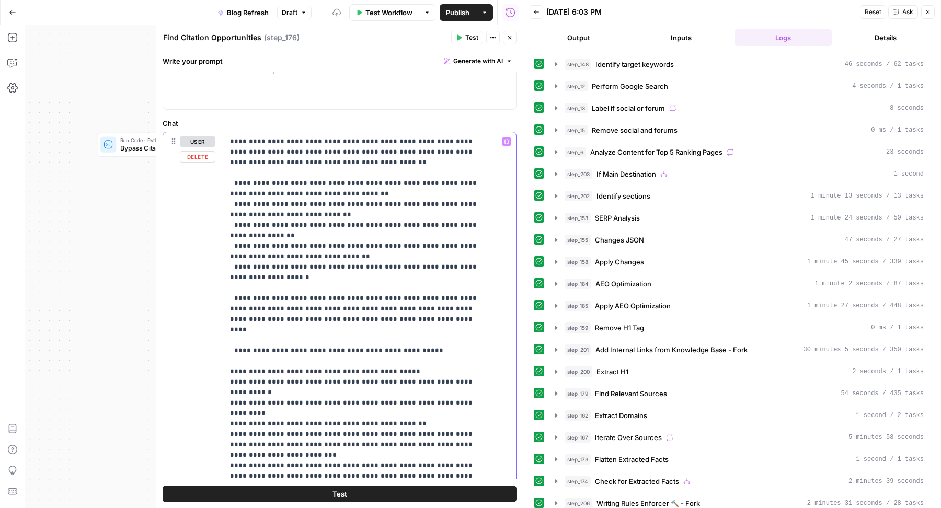
scroll to position [0, 0]
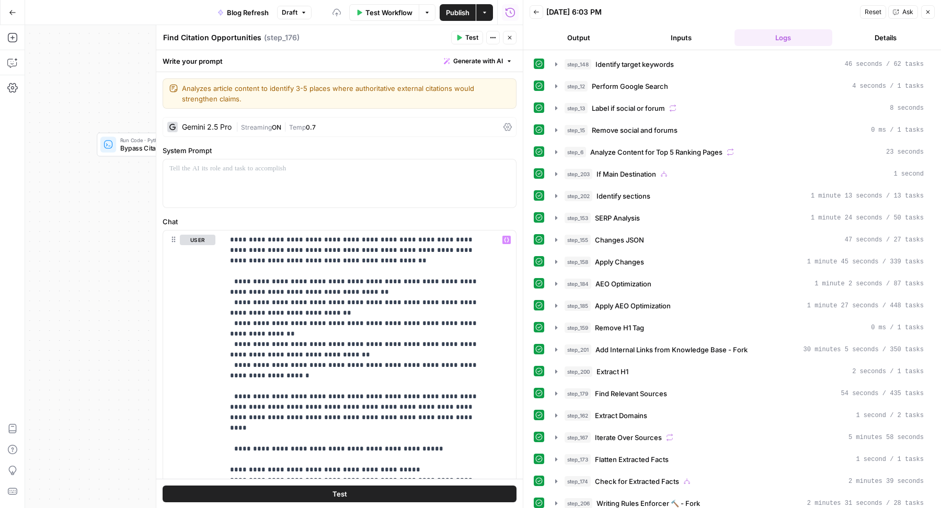
click at [511, 40] on icon "button" at bounding box center [510, 38] width 6 height 6
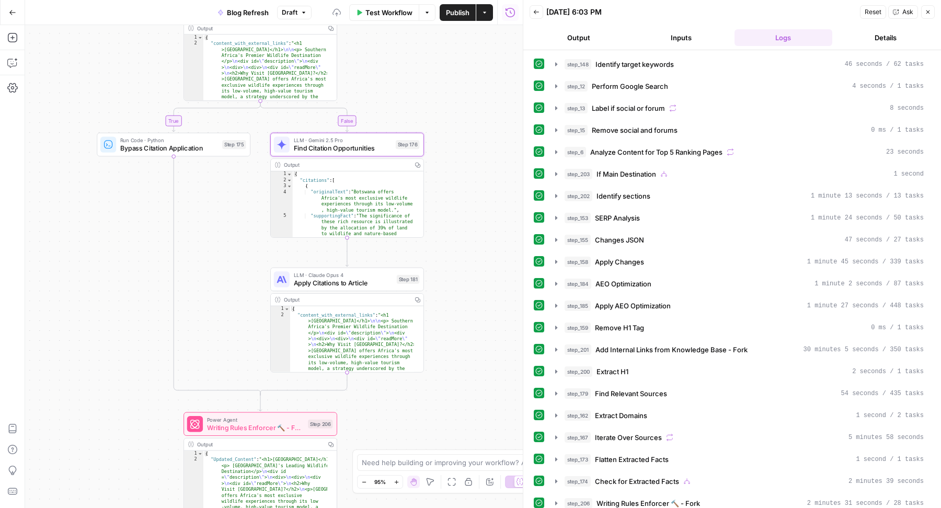
click at [457, 14] on span "Publish" at bounding box center [458, 12] width 24 height 10
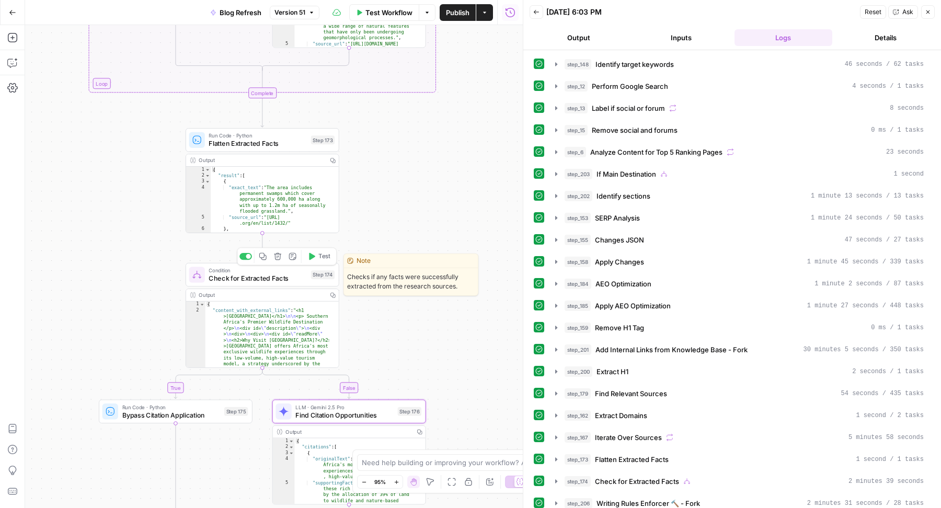
click at [317, 258] on button "Test" at bounding box center [318, 256] width 31 height 13
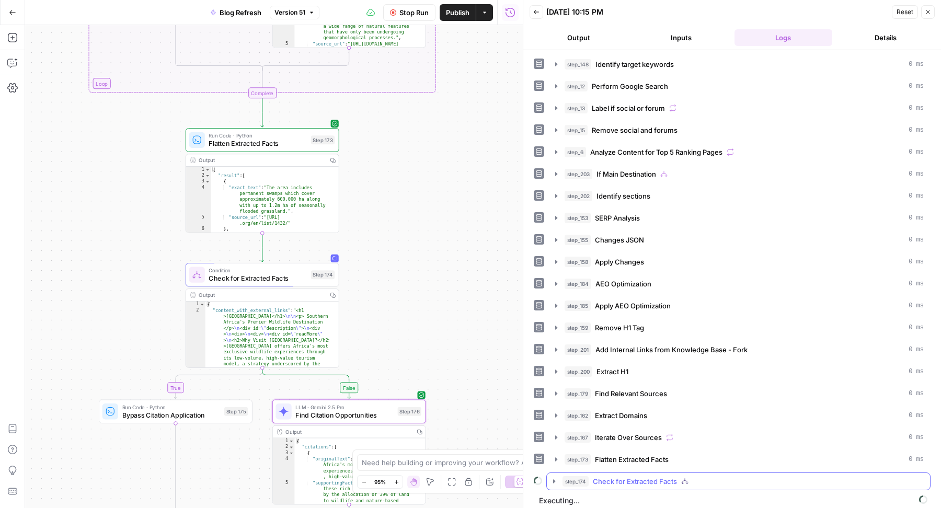
click at [664, 476] on span "Check for Extracted Facts" at bounding box center [635, 481] width 84 height 10
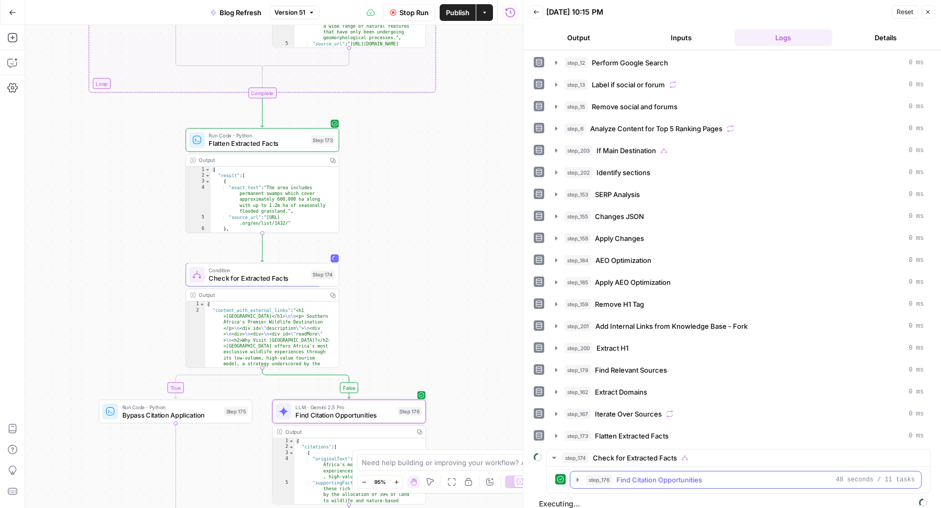
click at [664, 475] on span "Find Citation Opportunities" at bounding box center [660, 480] width 86 height 10
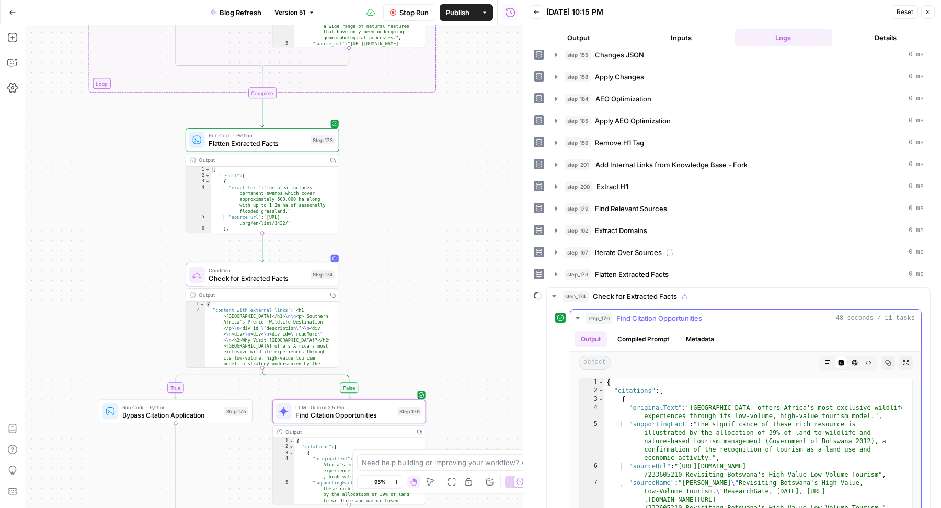
scroll to position [286, 0]
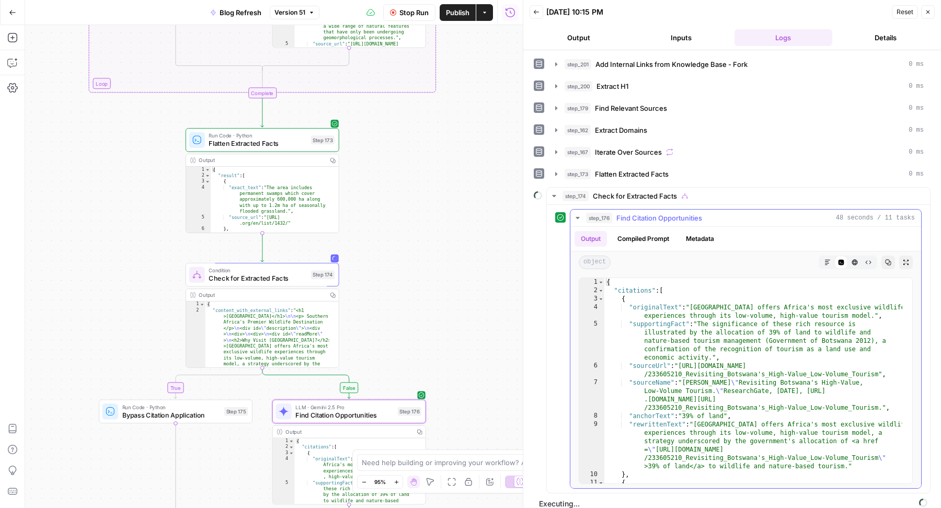
click at [734, 377] on div "{ "citations" : [ { "originalText" : "Botswana offers Africa's most exclusive w…" at bounding box center [754, 393] width 298 height 231
type textarea "**********"
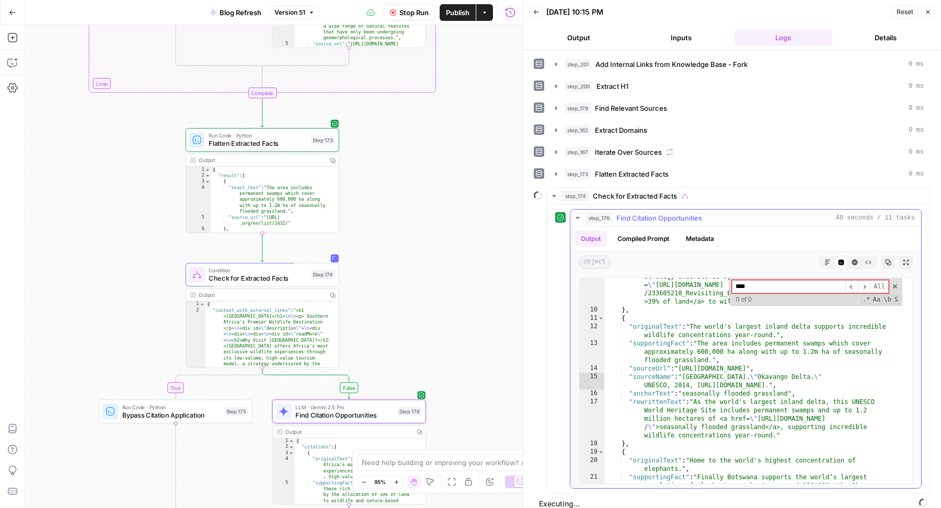
type input "****"
click at [704, 213] on div "step_176 Find Citation Opportunities 48 seconds / 11 tasks" at bounding box center [750, 218] width 329 height 10
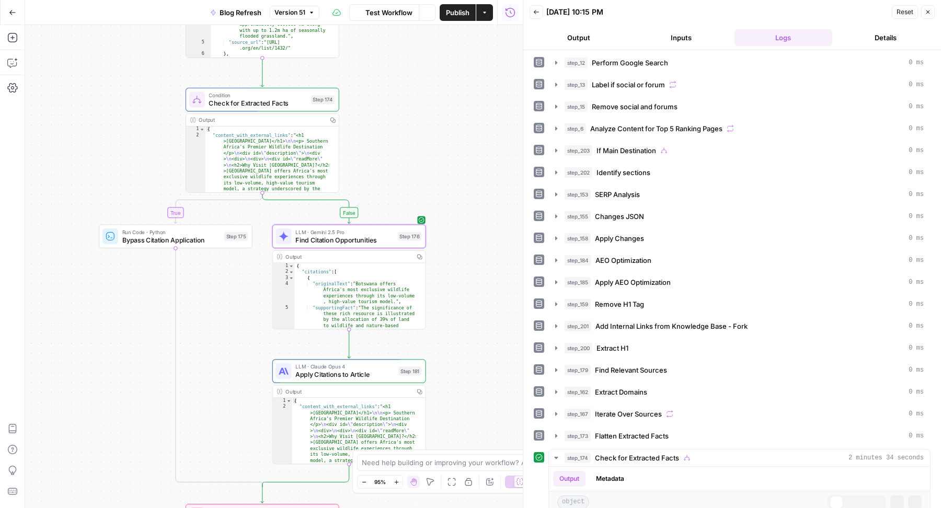
scroll to position [286, 0]
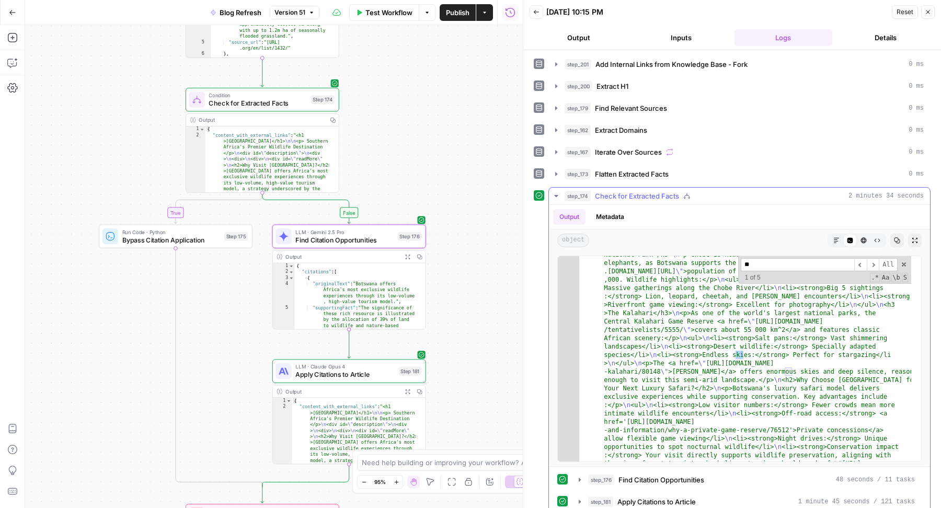
scroll to position [190, 0]
type input "****"
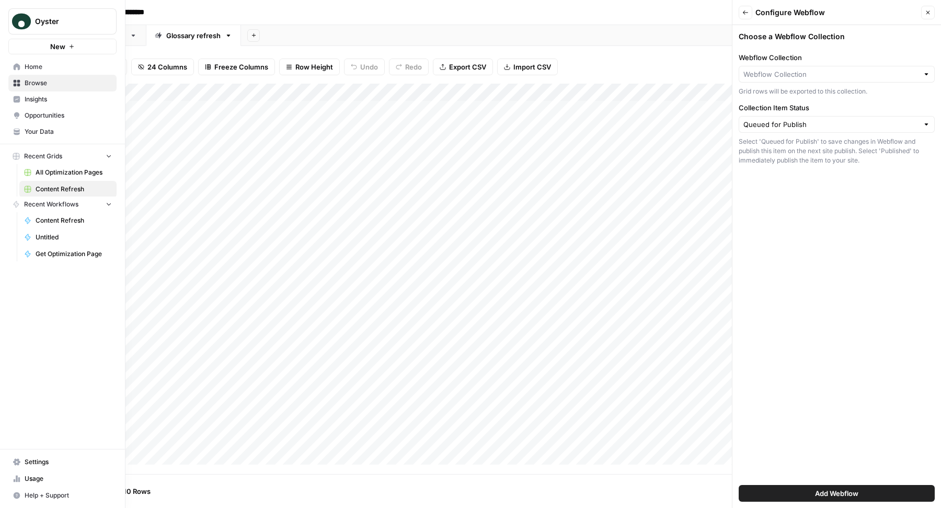
scroll to position [0, 1954]
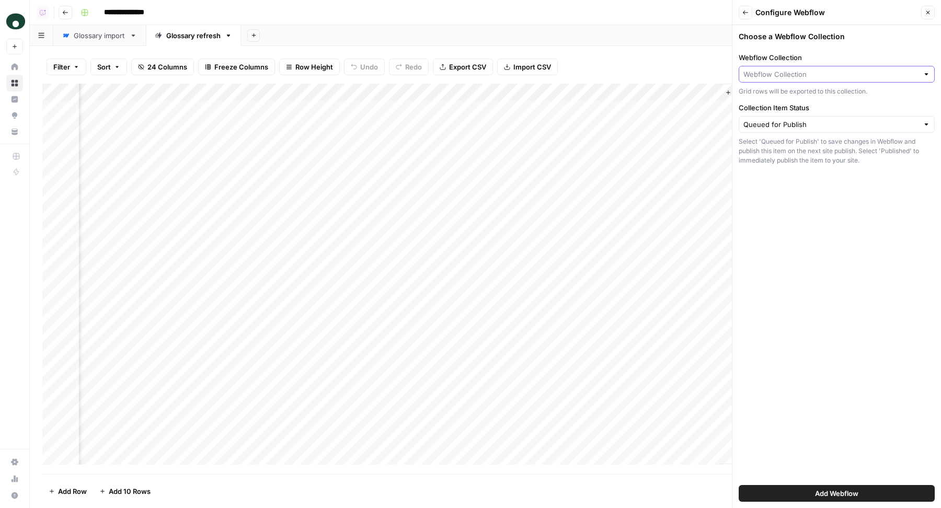
click at [872, 77] on input "Webflow Collection" at bounding box center [831, 74] width 175 height 10
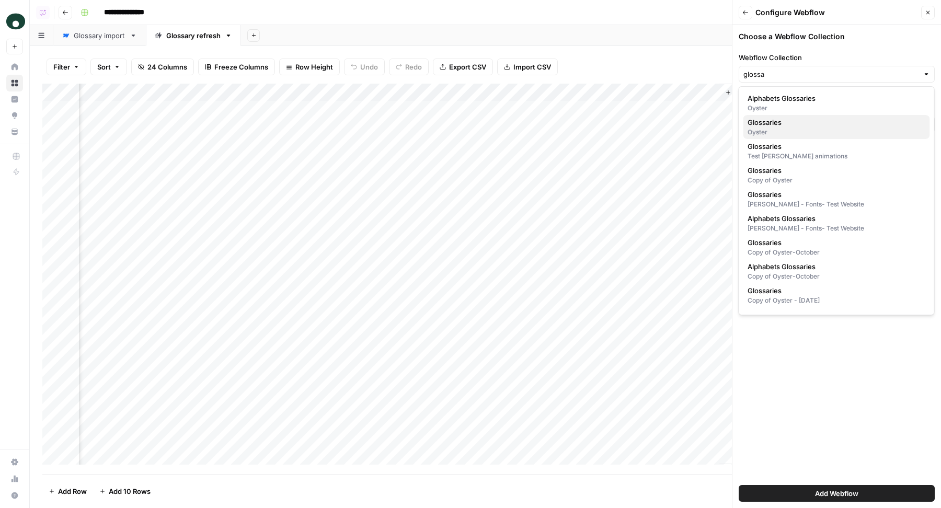
click at [789, 130] on div "Oyster" at bounding box center [837, 132] width 178 height 9
type input "Glossaries"
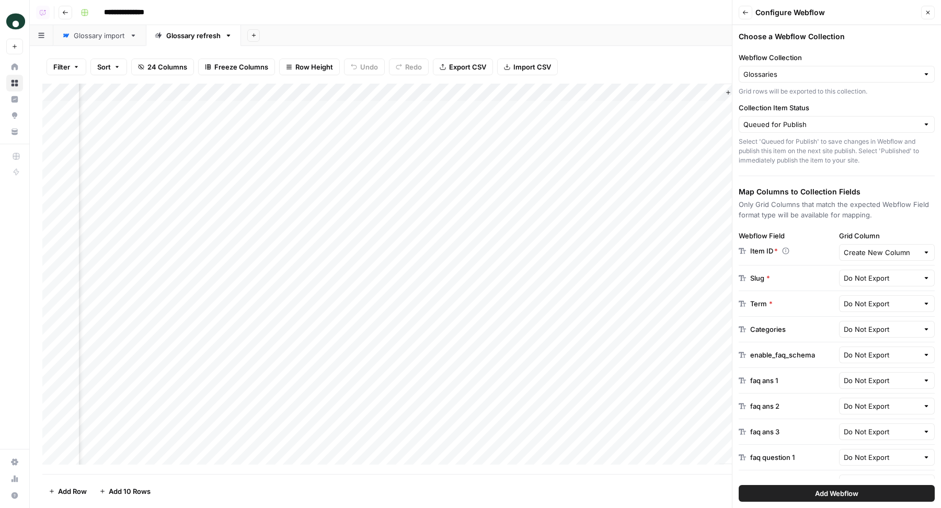
type input "Slug"
type input "Term"
type input "Faq Ans 1"
type input "Faq Ans 2"
type input "Faq Ans 3"
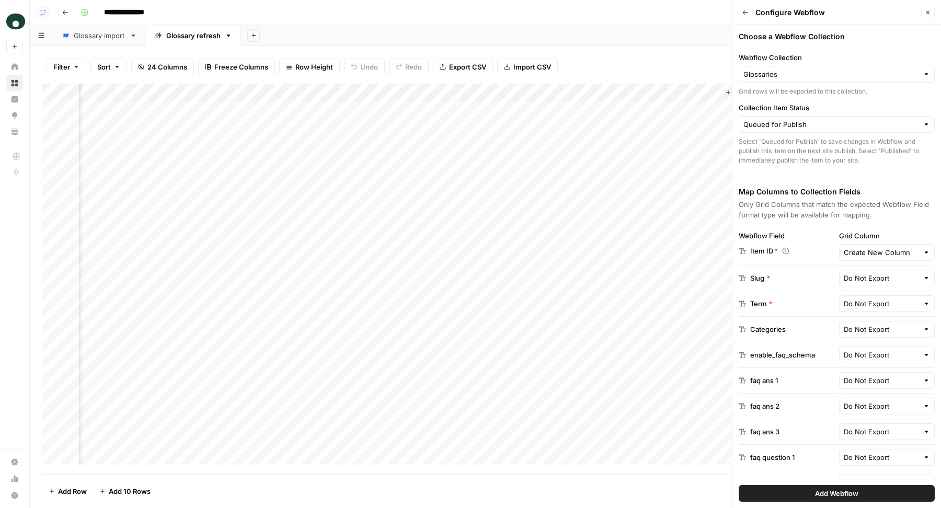
type input "Faq Question 1"
type input "Faq Question 2"
type input "Faq Question 3"
type input "Meta description"
type input "Name-template-page"
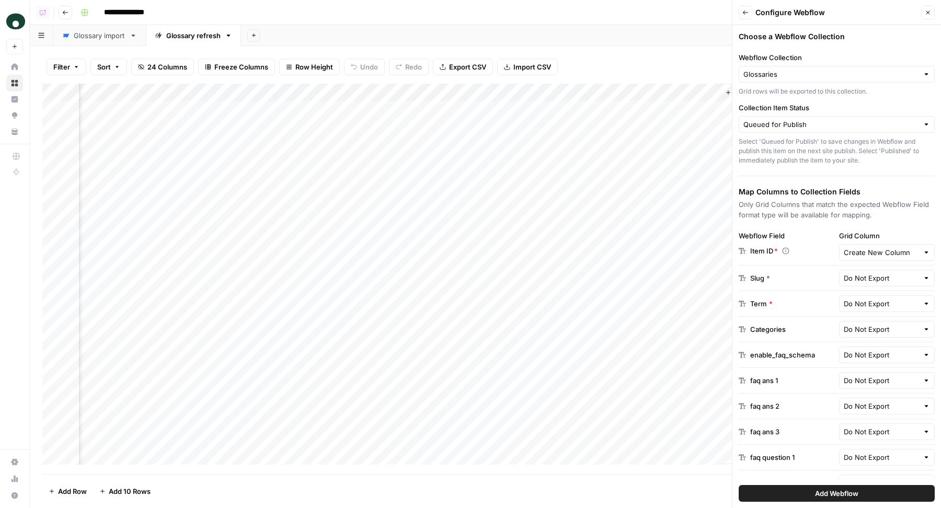
type input "Rich-text"
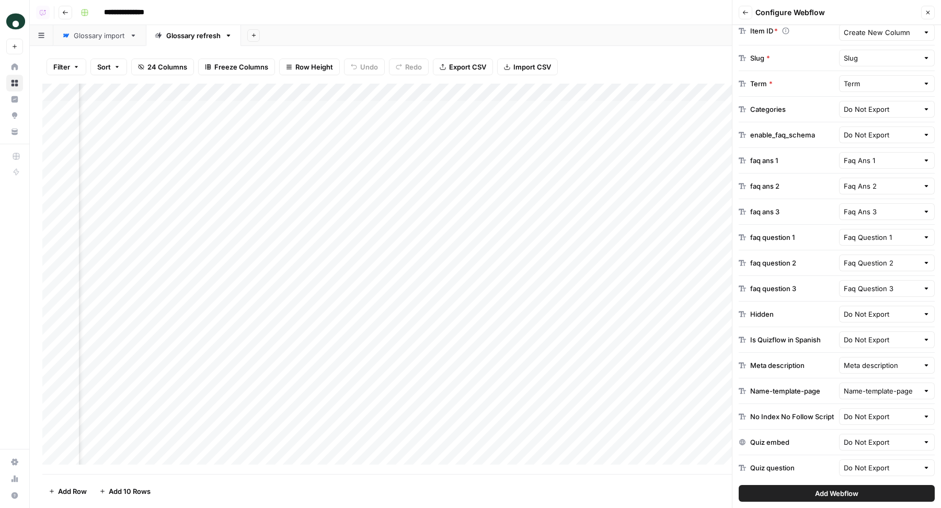
scroll to position [0, 0]
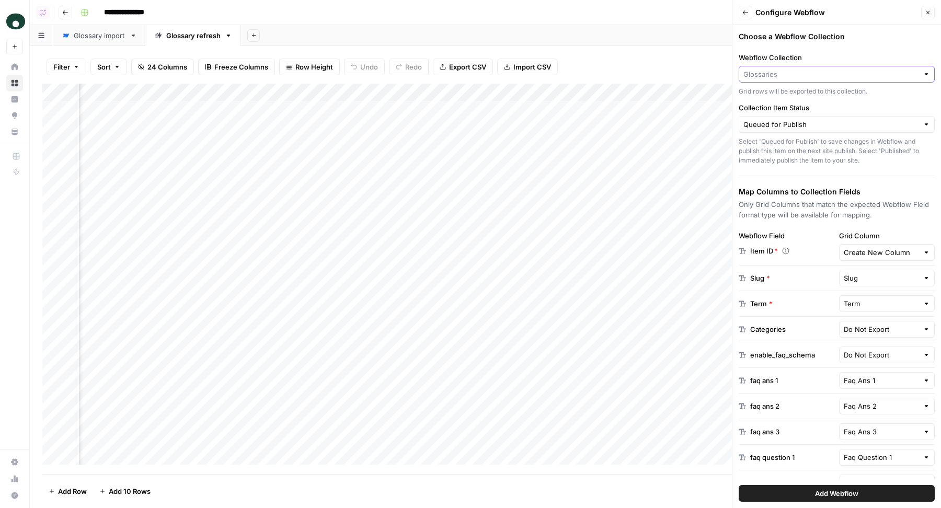
click at [774, 75] on input "Webflow Collection" at bounding box center [831, 74] width 175 height 10
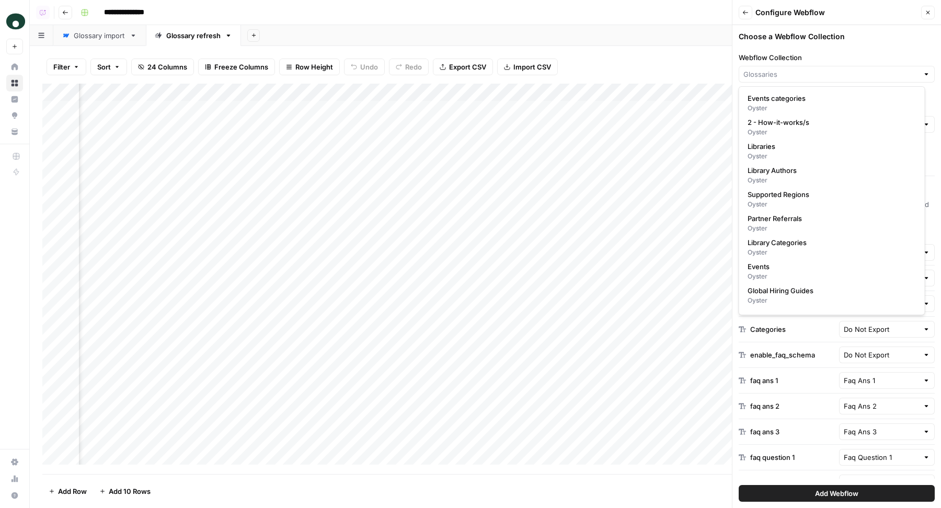
type input "Glossaries"
click at [877, 54] on label "Webflow Collection" at bounding box center [837, 57] width 196 height 10
click at [877, 69] on input "Glossaries" at bounding box center [831, 74] width 175 height 10
click at [877, 54] on label "Webflow Collection" at bounding box center [837, 57] width 196 height 10
click at [877, 69] on input "Webflow Collection" at bounding box center [831, 74] width 175 height 10
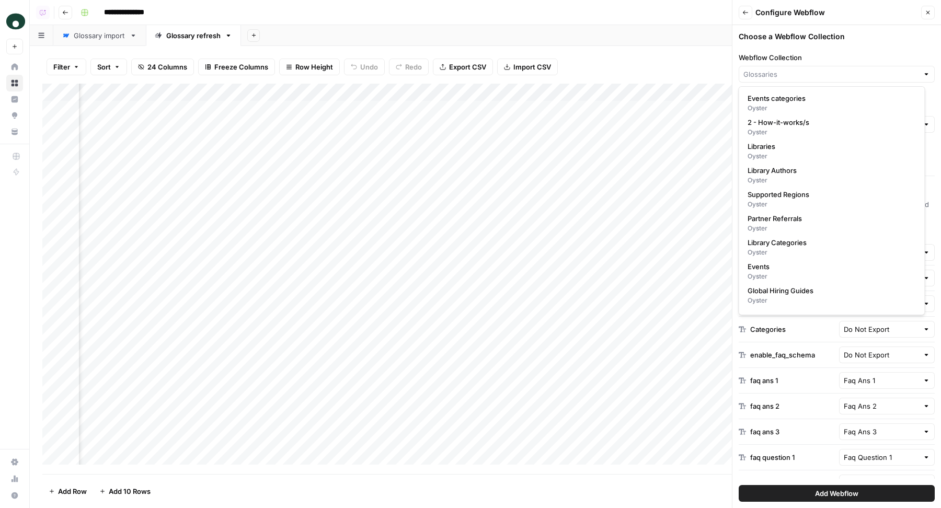
type input "Glossaries"
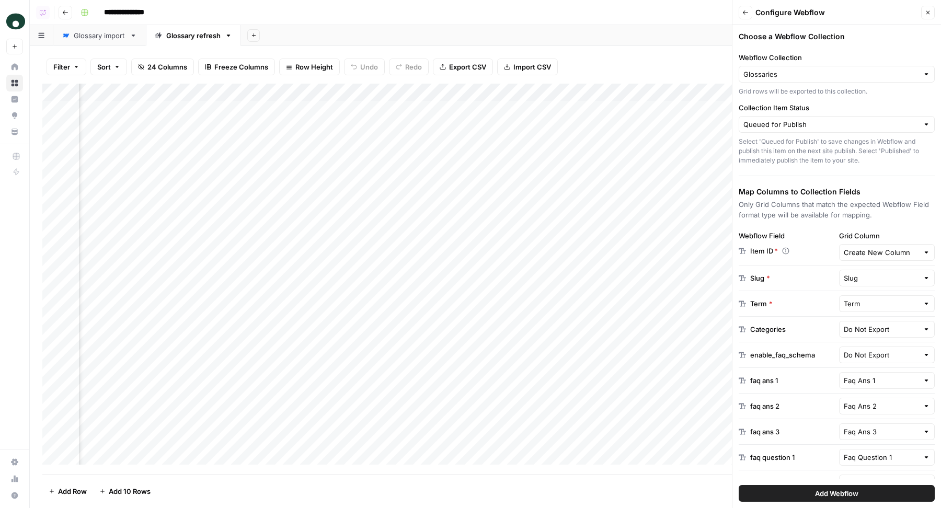
click at [873, 54] on label "Webflow Collection" at bounding box center [837, 57] width 196 height 10
click at [873, 69] on input "Glossaries" at bounding box center [831, 74] width 175 height 10
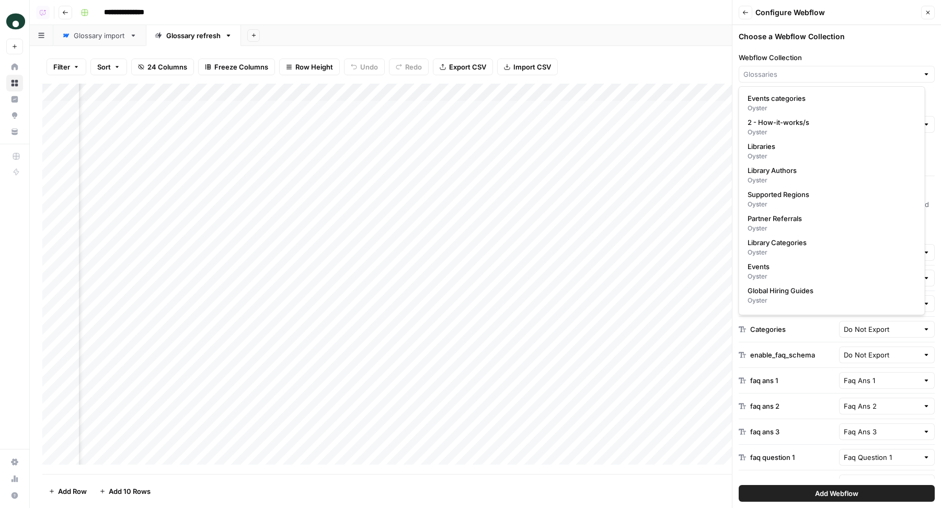
type input "Glossaries"
click at [873, 54] on label "Webflow Collection" at bounding box center [837, 57] width 196 height 10
click at [873, 69] on input "Glossaries" at bounding box center [831, 74] width 175 height 10
type input "Glossaries"
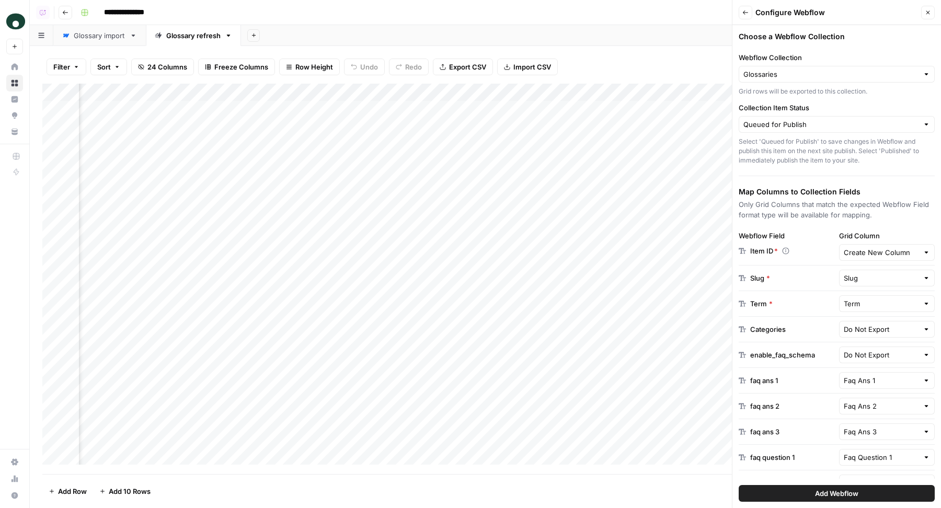
click at [873, 54] on label "Webflow Collection" at bounding box center [837, 57] width 196 height 10
click at [873, 69] on input "Glossaries" at bounding box center [831, 74] width 175 height 10
click at [859, 13] on div "Configure Webflow" at bounding box center [837, 12] width 163 height 10
click at [852, 248] on input "Grid Column" at bounding box center [881, 252] width 75 height 10
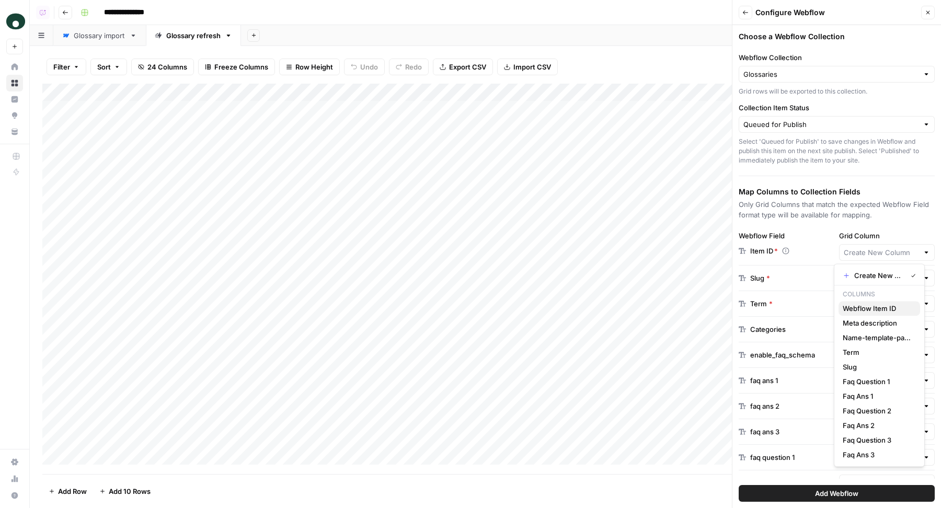
click at [873, 307] on span "Webflow Item ID" at bounding box center [877, 308] width 69 height 10
type input "Webflow Item ID"
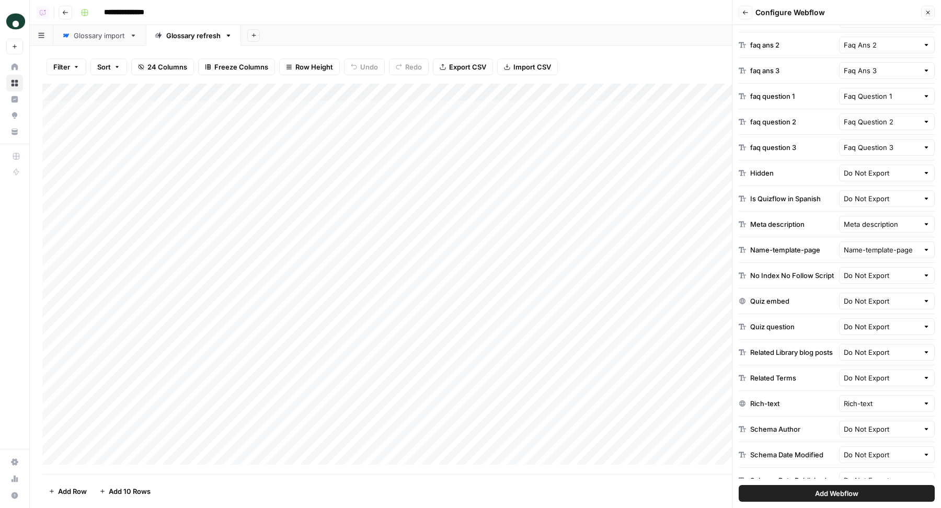
scroll to position [360, 0]
click at [871, 246] on input "text" at bounding box center [881, 251] width 75 height 10
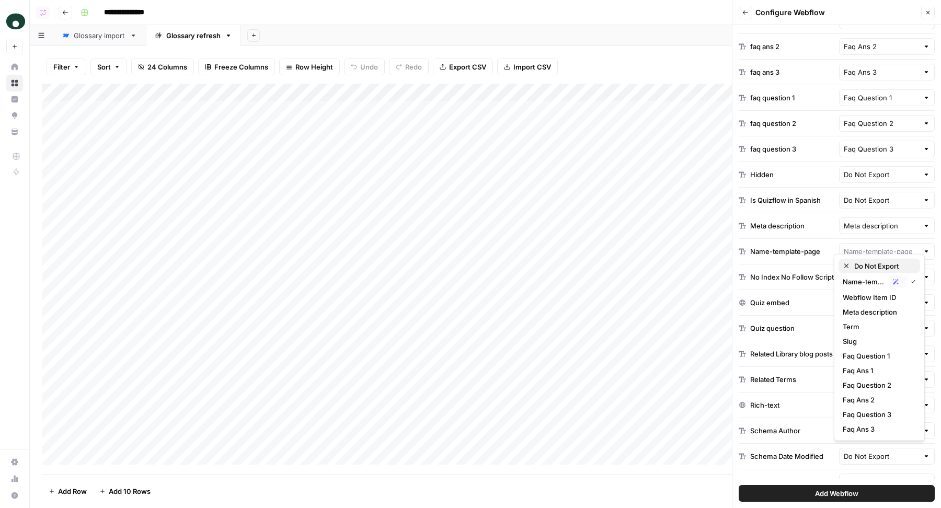
click at [859, 266] on span "Do Not Export" at bounding box center [884, 266] width 58 height 10
type input "Do Not Export"
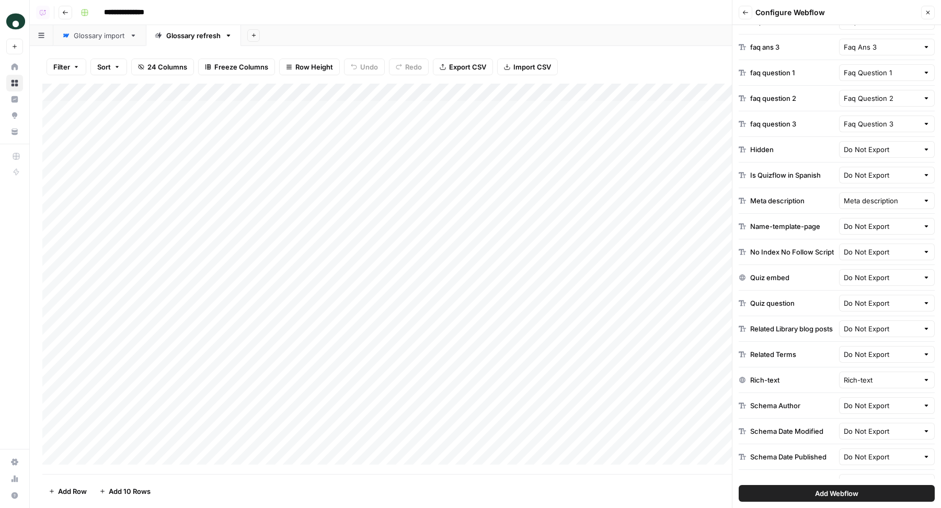
scroll to position [388, 0]
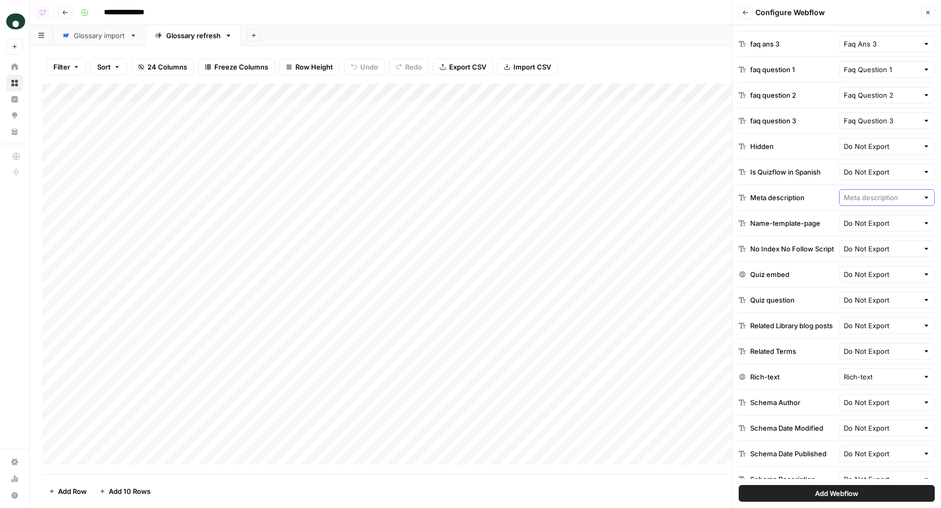
click at [874, 192] on input "text" at bounding box center [881, 197] width 75 height 10
click at [855, 209] on span "Do Not Export" at bounding box center [884, 213] width 58 height 10
type input "Do Not Export"
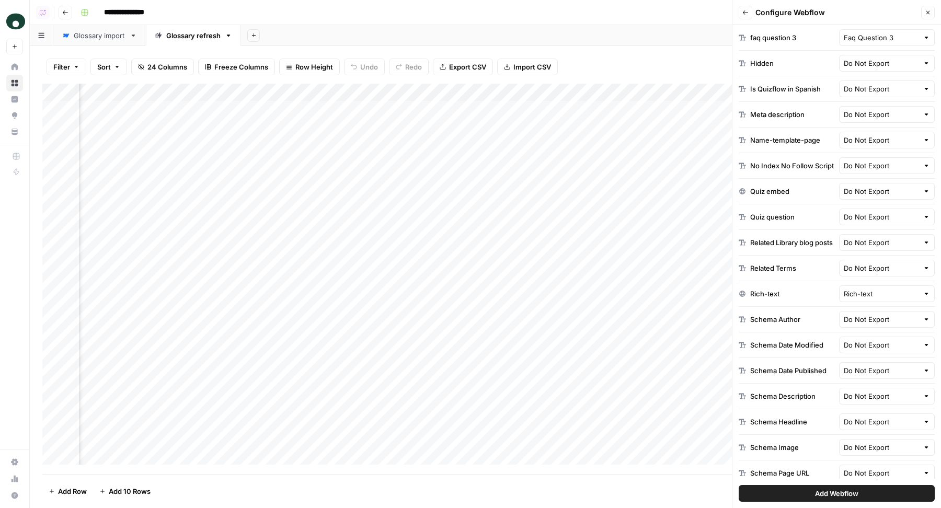
scroll to position [0, 1687]
click at [870, 292] on input "text" at bounding box center [881, 294] width 75 height 10
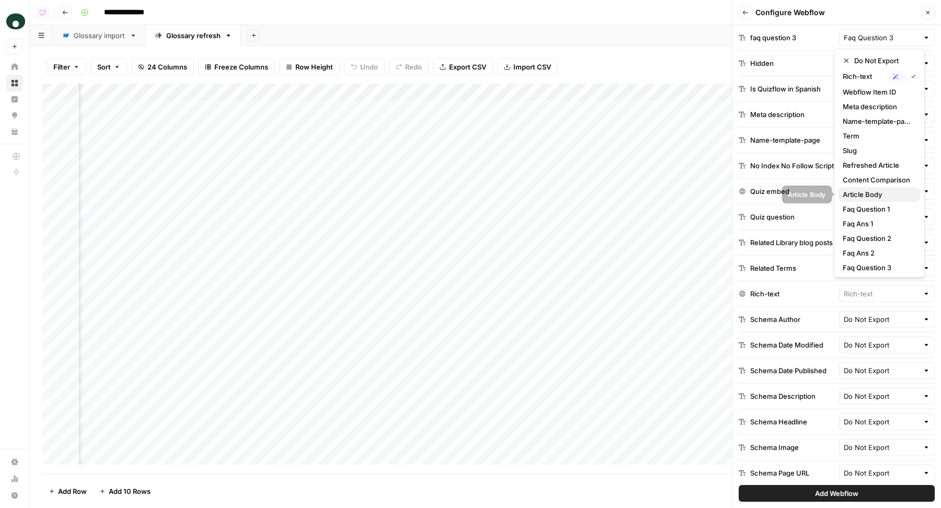
click at [872, 188] on button "Article Body" at bounding box center [880, 194] width 82 height 15
type input "Article Body"
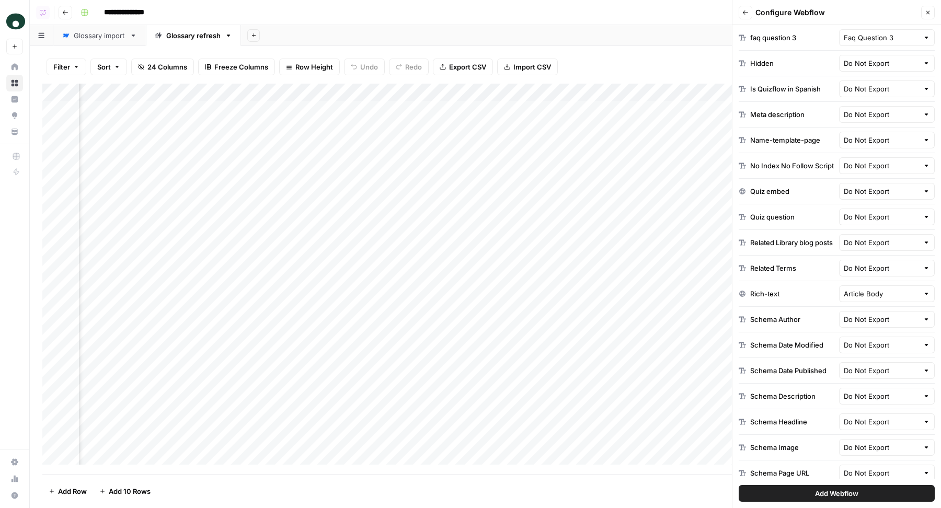
click at [834, 495] on span "Add Webflow" at bounding box center [836, 493] width 43 height 10
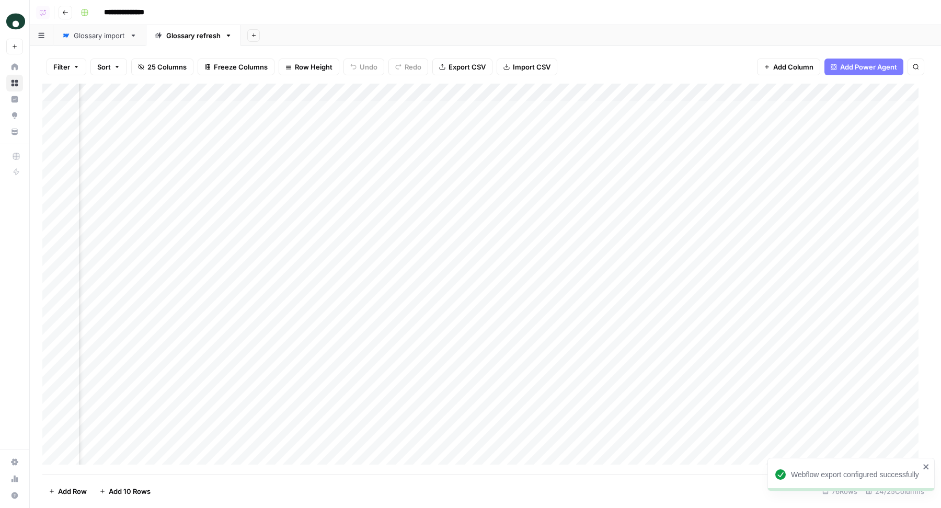
scroll to position [0, 1897]
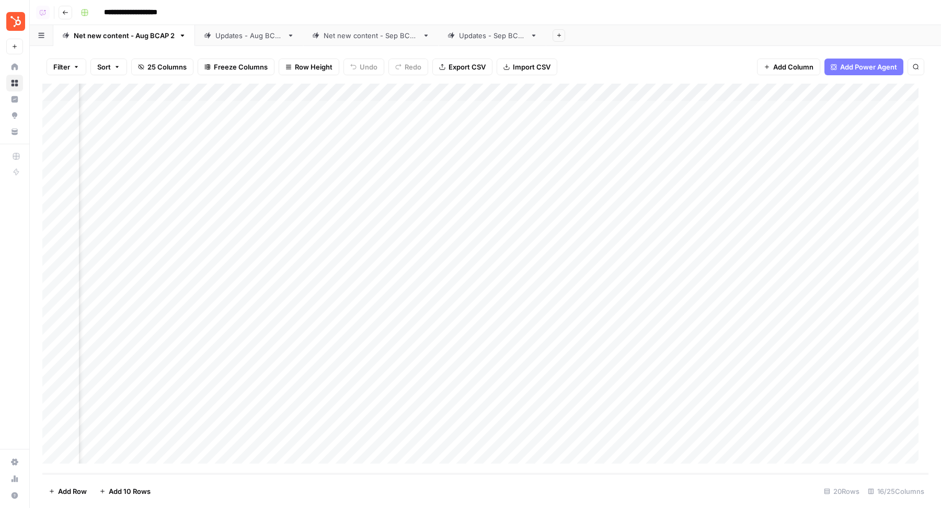
scroll to position [0, 999]
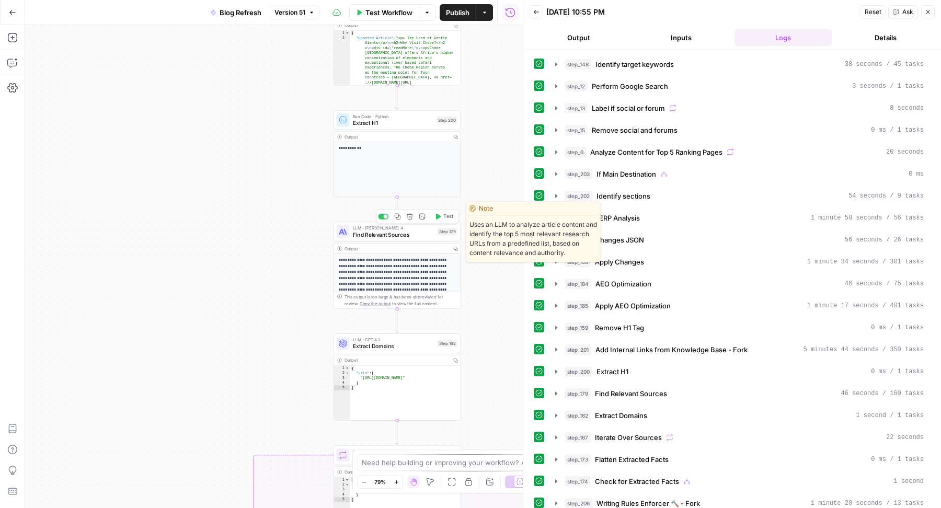
click at [357, 233] on span "Find Relevant Sources" at bounding box center [394, 235] width 82 height 8
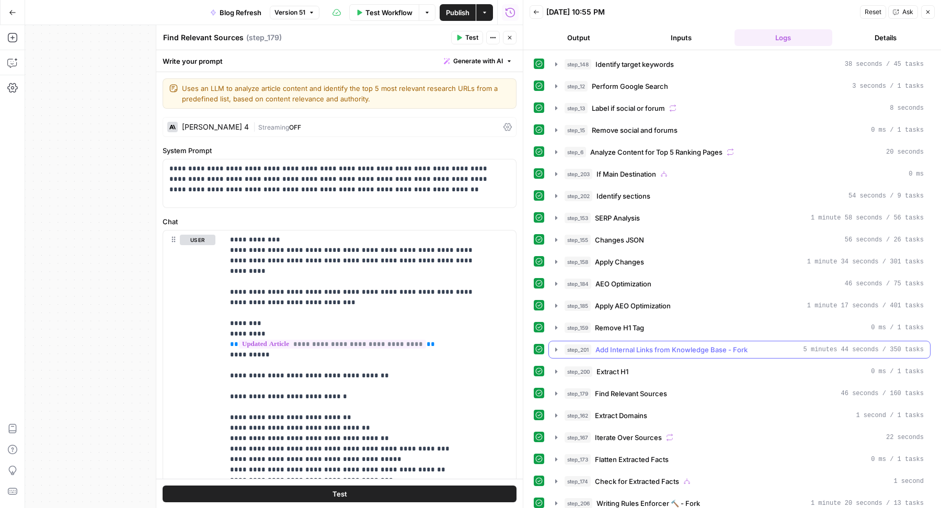
click at [558, 346] on icon "button" at bounding box center [556, 350] width 8 height 8
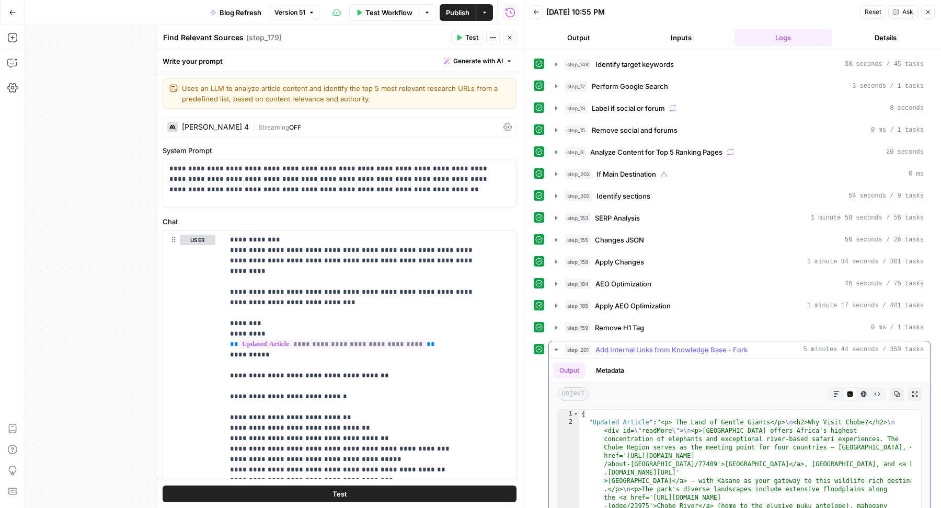
click at [558, 346] on icon "button" at bounding box center [556, 350] width 8 height 8
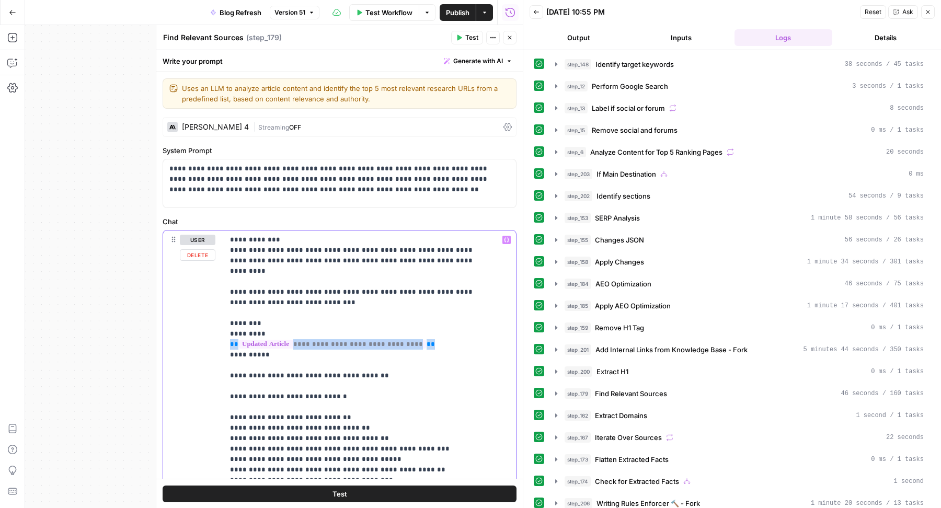
drag, startPoint x: 442, startPoint y: 332, endPoint x: 208, endPoint y: 337, distance: 234.9
click at [208, 337] on div "**********" at bounding box center [339, 456] width 353 height 451
copy p "**********"
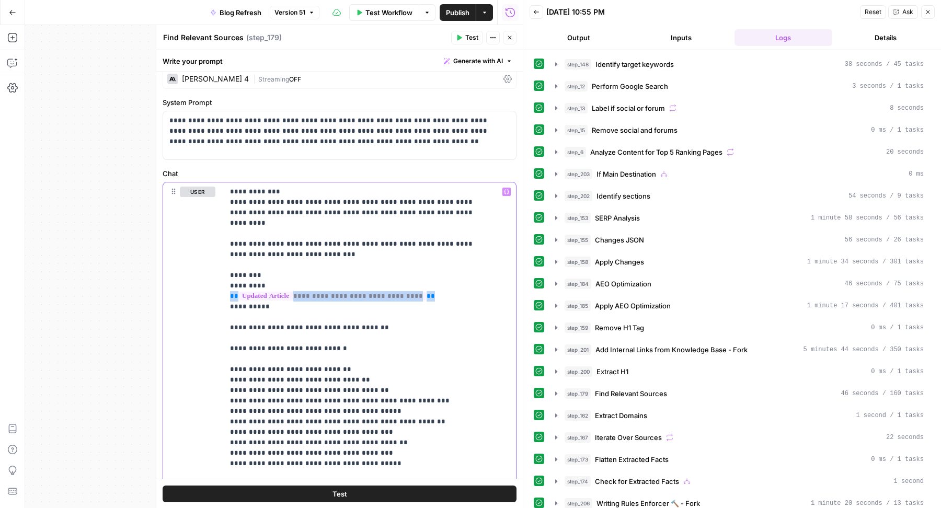
scroll to position [51, 0]
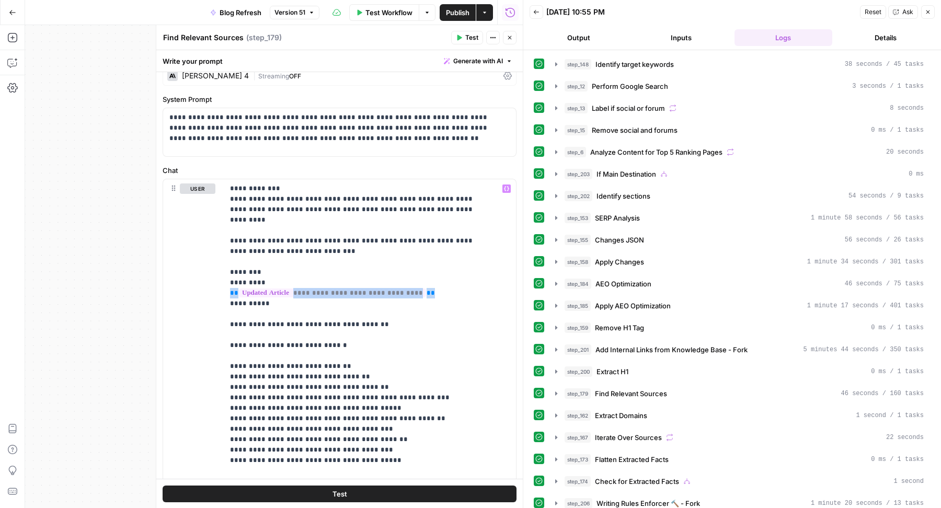
click at [512, 35] on icon "button" at bounding box center [510, 38] width 6 height 6
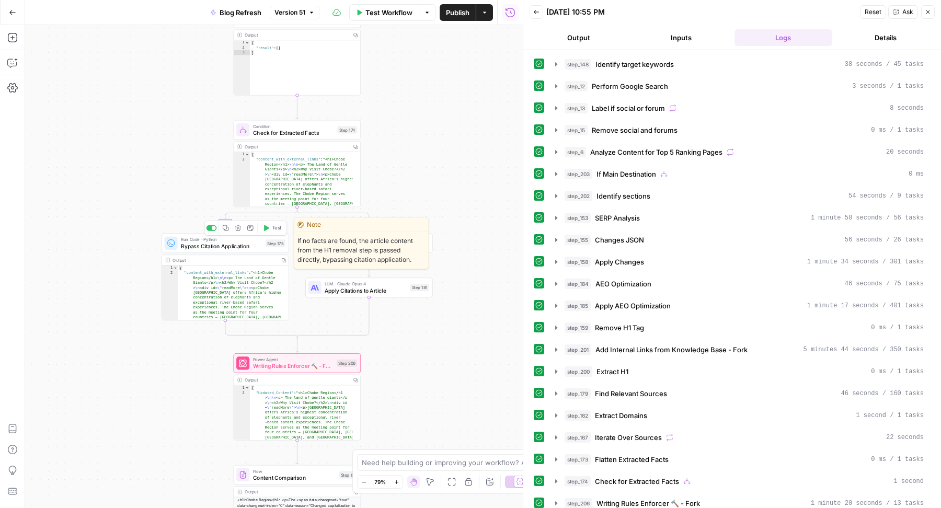
click at [255, 249] on span "Bypass Citation Application" at bounding box center [222, 246] width 82 height 8
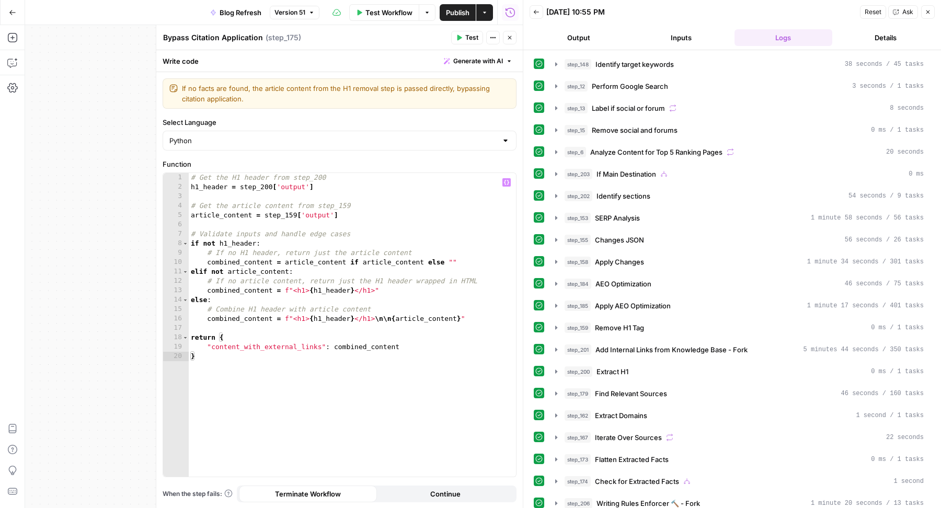
click at [297, 214] on div "# Get the H1 header from step_200 h1_header = step_200 [ 'output' ] # Get the a…" at bounding box center [353, 335] width 328 height 324
type textarea "**********"
click at [636, 320] on button "step_159 Remove H1 Tag 0 ms / 1 tasks" at bounding box center [739, 328] width 381 height 17
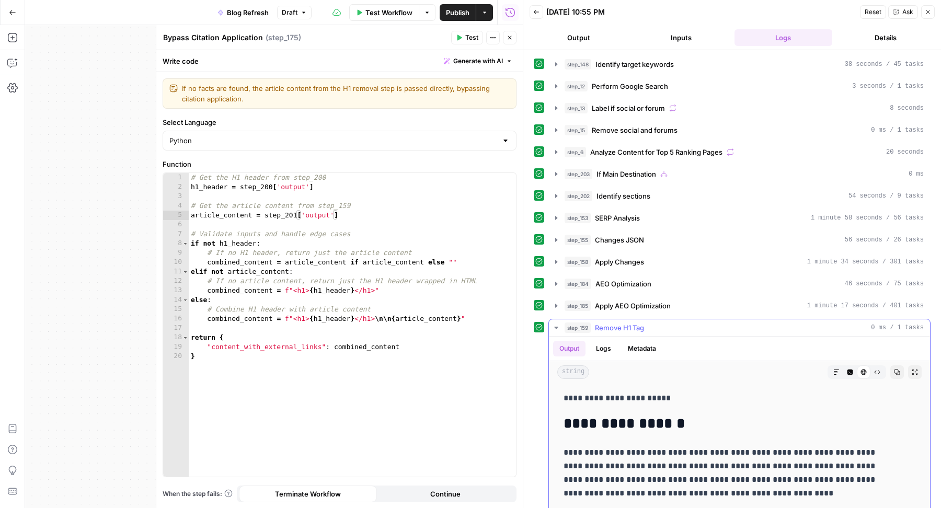
click at [636, 320] on button "step_159 Remove H1 Tag 0 ms / 1 tasks" at bounding box center [739, 328] width 381 height 17
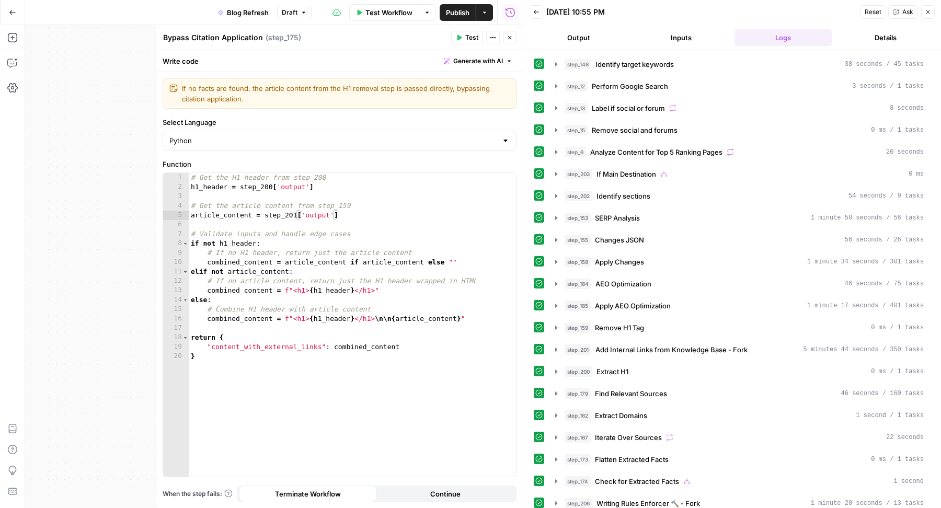
click at [515, 35] on button "Close" at bounding box center [510, 38] width 14 height 14
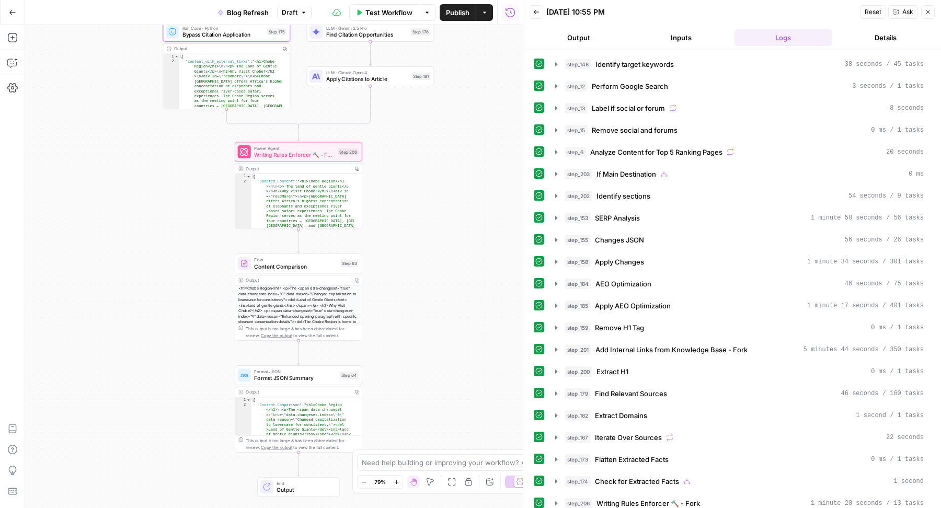
click at [457, 9] on span "Publish" at bounding box center [458, 12] width 24 height 10
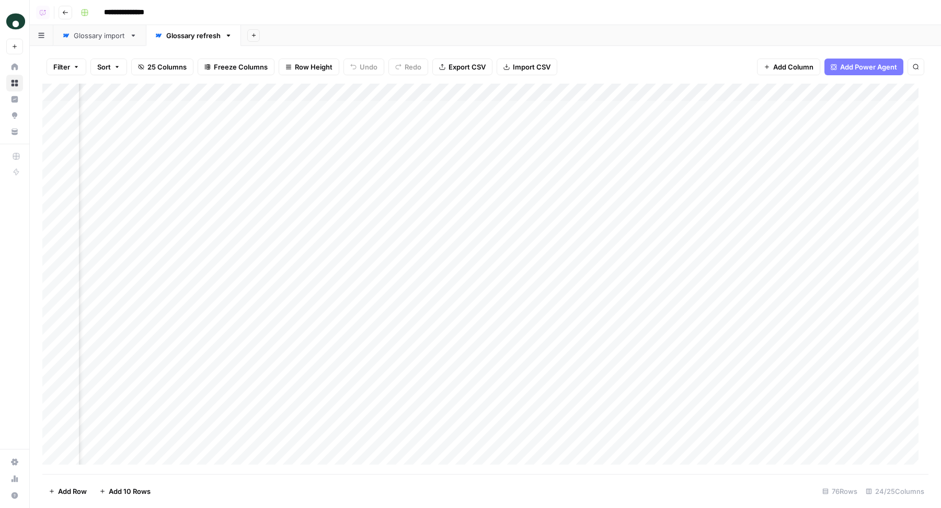
scroll to position [0, 1897]
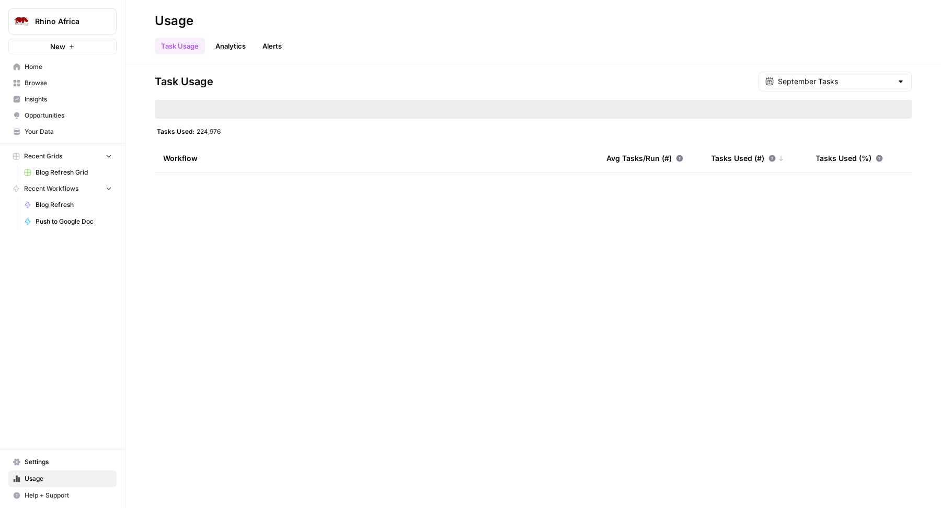
click at [401, 205] on div "Task Usage September Tasks Tasks Used: 224,976 Workflow Avg Tasks/Run (#) Tasks…" at bounding box center [534, 285] width 816 height 445
click at [862, 79] on input "text" at bounding box center [835, 81] width 115 height 10
click at [565, 21] on div "Usage" at bounding box center [533, 21] width 757 height 17
type input "September Tasks"
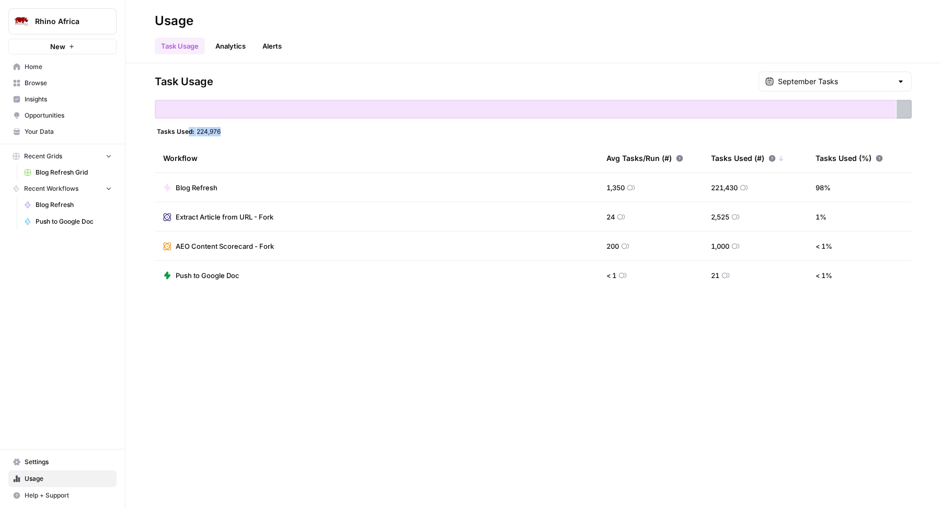
drag, startPoint x: 186, startPoint y: 131, endPoint x: 242, endPoint y: 131, distance: 56.0
click at [242, 131] on div "Tasks Used: 224,976" at bounding box center [533, 131] width 757 height 8
click at [243, 131] on div "Tasks Used: 224,976" at bounding box center [533, 131] width 757 height 8
click at [839, 86] on div "September Tasks" at bounding box center [835, 82] width 153 height 20
type input "September Tasks"
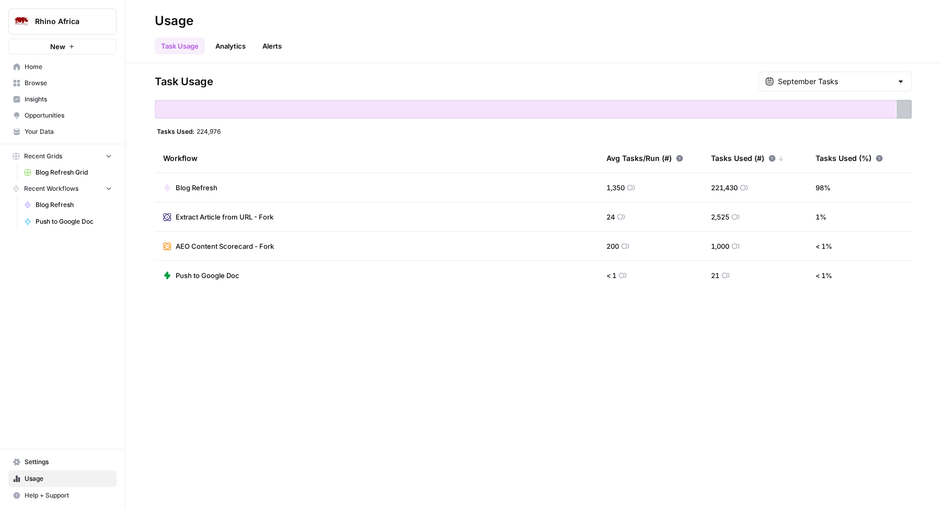
click at [645, 69] on div "Task Usage September Tasks Tasks Used: 224,976 Workflow Avg Tasks/Run (#) Tasks…" at bounding box center [534, 285] width 816 height 445
click at [214, 48] on link "Analytics" at bounding box center [230, 46] width 43 height 17
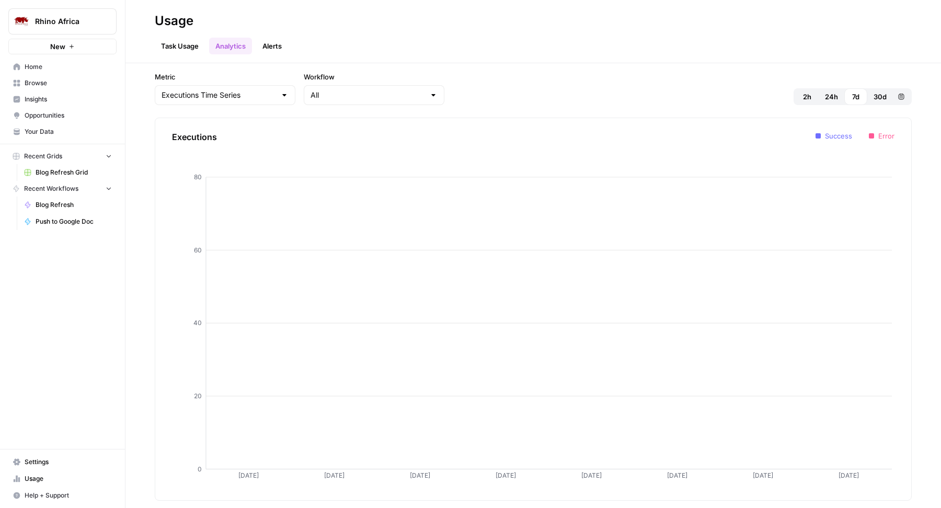
click at [287, 47] on link "Alerts" at bounding box center [272, 46] width 32 height 17
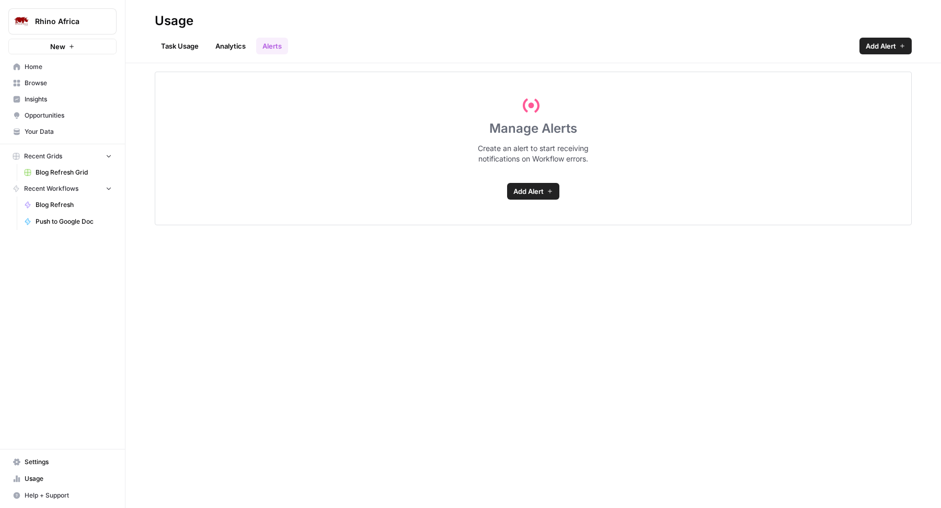
click at [30, 461] on span "Settings" at bounding box center [68, 462] width 87 height 9
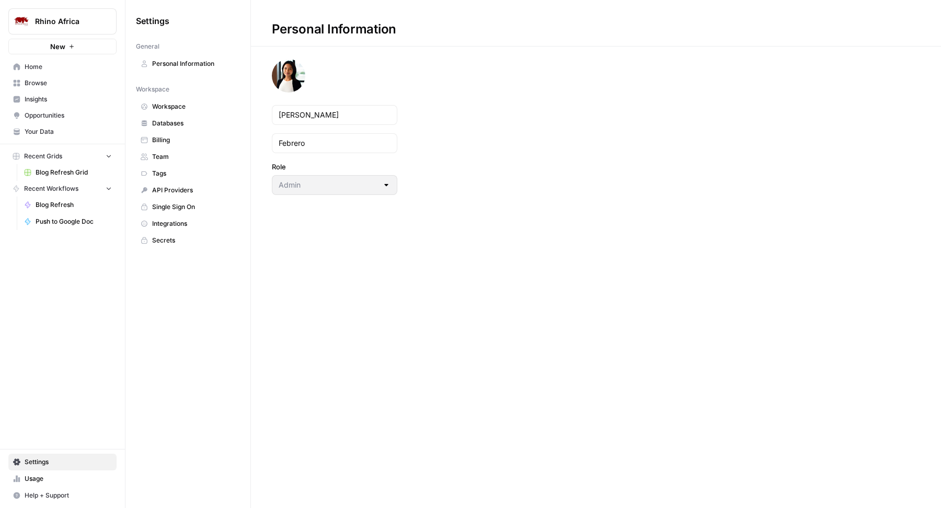
click at [189, 135] on span "Billing" at bounding box center [193, 139] width 83 height 9
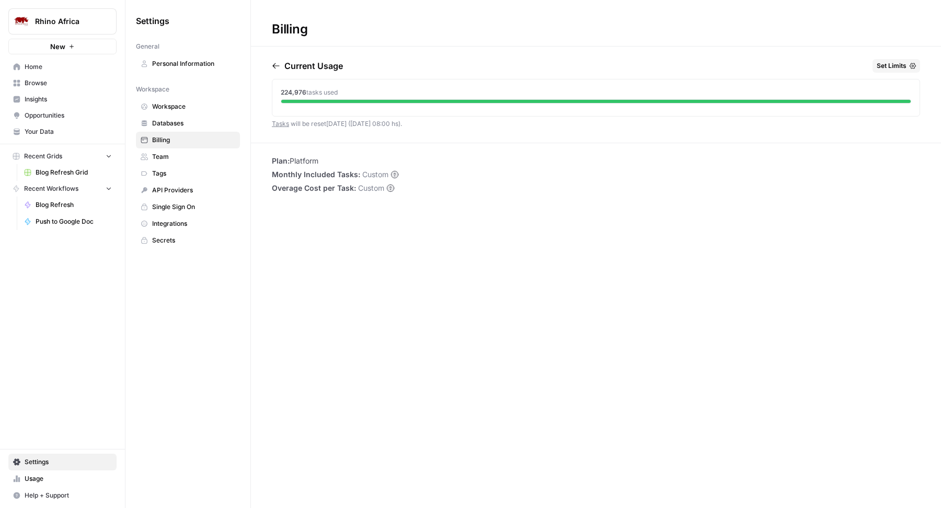
click at [0, 302] on div "Rhino [GEOGRAPHIC_DATA] New Home Browse Insights Opportunities Your Data Recent…" at bounding box center [62, 254] width 125 height 508
click at [298, 161] on li "Plan: Platform" at bounding box center [335, 161] width 127 height 10
click at [274, 67] on icon "button" at bounding box center [276, 66] width 8 height 8
click at [313, 65] on icon "button" at bounding box center [309, 66] width 8 height 8
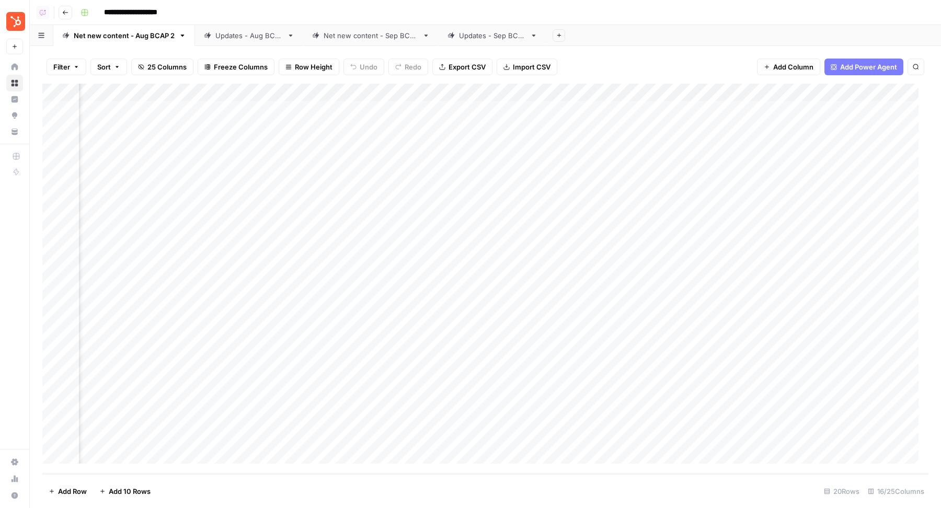
scroll to position [0, 999]
